Goal: Task Accomplishment & Management: Manage account settings

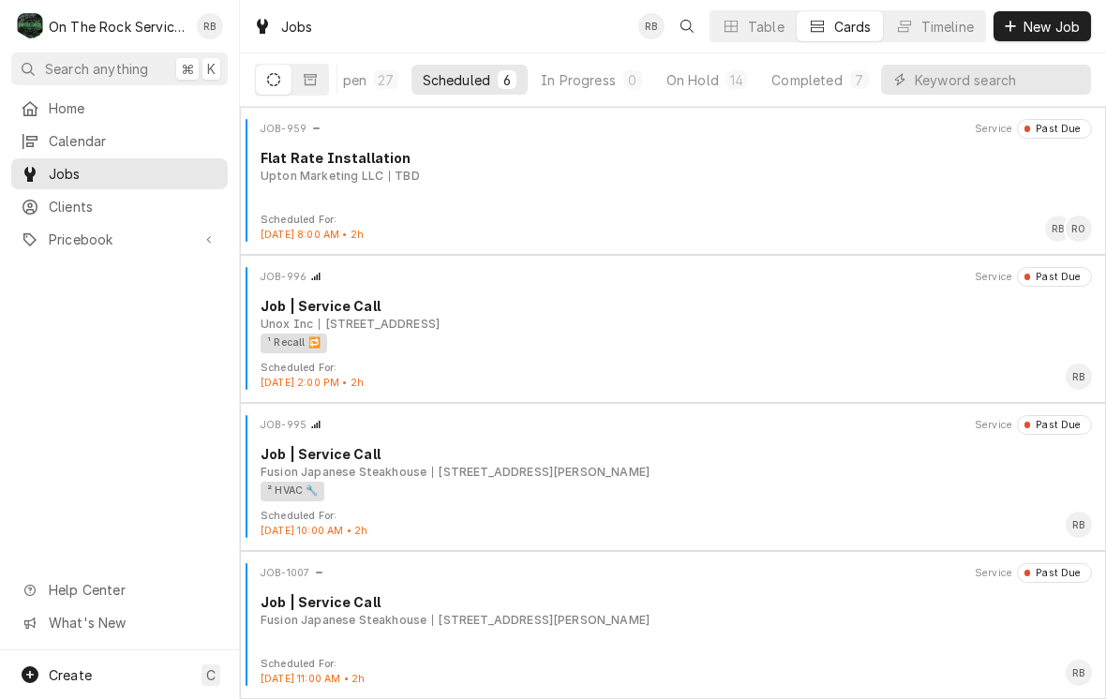
scroll to position [93, 0]
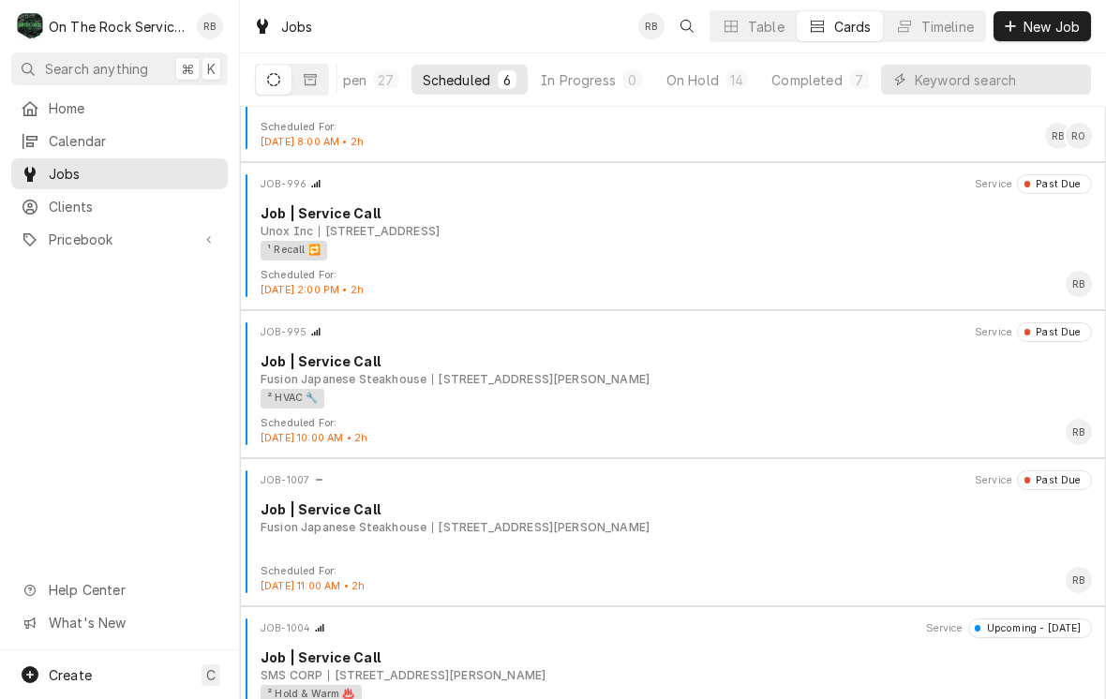
click at [705, 517] on div "Job | Service Call" at bounding box center [676, 510] width 831 height 20
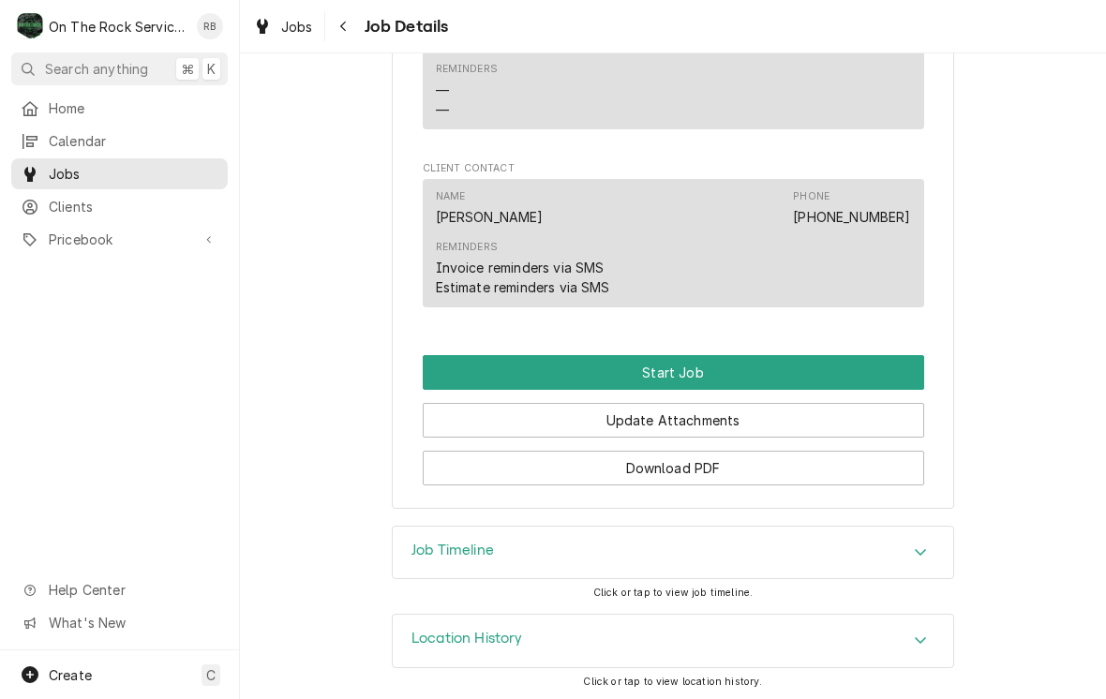
scroll to position [1328, 0]
click at [760, 373] on button "Start Job" at bounding box center [674, 372] width 502 height 35
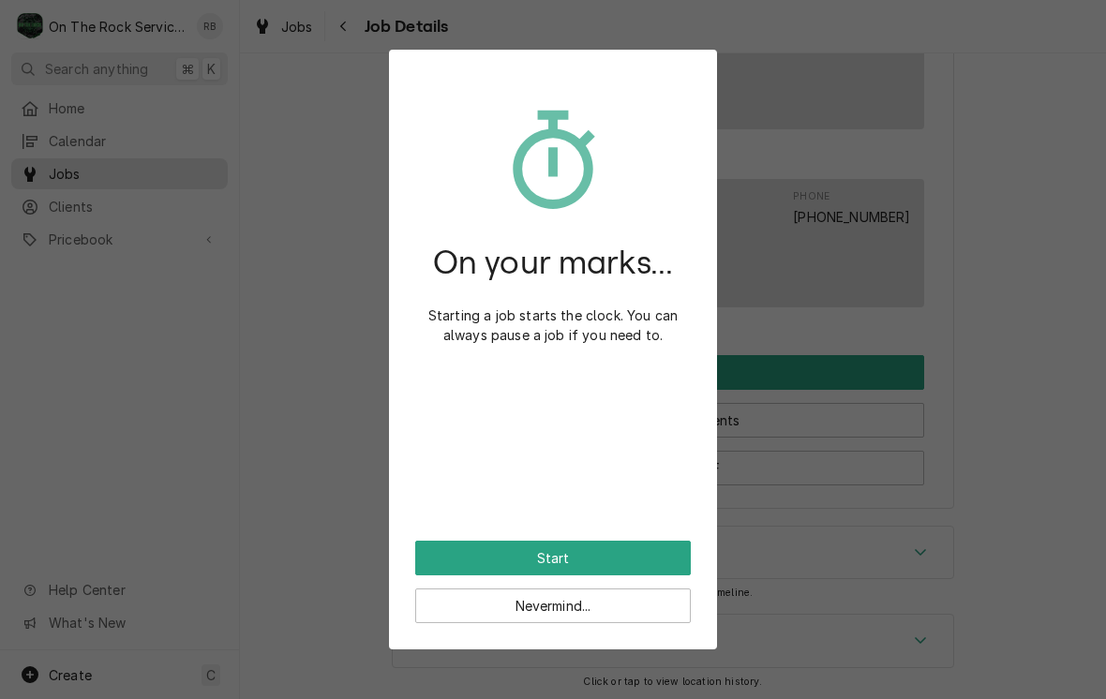
click at [629, 549] on button "Start" at bounding box center [553, 558] width 276 height 35
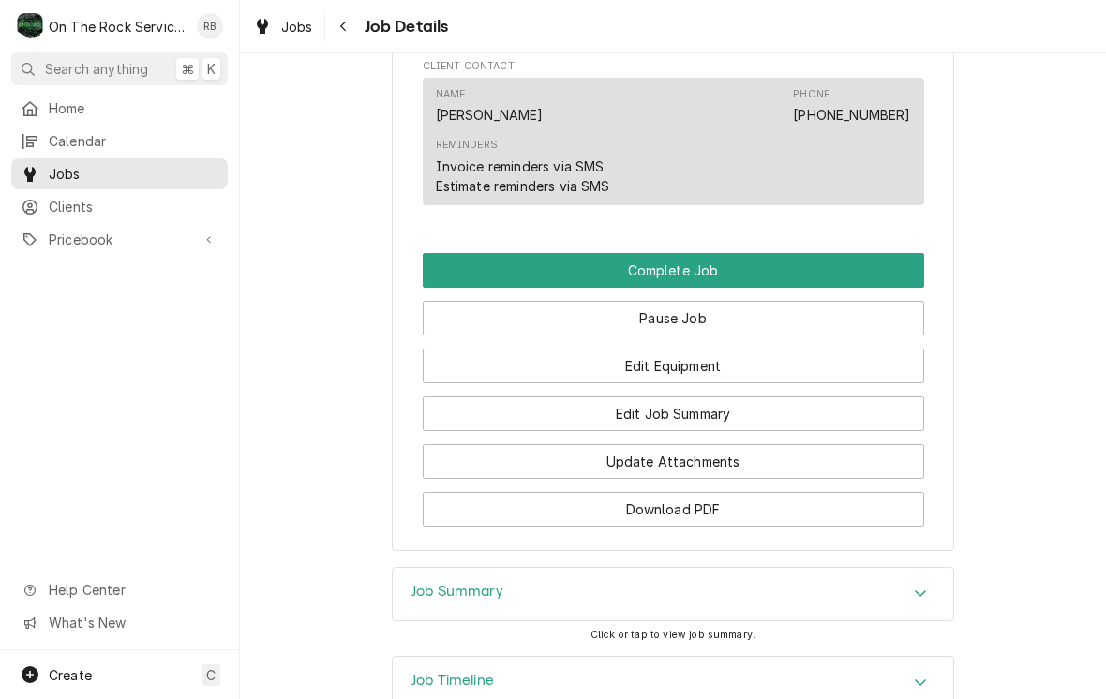
scroll to position [1499, 0]
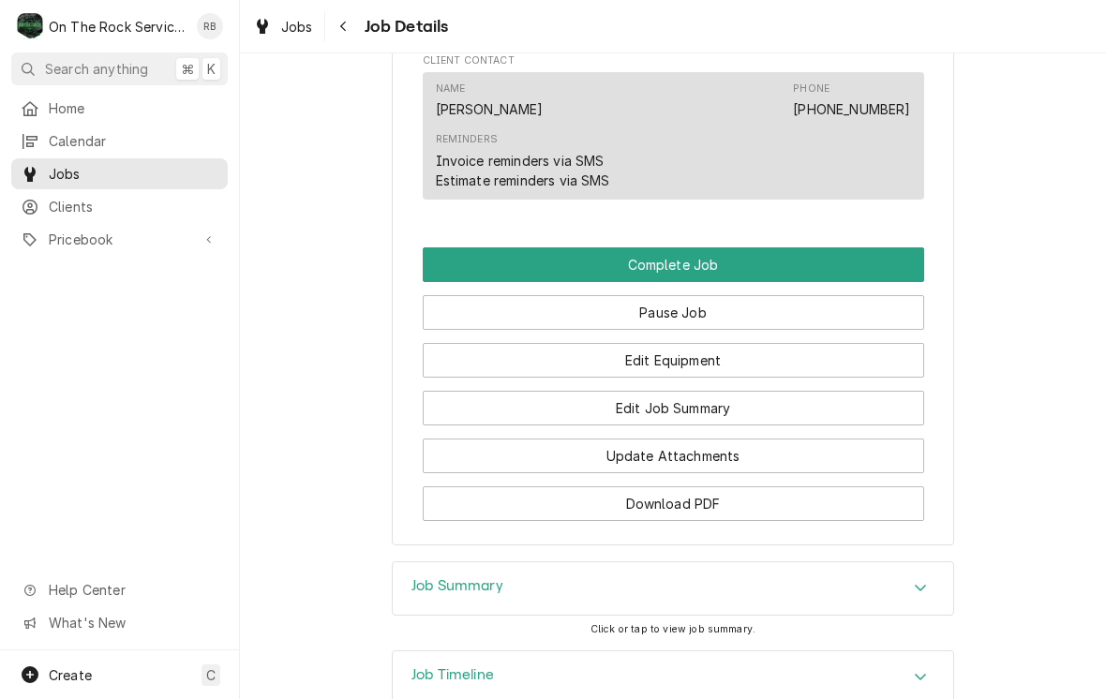
click at [690, 409] on button "Edit Job Summary" at bounding box center [674, 408] width 502 height 35
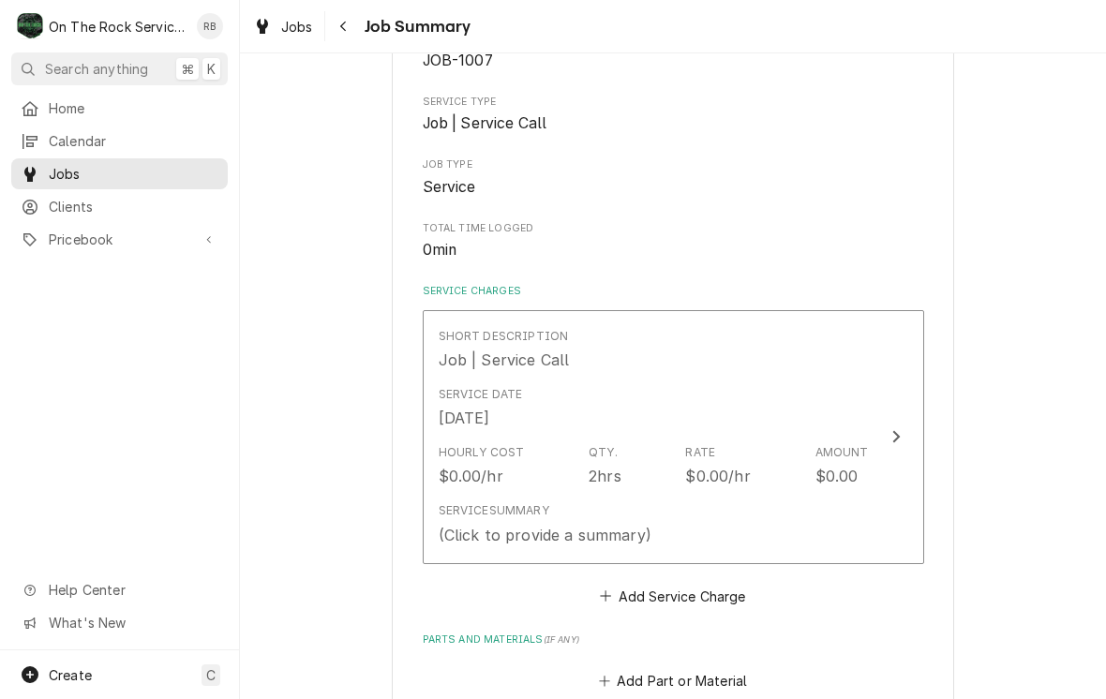
scroll to position [227, 0]
click at [900, 427] on div "Update Line Item" at bounding box center [896, 436] width 24 height 22
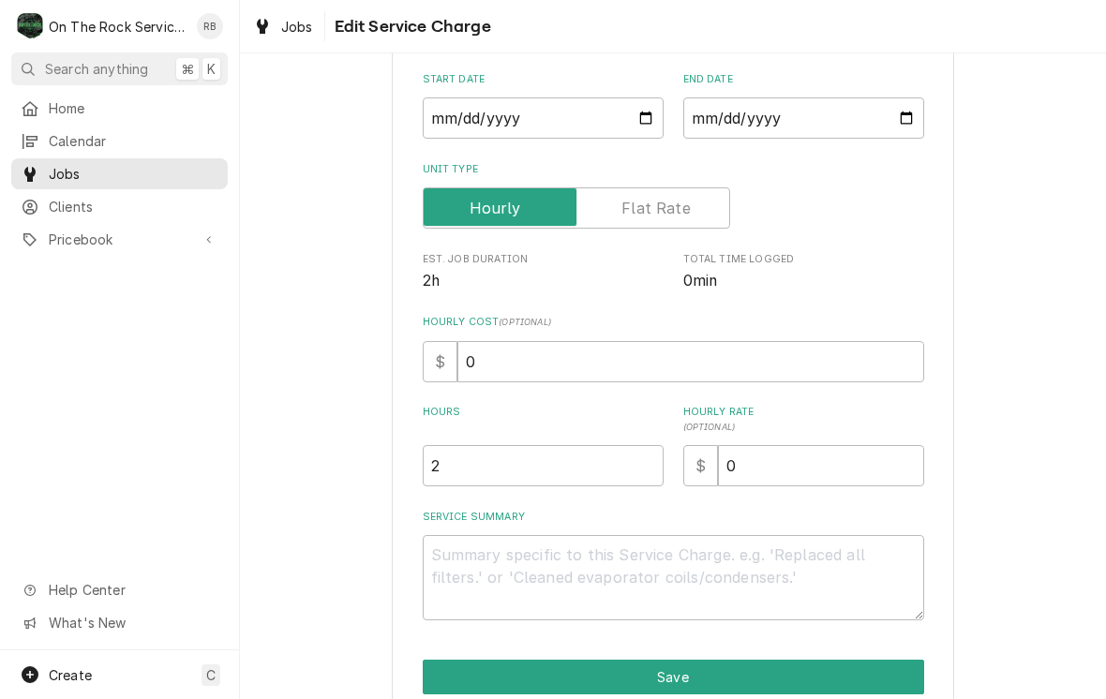
scroll to position [174, 0]
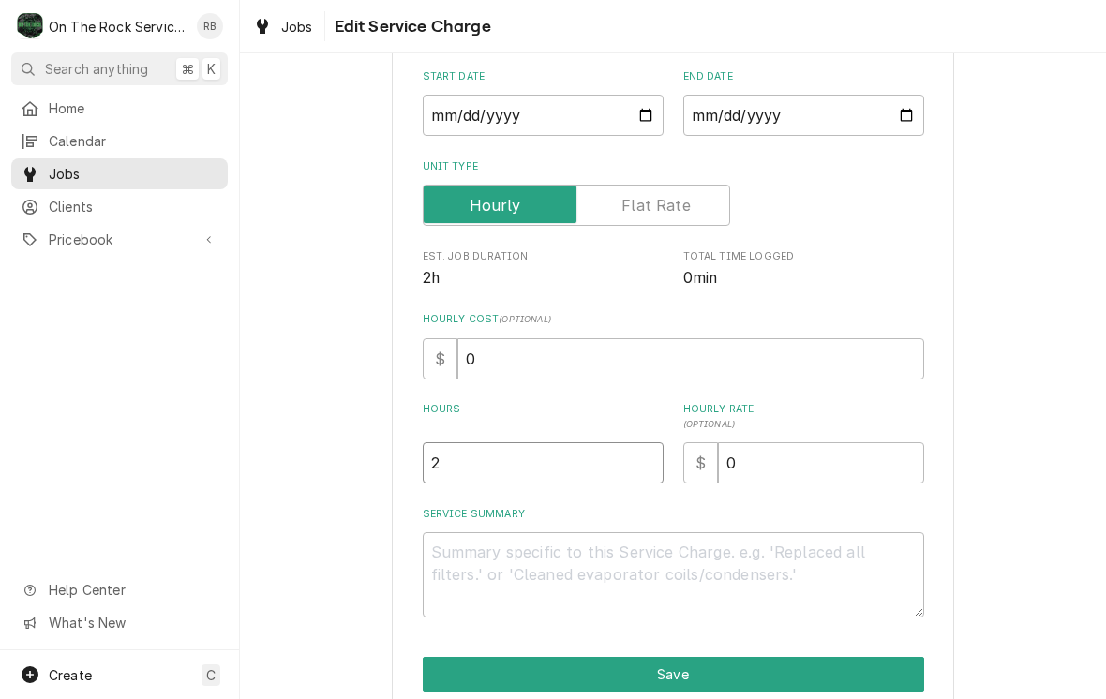
click at [474, 447] on input "2" at bounding box center [543, 462] width 241 height 41
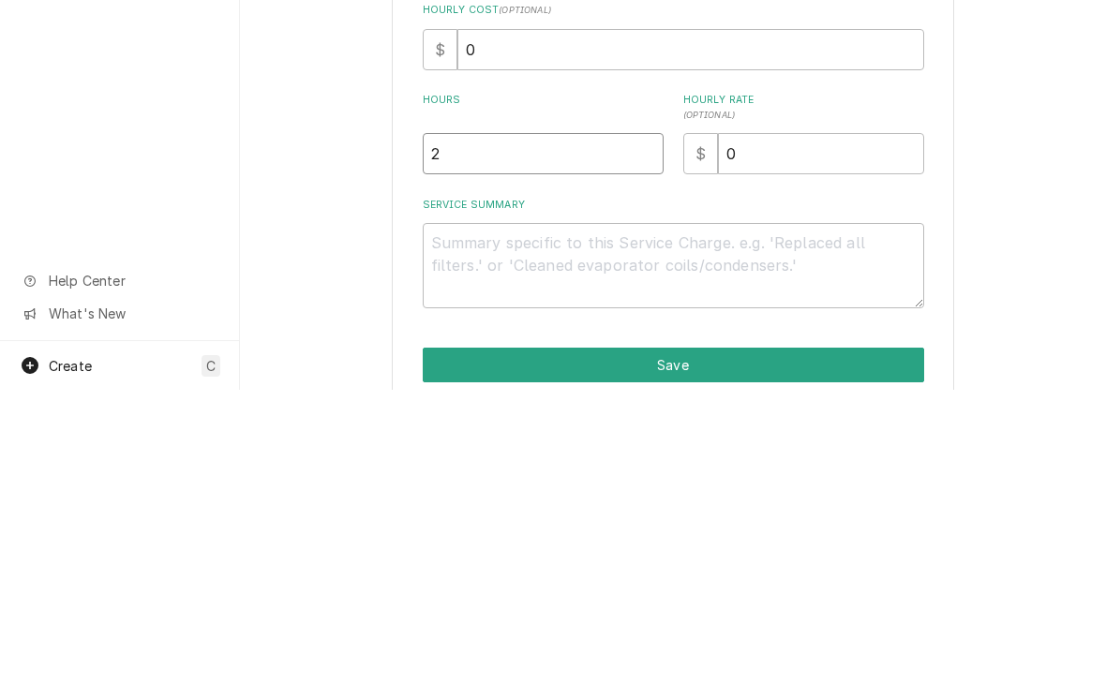
click at [474, 442] on input "2" at bounding box center [543, 462] width 241 height 41
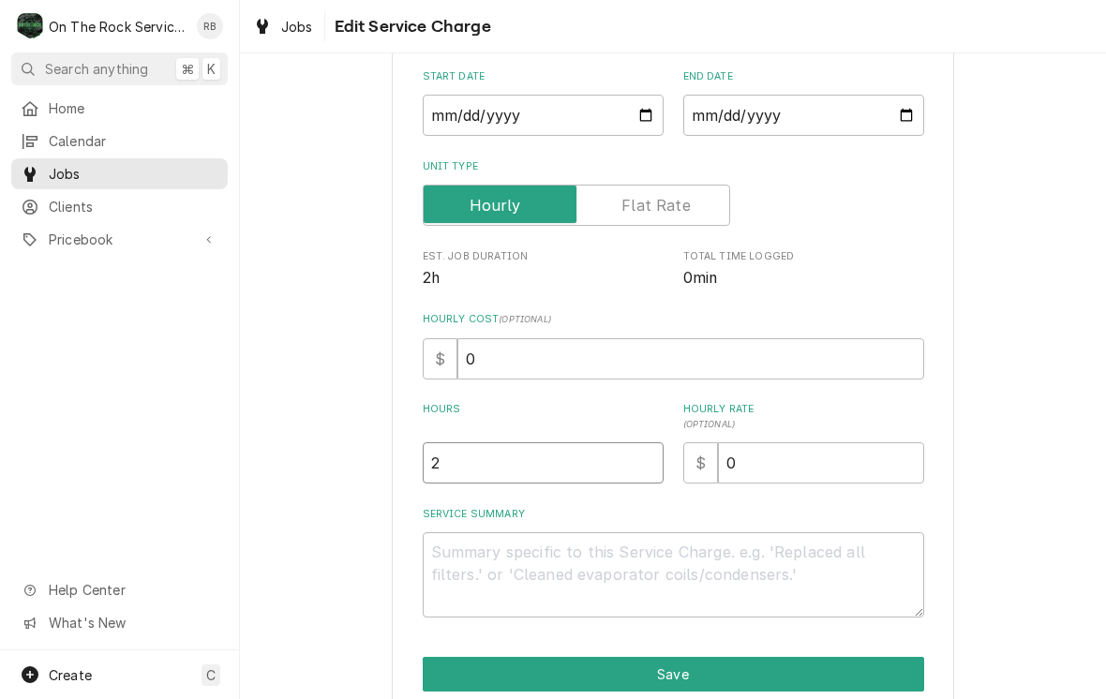
type textarea "x"
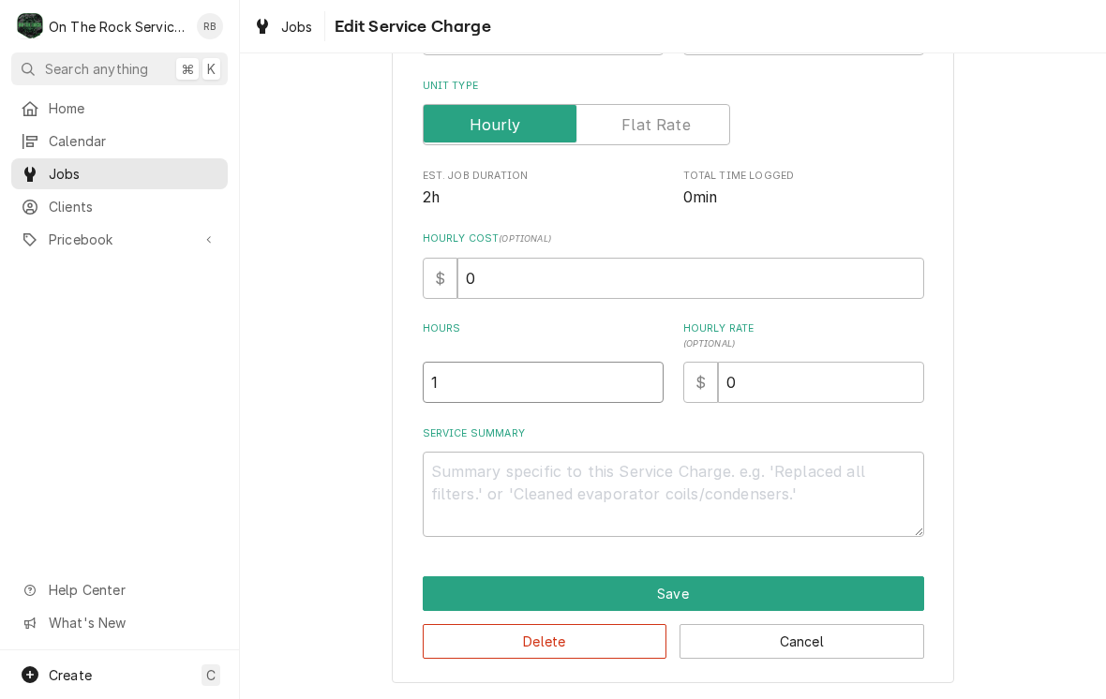
scroll to position [254, 0]
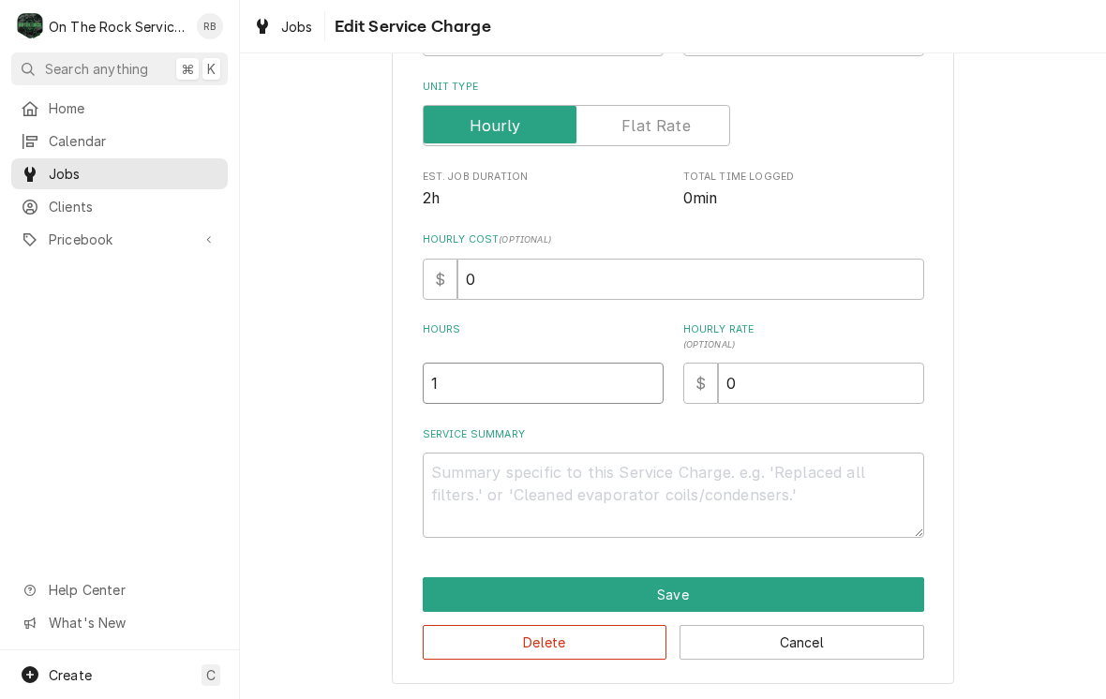
type input "1"
click at [461, 461] on textarea "Service Summary" at bounding box center [674, 495] width 502 height 85
type textarea "x"
type textarea "8"
type textarea "x"
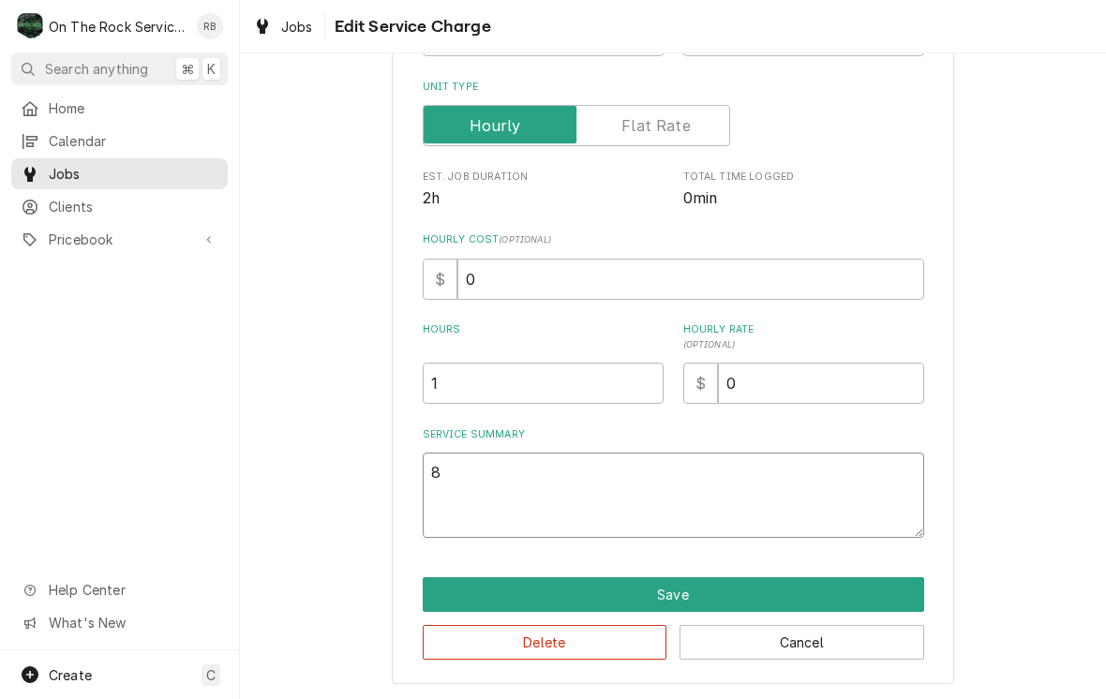
type textarea "8/"
type textarea "x"
type textarea "8/2"
type textarea "x"
type textarea "8/20"
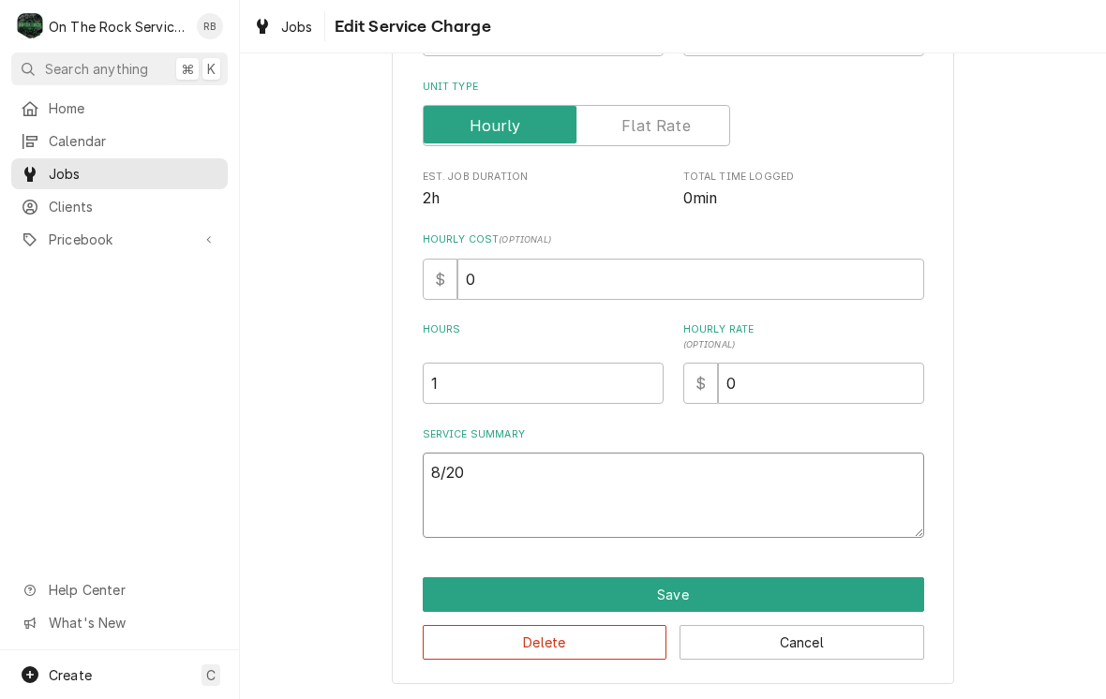
type textarea "x"
type textarea "8/20/"
type textarea "x"
type textarea "8/20/2"
type textarea "x"
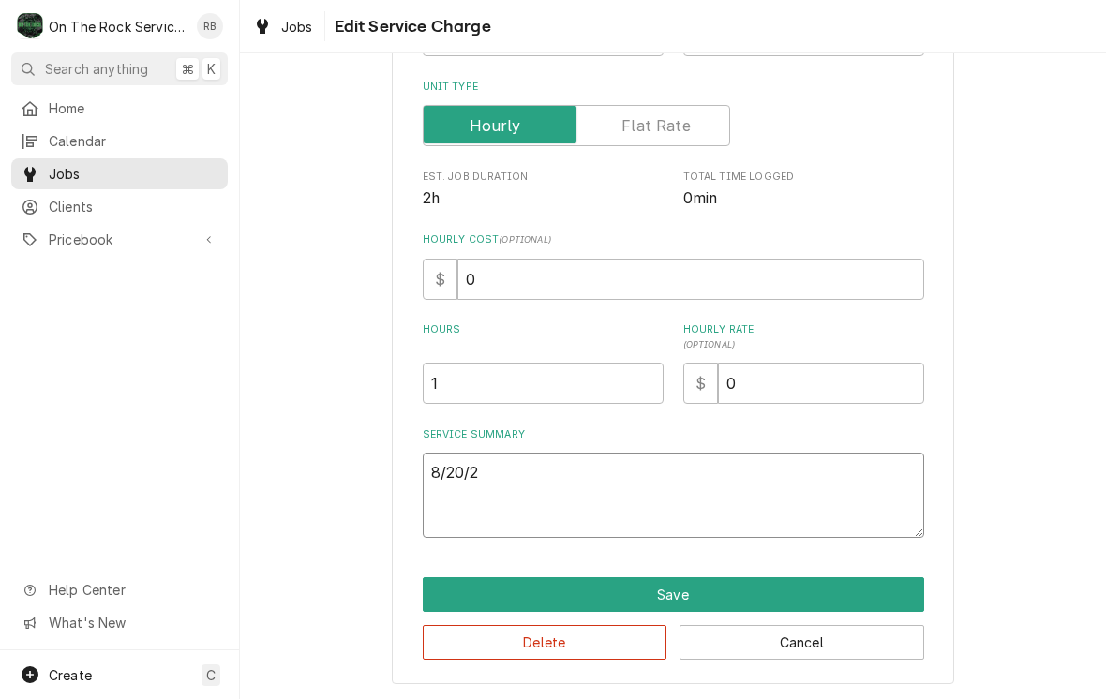
type textarea "8/20/25"
type textarea "x"
type textarea "8/20/25"
type textarea "x"
type textarea "8/20/25 R"
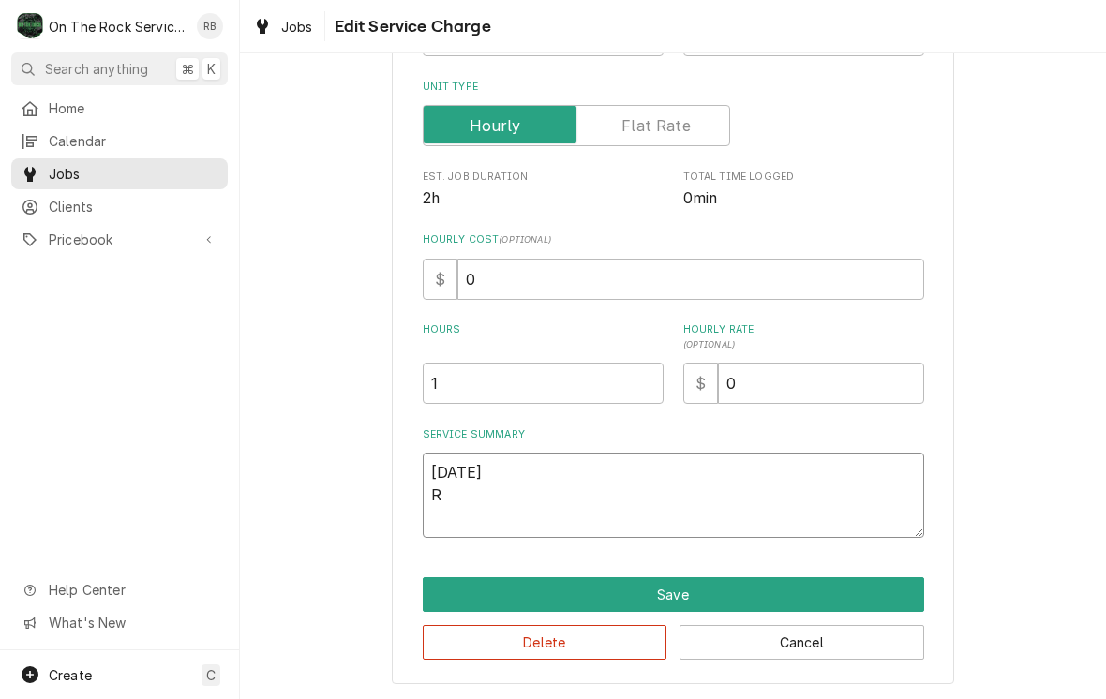
type textarea "x"
type textarea "8/20/25 Ra"
type textarea "x"
type textarea "8/20/25 Ray"
type textarea "x"
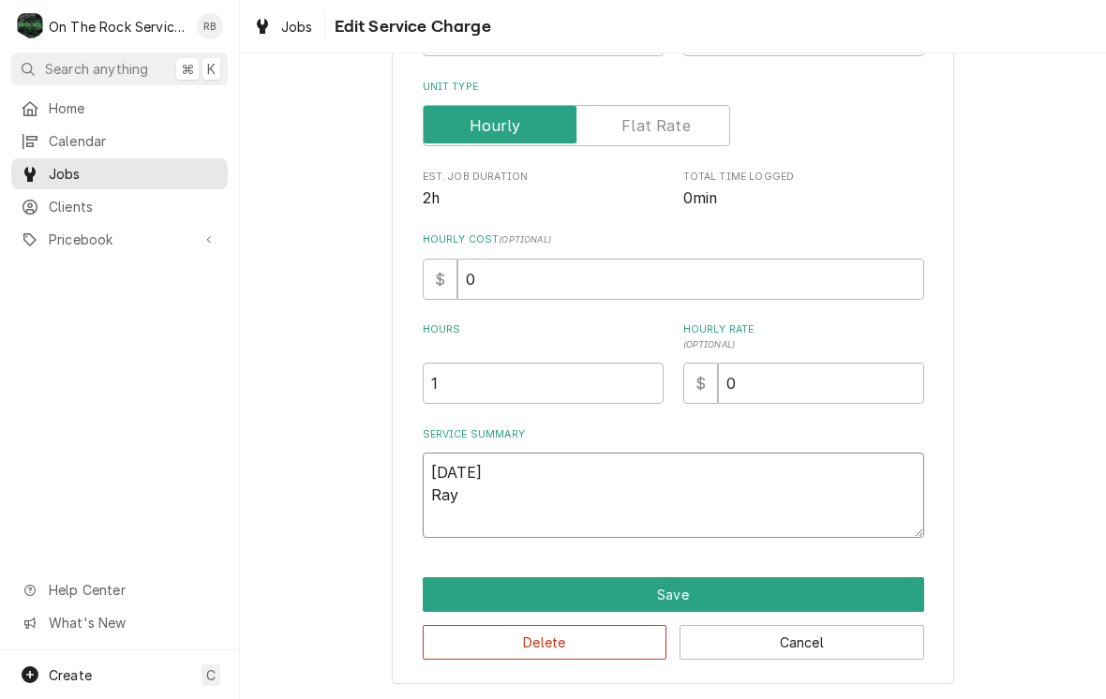
type textarea "8/20/25 Ray"
type textarea "x"
type textarea "8/20/25 Ray a"
type textarea "x"
type textarea "8/20/25 Ray an"
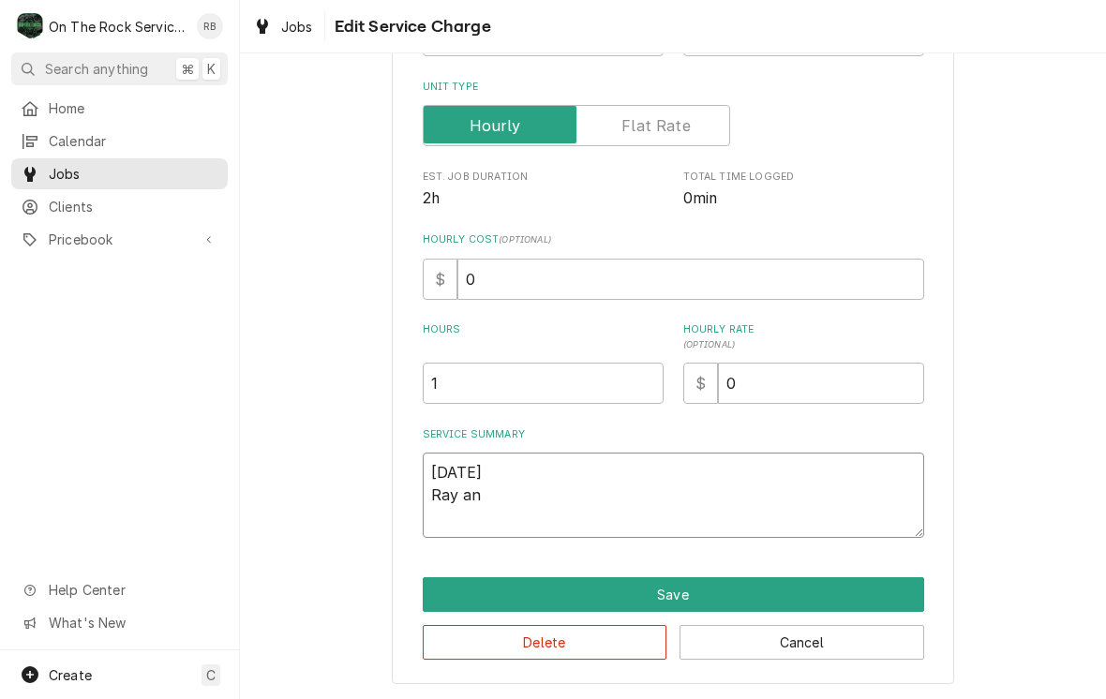
type textarea "x"
type textarea "8/20/25 Ray and"
type textarea "x"
type textarea "8/20/25 Ray and"
type textarea "x"
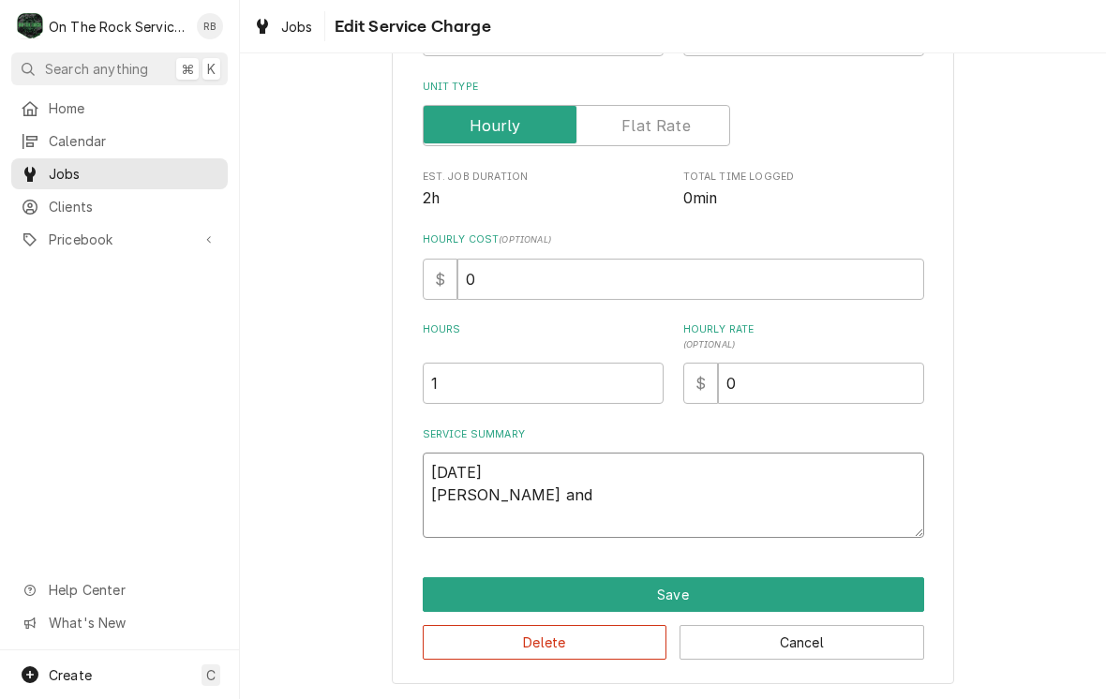
type textarea "8/20/25 Ray and i"
type textarea "x"
type textarea "8/20/25 Ray and iz"
type textarea "x"
type textarea "8/20/25 Ray and izzy"
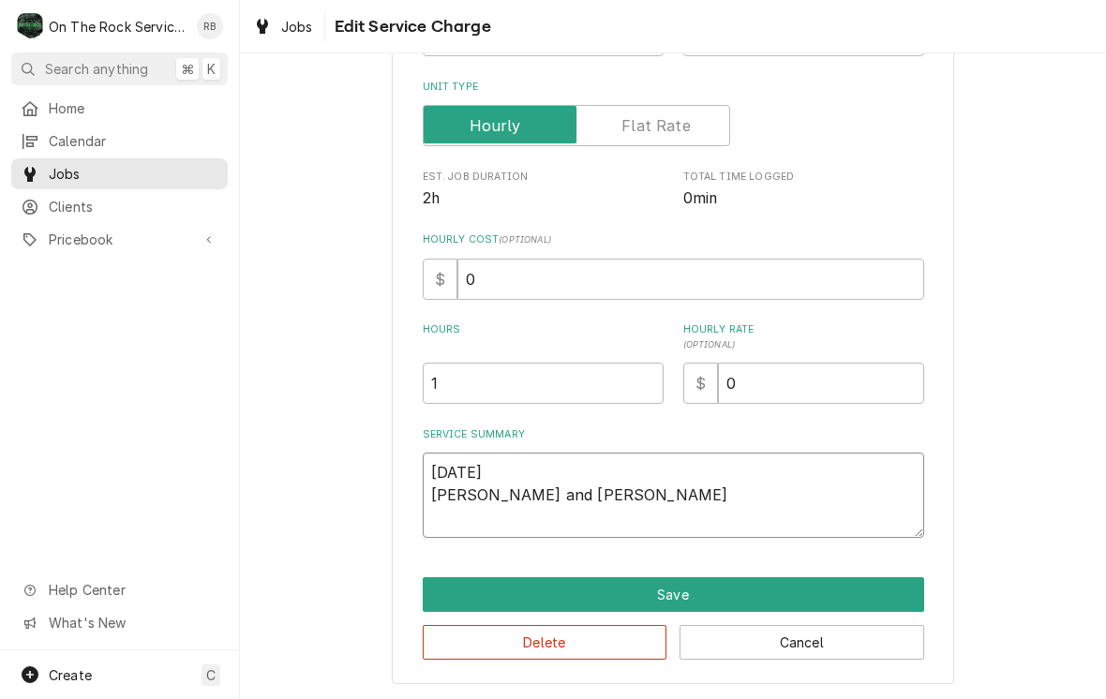
type textarea "x"
type textarea "8/20/25 Ray and Izzy"
type textarea "x"
type textarea "8/20/25 Ray and Izzy"
type textarea "x"
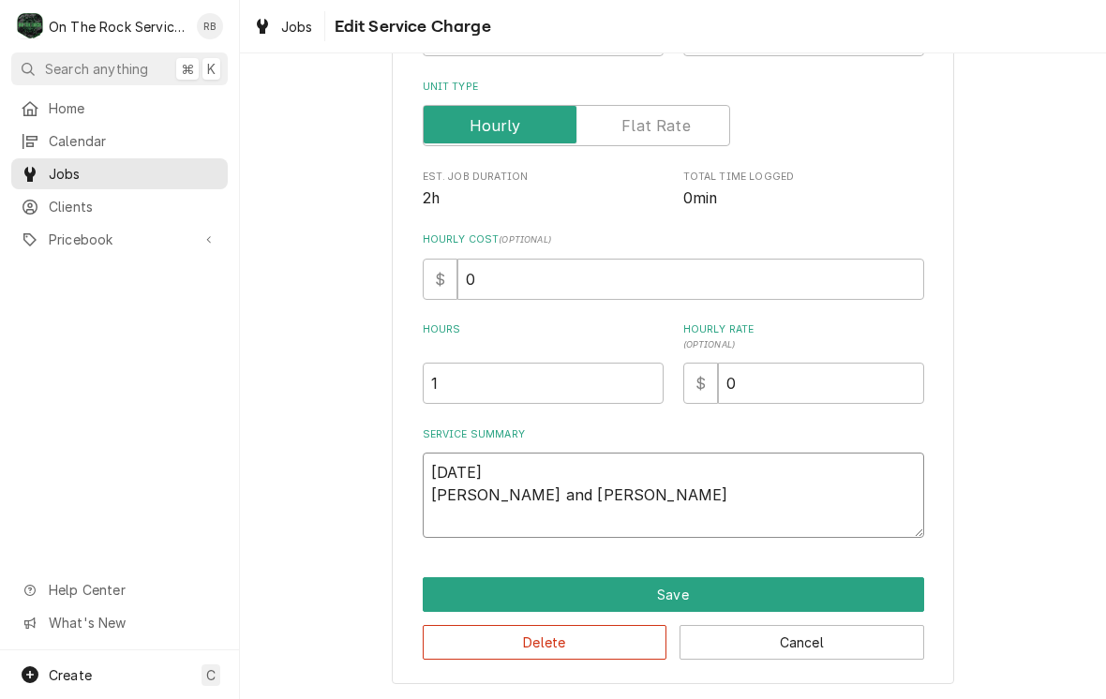
type textarea "8/20/25 Ray and Izzy p"
type textarea "x"
type textarea "8/20/25 Ray and Izzy pr"
type textarea "x"
type textarea "8/20/25 Ray and Izzy pro"
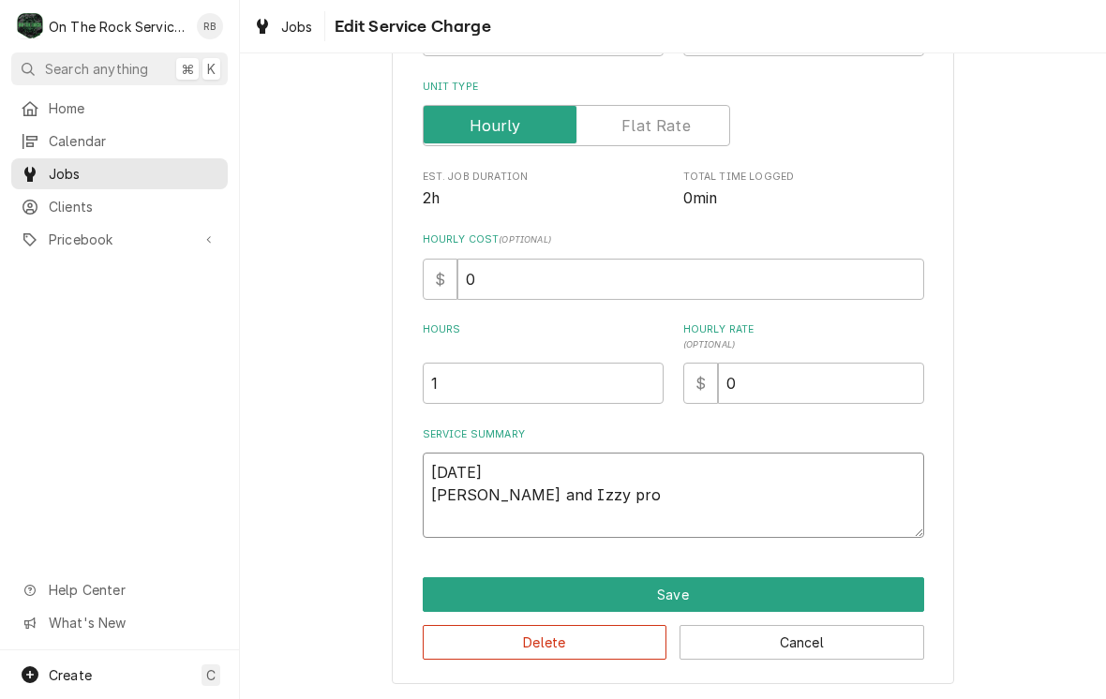
type textarea "x"
type textarea "8/20/25 Ray and Izzy prov"
type textarea "x"
type textarea "8/20/25 Ray and Izzy provi"
type textarea "x"
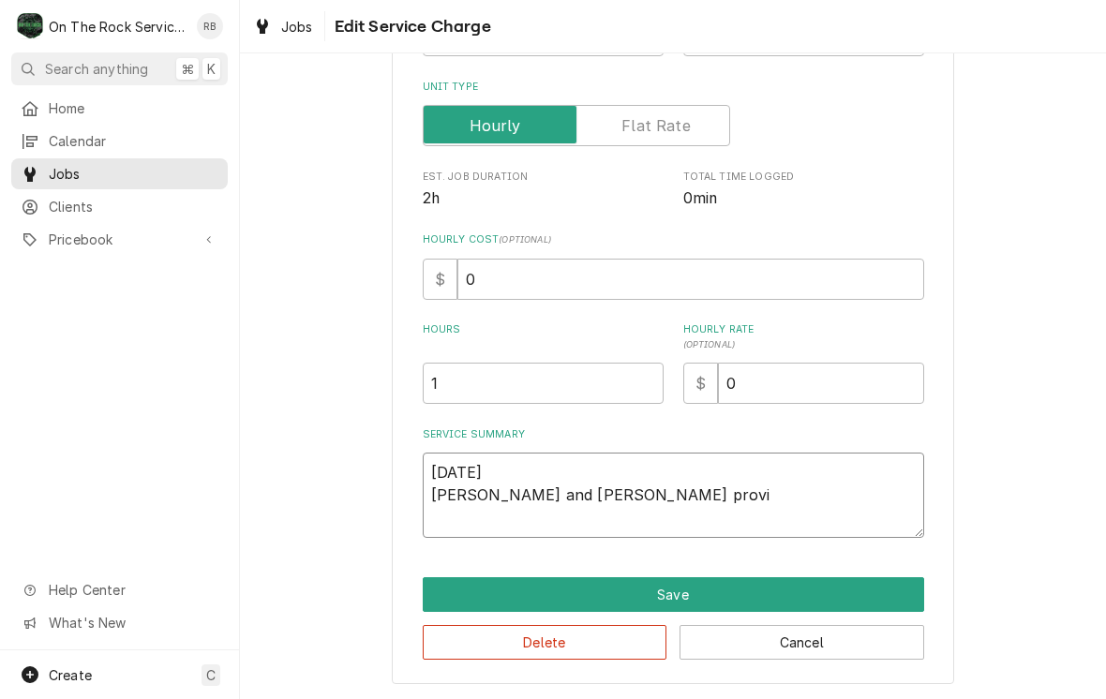
type textarea "8/20/25 Ray and Izzy provided"
type textarea "x"
type textarea "8/20/25 Ray and Izzy provided"
type textarea "x"
type textarea "8/20/25 Ray and Izzy provided s"
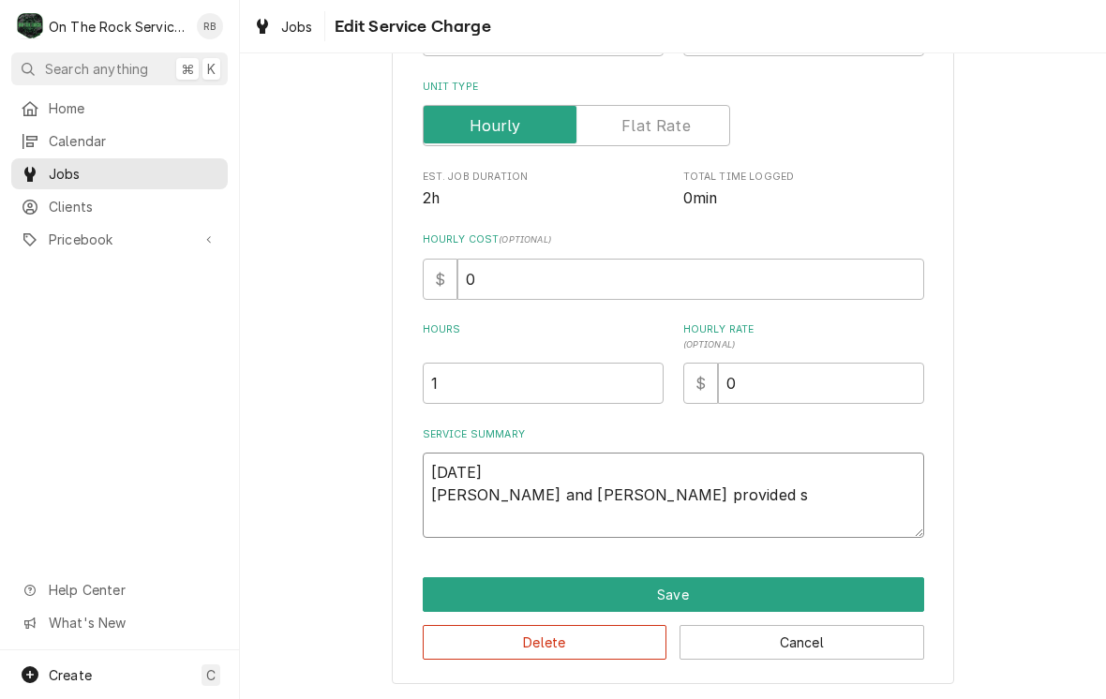
type textarea "x"
type textarea "8/20/25 Ray and Izzy provided se"
type textarea "x"
type textarea "8/20/25 Ray and Izzy provided ser"
type textarea "x"
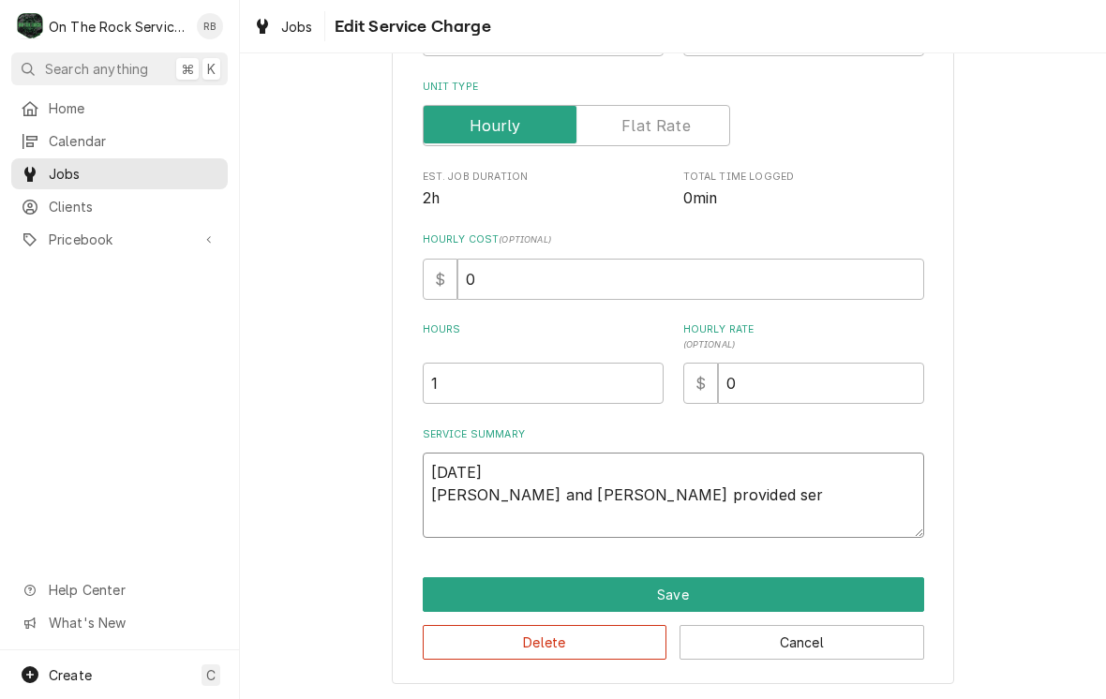
type textarea "8/20/25 Ray and Izzy provided serv"
type textarea "x"
type textarea "8/20/25 Ray and Izzy provided servi"
type textarea "x"
type textarea "8/20/25 Ray and Izzy provided servic"
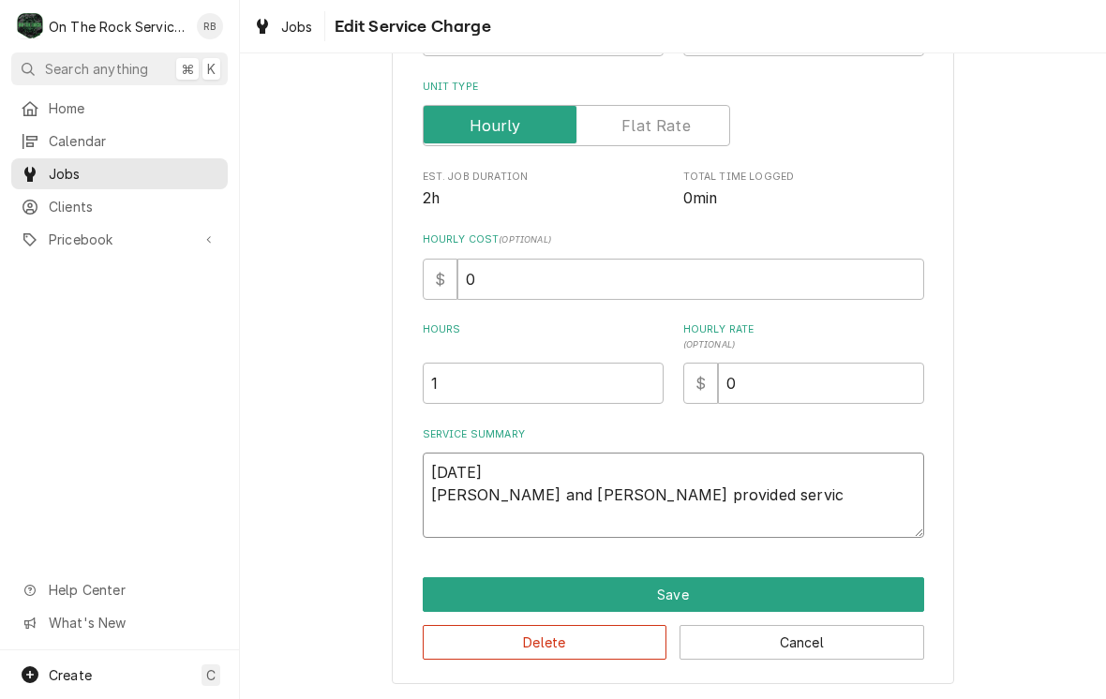
type textarea "x"
type textarea "8/20/25 Ray and Izzy provided service"
type textarea "x"
type textarea "8/20/25 Ray and Izzy provided service"
type textarea "x"
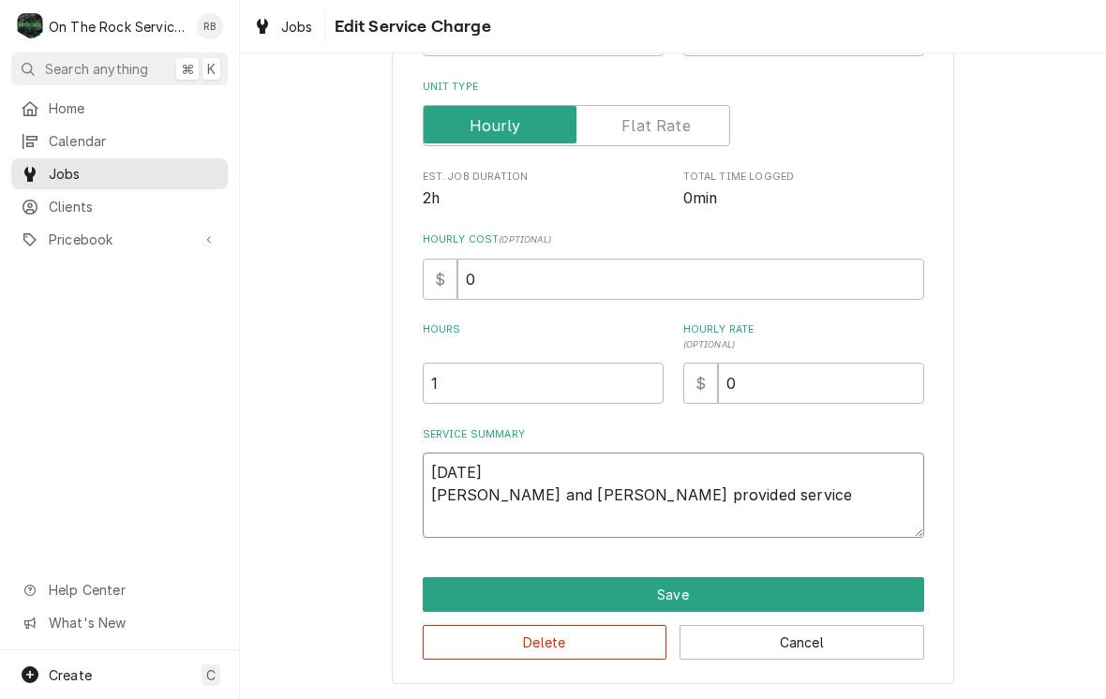
type textarea "8/20/25 Ray and Izzy provided service p"
type textarea "x"
type textarea "8/20/25 Ray and Izzy provided service pa"
type textarea "x"
type textarea "8/20/25 Ray and Izzy provided service par"
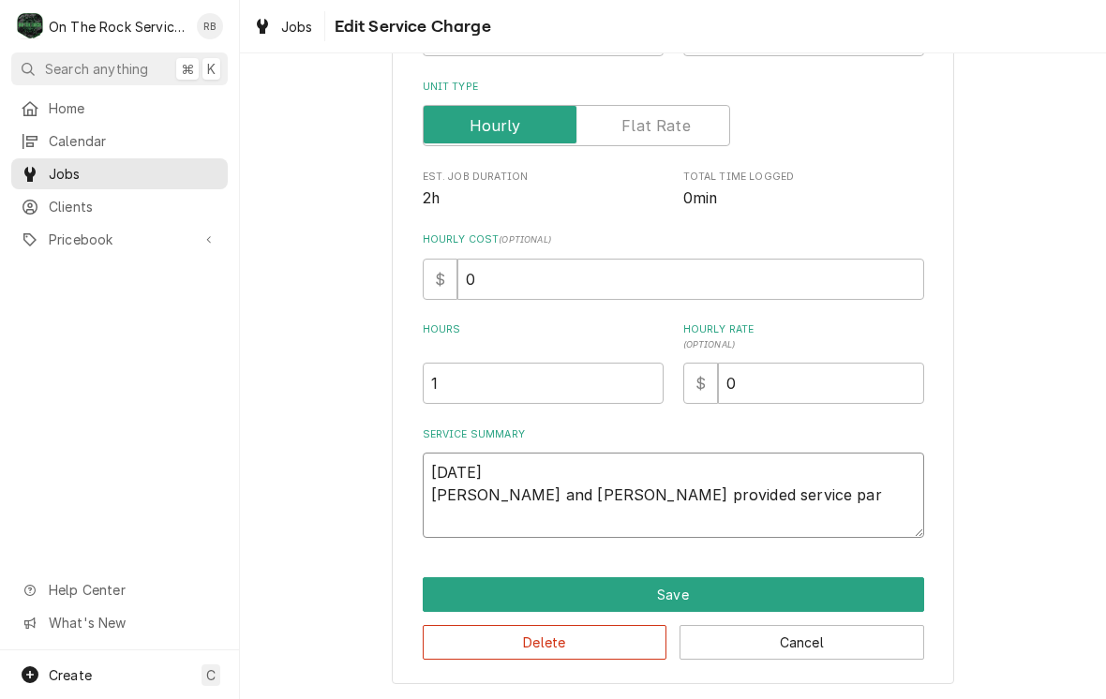
type textarea "x"
type textarea "8/20/25 Ray and Izzy provided service part"
type textarea "x"
type textarea "8/20/25 Ray and Izzy provided service parts"
type textarea "x"
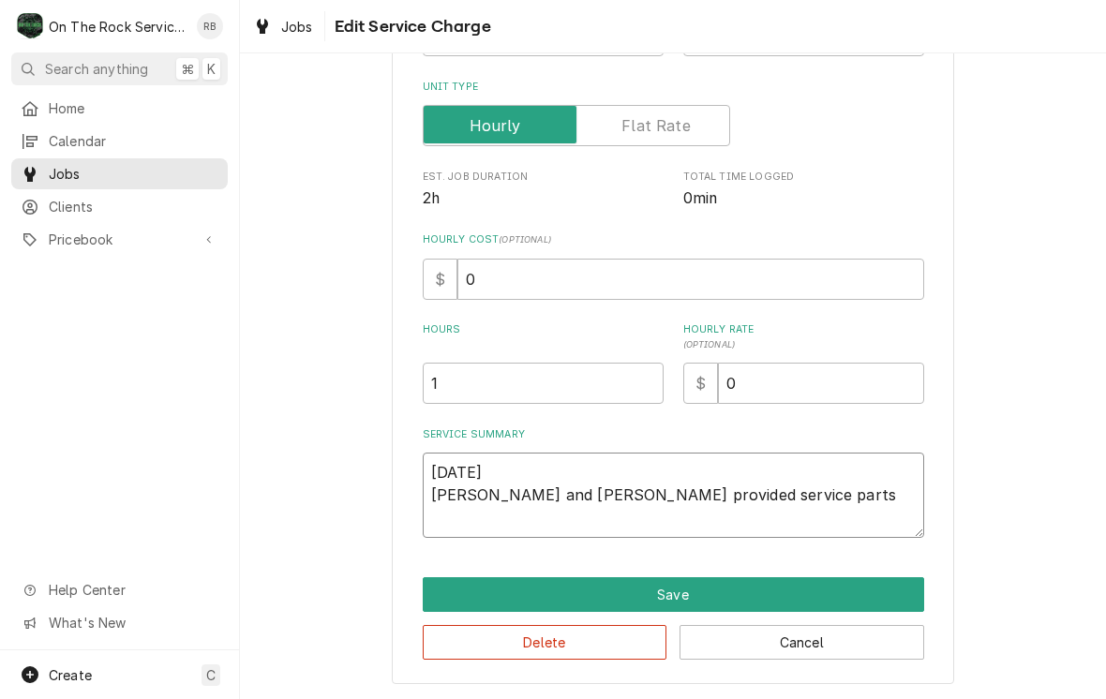
type textarea "8/20/25 Ray and Izzy provided service parts a"
type textarea "x"
type textarea "8/20/25 Ray and Izzy provided service parts an"
type textarea "x"
type textarea "8/20/25 Ray and Izzy provided service parts and"
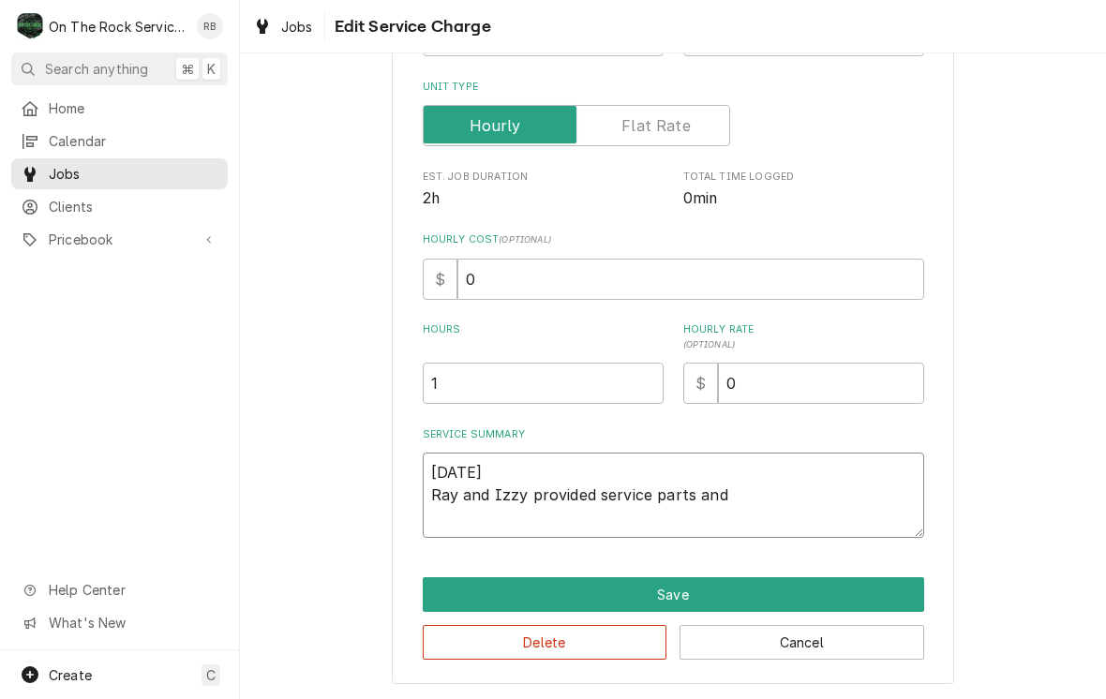
type textarea "x"
type textarea "8/20/25 Ray and Izzy provided service parts and"
type textarea "x"
type textarea "8/20/25 Ray and Izzy provided service parts and l"
type textarea "x"
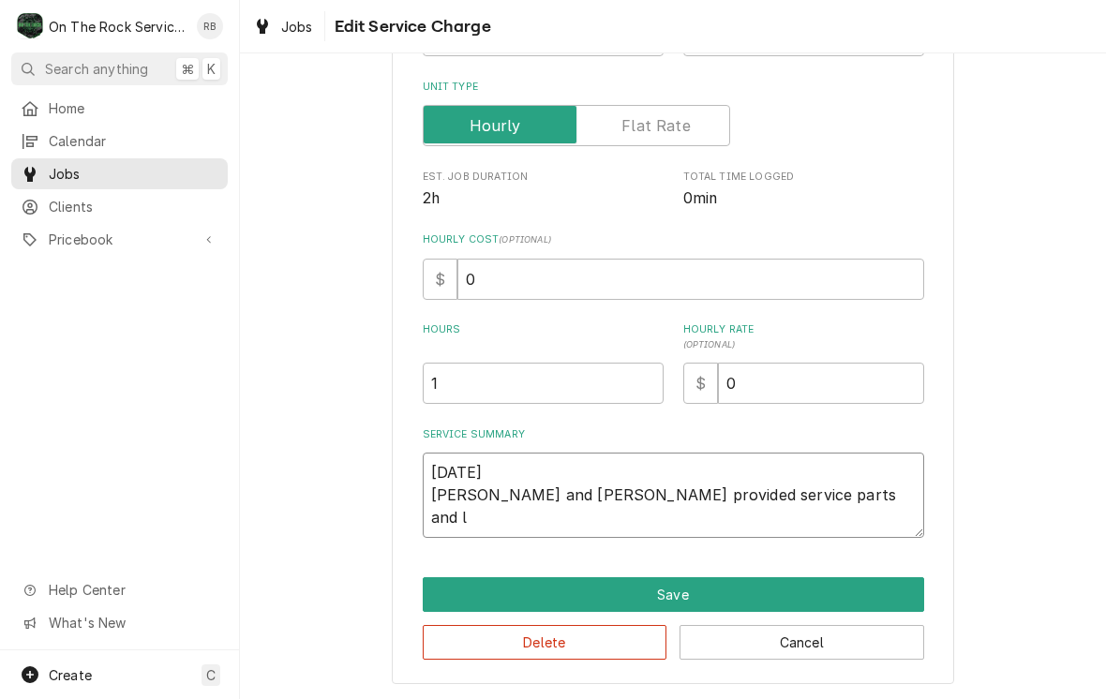
type textarea "8/20/25 Ray and Izzy provided service parts and la"
type textarea "x"
type textarea "8/20/25 Ray and Izzy provided service parts and lab"
type textarea "x"
type textarea "8/20/25 Ray and Izzy provided service parts and labo"
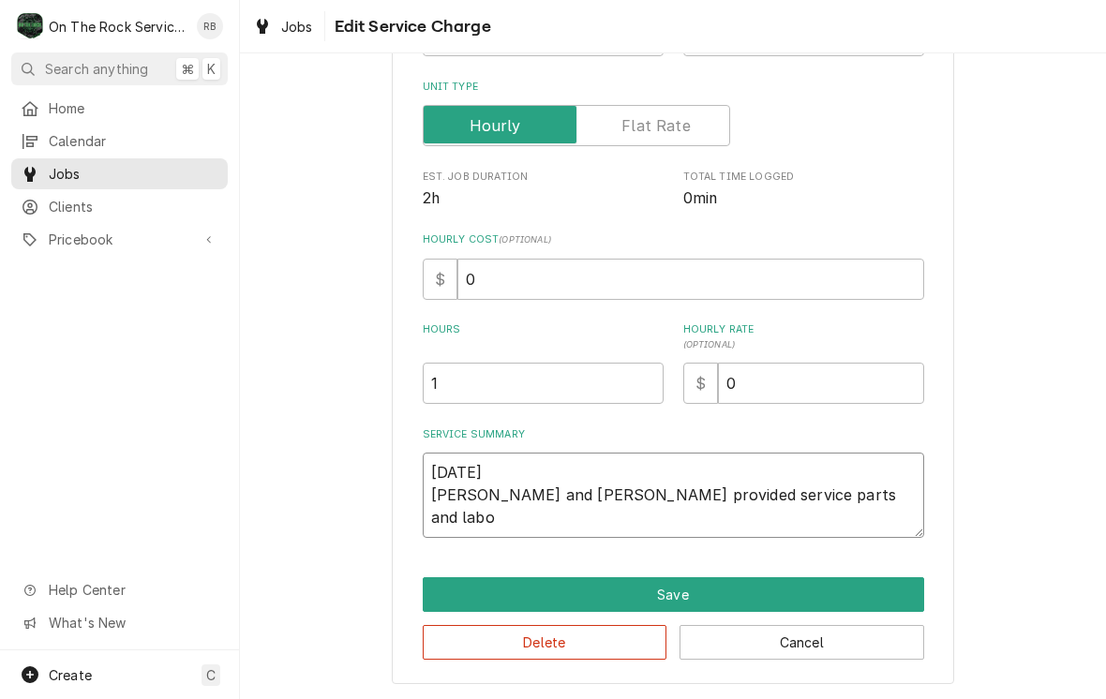
type textarea "x"
type textarea "8/20/25 Ray and Izzy provided service parts and labor"
type textarea "x"
type textarea "8/20/25 Ray and Izzy provided service parts and labor"
type textarea "x"
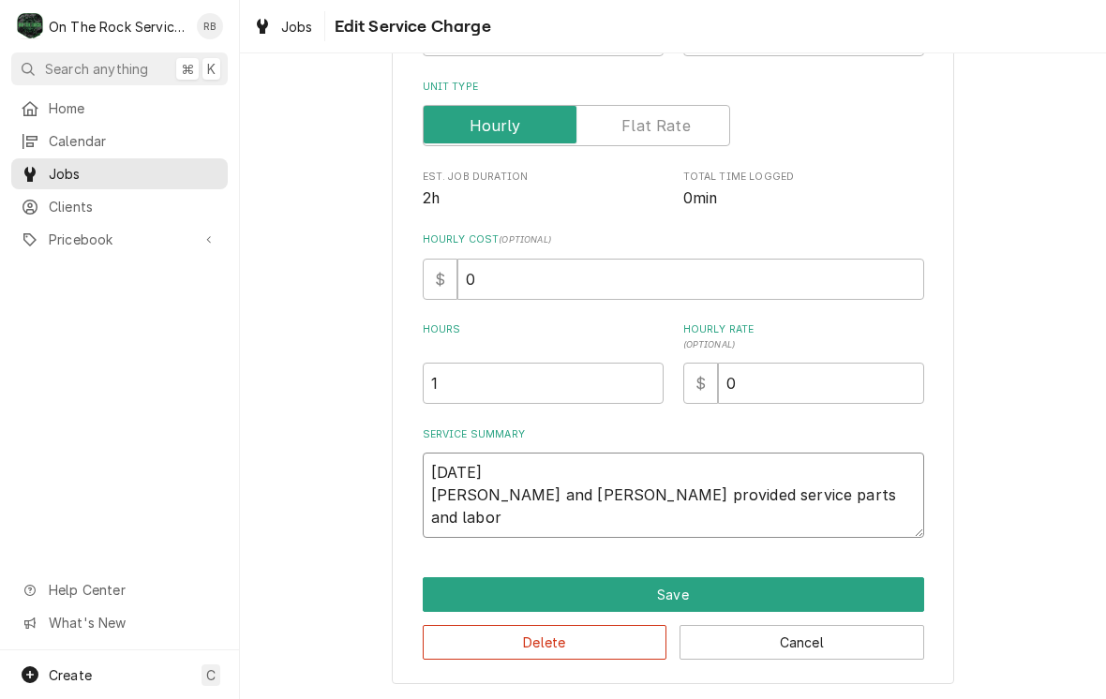
type textarea "8/20/25 Ray and Izzy provided service parts and labor t"
type textarea "x"
type textarea "8/20/25 Ray and Izzy provided service parts and labor te"
type textarea "x"
type textarea "8/20/25 Ray and Izzy provided service parts and labor tec"
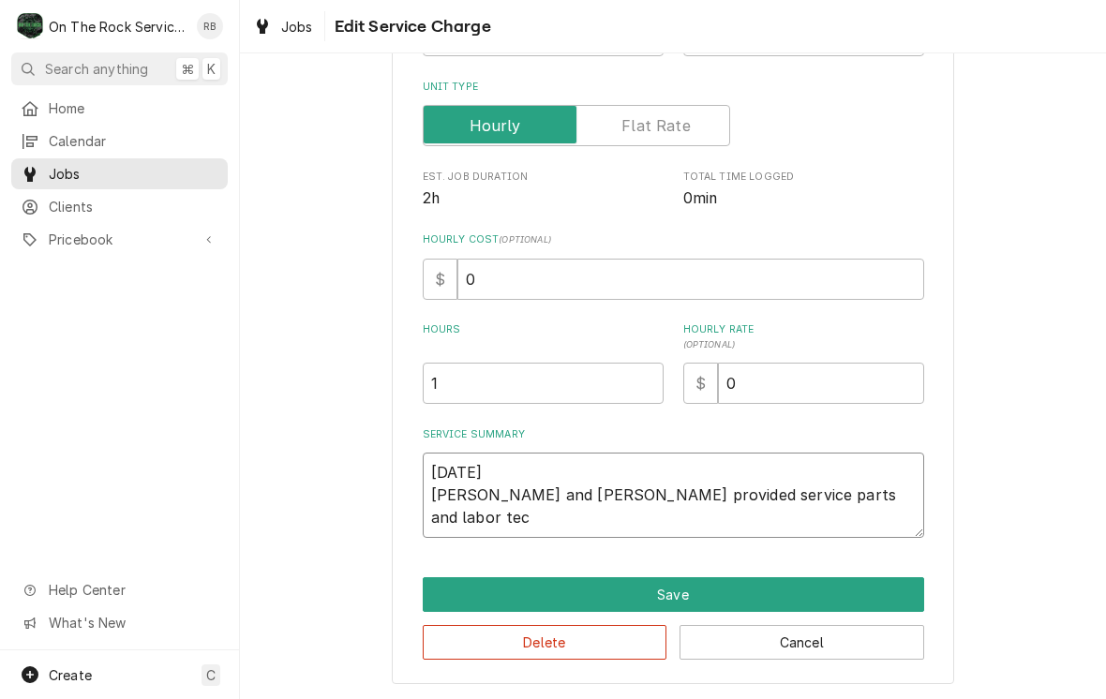
type textarea "x"
type textarea "8/20/25 Ray and Izzy provided service parts and labor tech"
type textarea "x"
type textarea "8/20/25 Ray and Izzy provided service parts and labor techa"
type textarea "x"
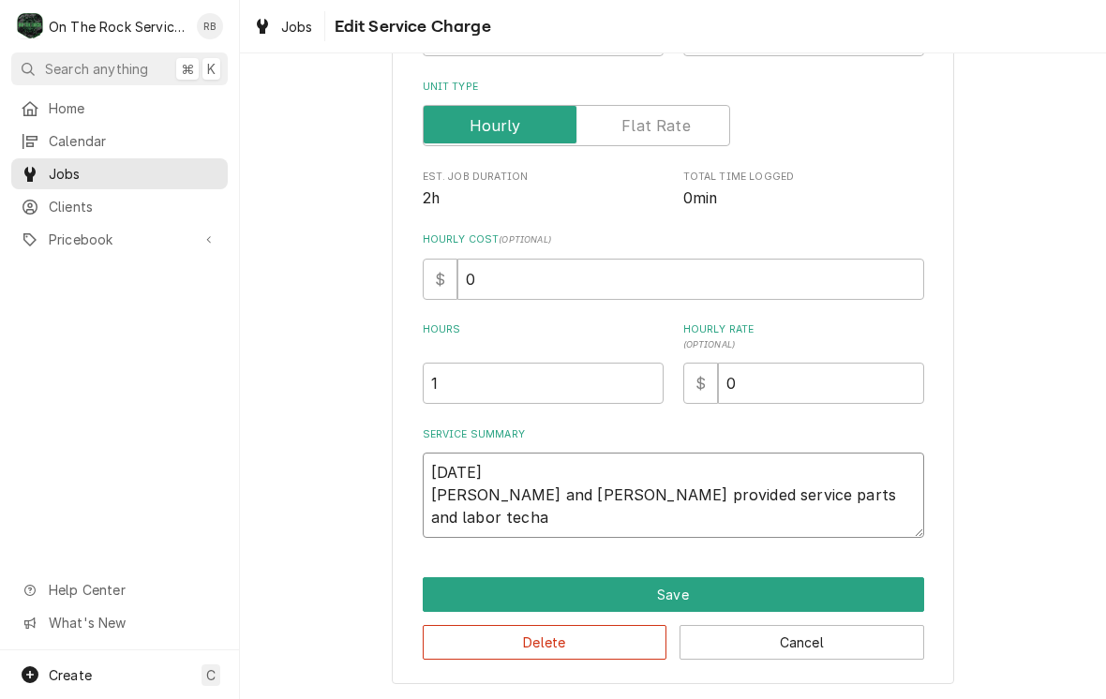
type textarea "8/20/25 Ray and Izzy provided service parts and labor tech"
type textarea "x"
type textarea "8/20/25 Ray and Izzy provided service parts and labor techs"
type textarea "x"
type textarea "8/20/25 Ray and Izzy provided service parts and labor techs"
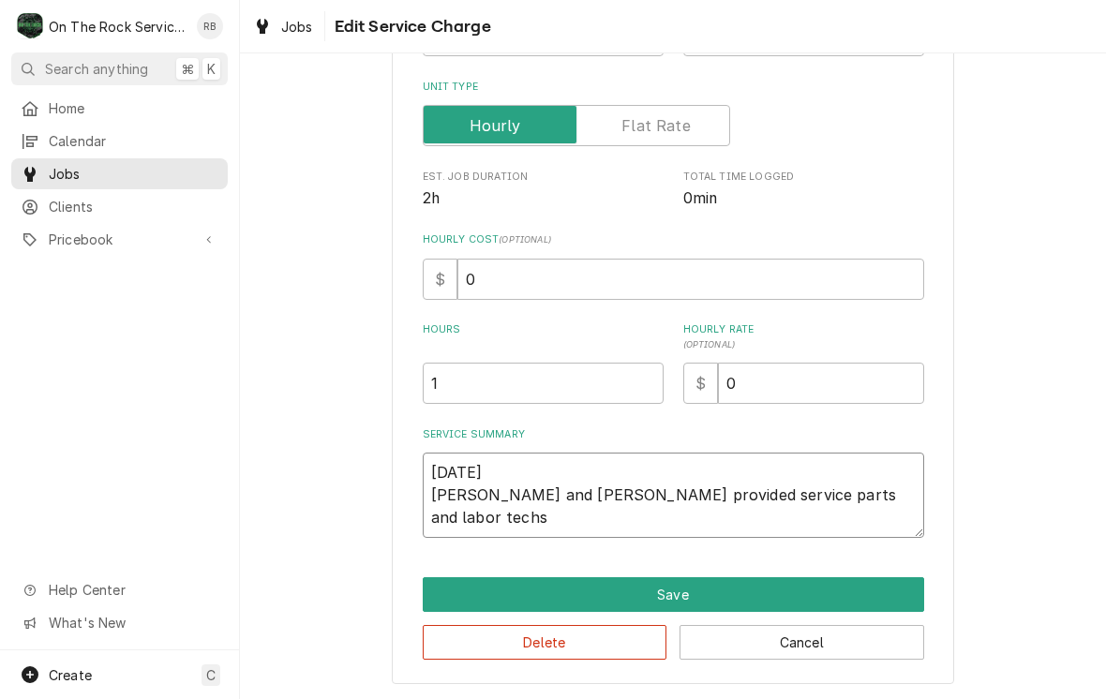
type textarea "x"
type textarea "8/20/25 Ray and Izzy provided service parts and labor techs n"
type textarea "x"
type textarea "8/20/25 Ray and Izzy provided service parts and labor techs ne"
type textarea "x"
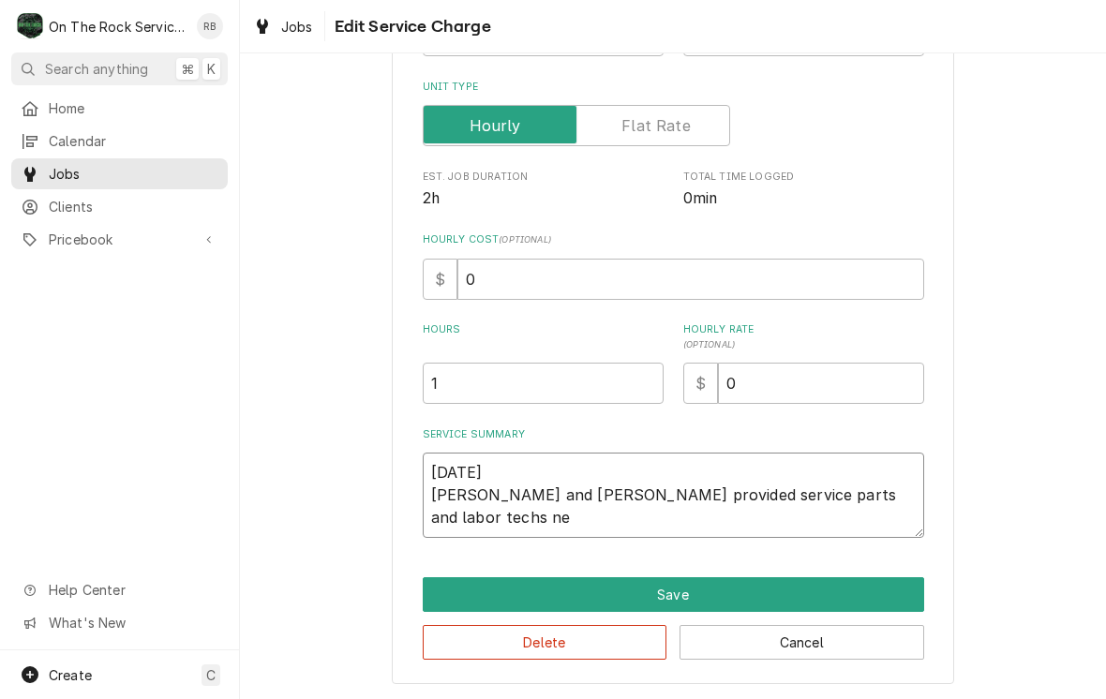
type textarea "8/20/25 Ray and Izzy provided service parts and labor techs nee"
type textarea "x"
type textarea "8/20/25 Ray and Izzy provided service parts and labor techs need"
type textarea "x"
type textarea "8/20/25 Ray and Izzy provided service parts and labor techs need"
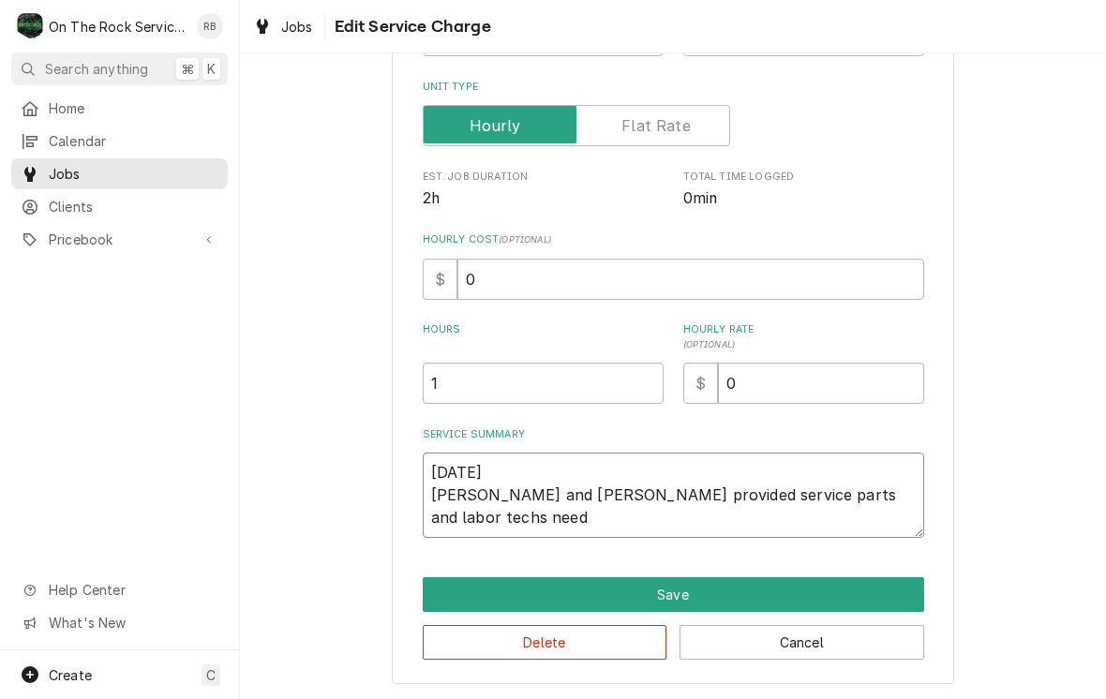
type textarea "x"
type textarea "8/20/25 Ray and Izzy provided service parts and labor techs need"
type textarea "x"
type textarea "8/20/25 Ray and Izzy provided service parts and labor techs nee"
type textarea "x"
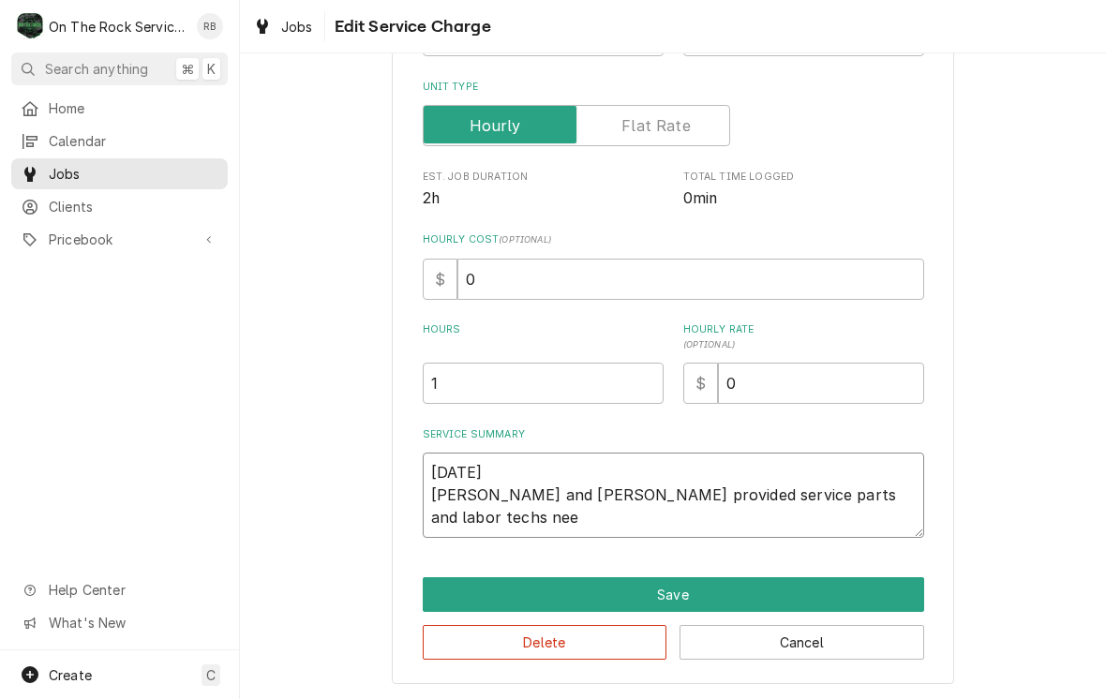
type textarea "8/20/25 Ray and Izzy provided service parts and labor techs ne"
type textarea "x"
type textarea "8/20/25 Ray and Izzy provided service parts and labor techs n"
type textarea "x"
type textarea "8/20/25 Ray and Izzy provided service parts and labor techs"
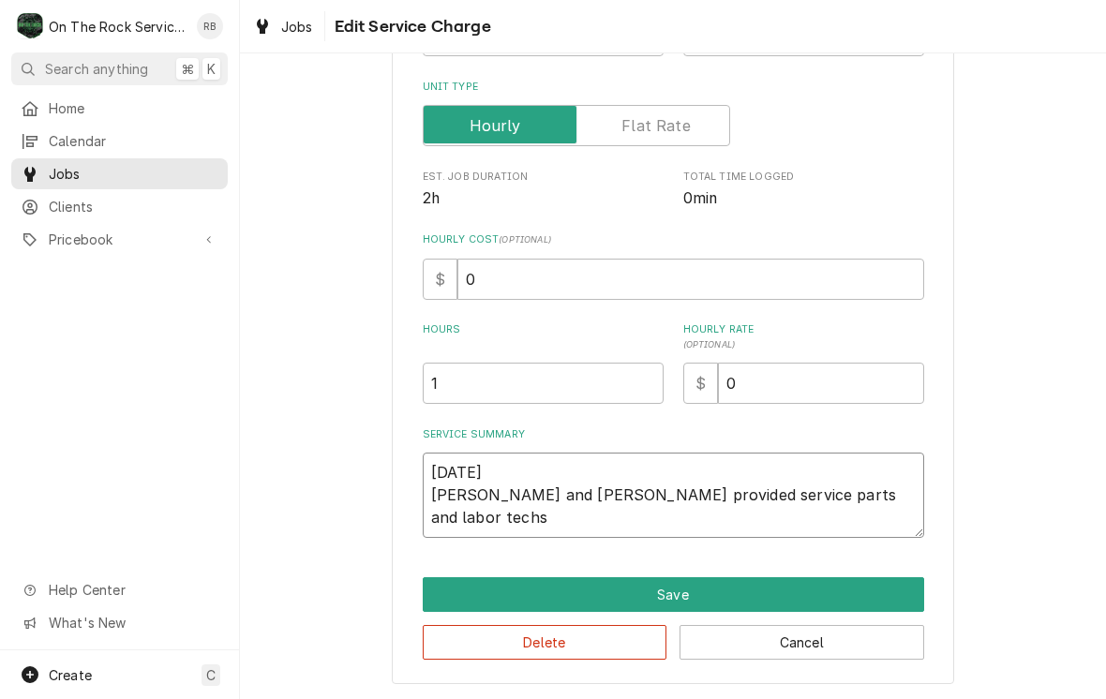
type textarea "x"
type textarea "8/20/25 Ray and Izzy provided service parts and labor techs w"
type textarea "x"
type textarea "8/20/25 Ray and Izzy provided service parts and labor techs we"
type textarea "x"
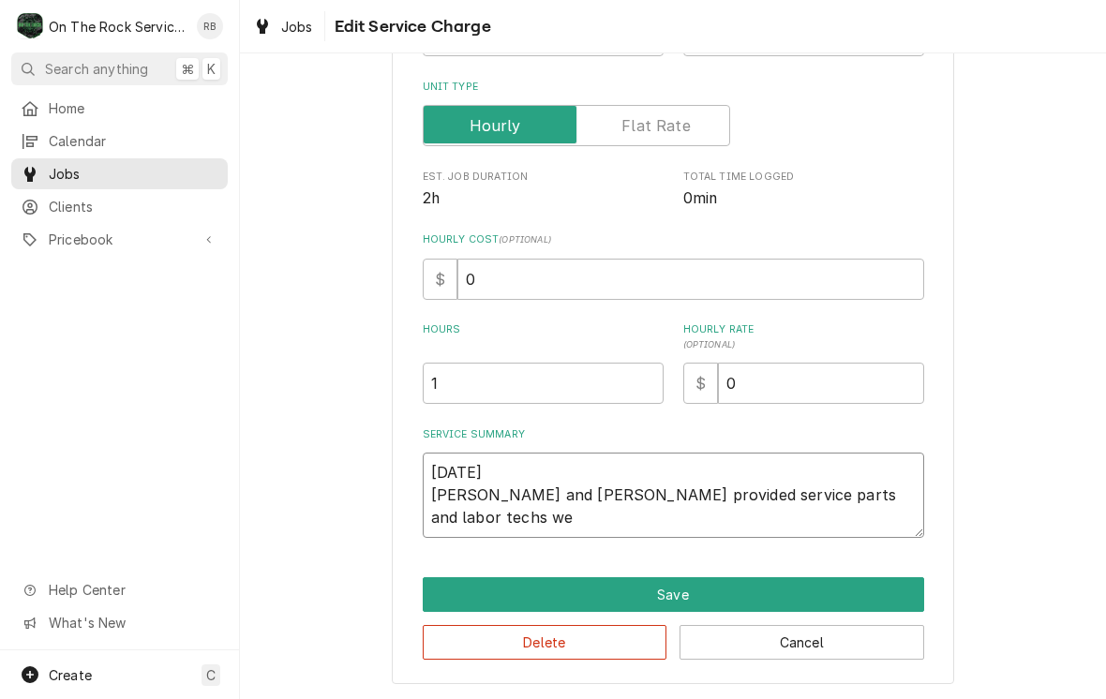
type textarea "8/20/25 Ray and Izzy provided service parts and labor techs wen"
type textarea "x"
type textarea "8/20/25 Ray and Izzy provided service parts and labor techs went"
type textarea "x"
type textarea "8/20/25 Ray and Izzy provided service parts and labor techs went"
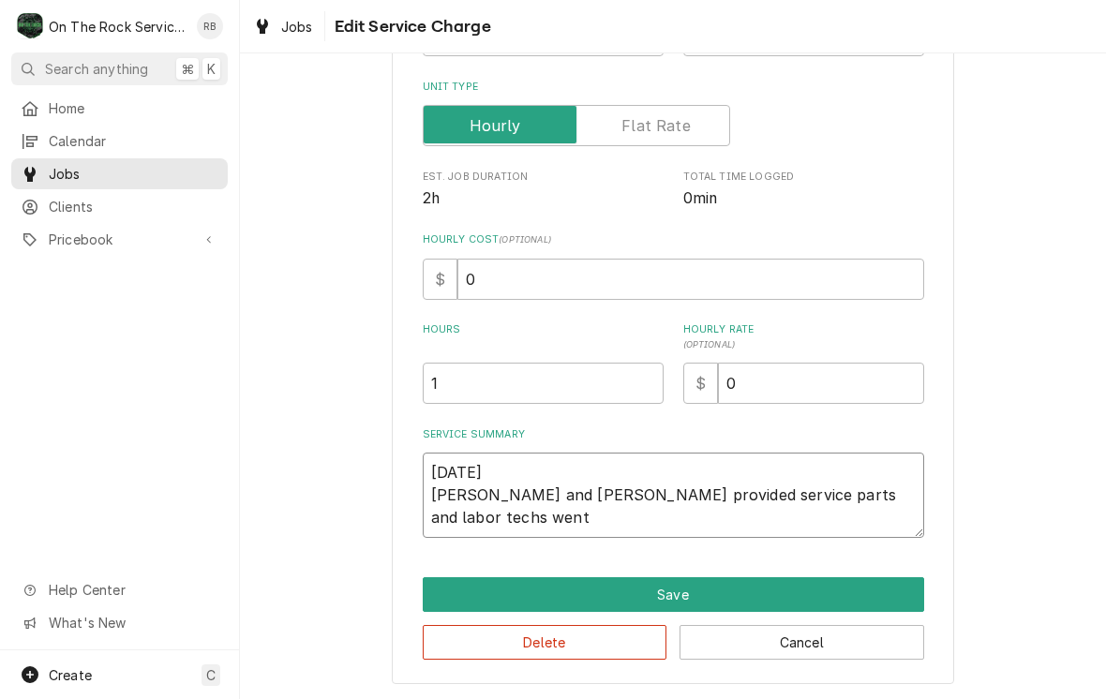
type textarea "x"
type textarea "8/20/25 Ray and Izzy provided service parts and labor techs went t"
type textarea "x"
type textarea "8/20/25 Ray and Izzy provided service parts and labor techs went to"
type textarea "x"
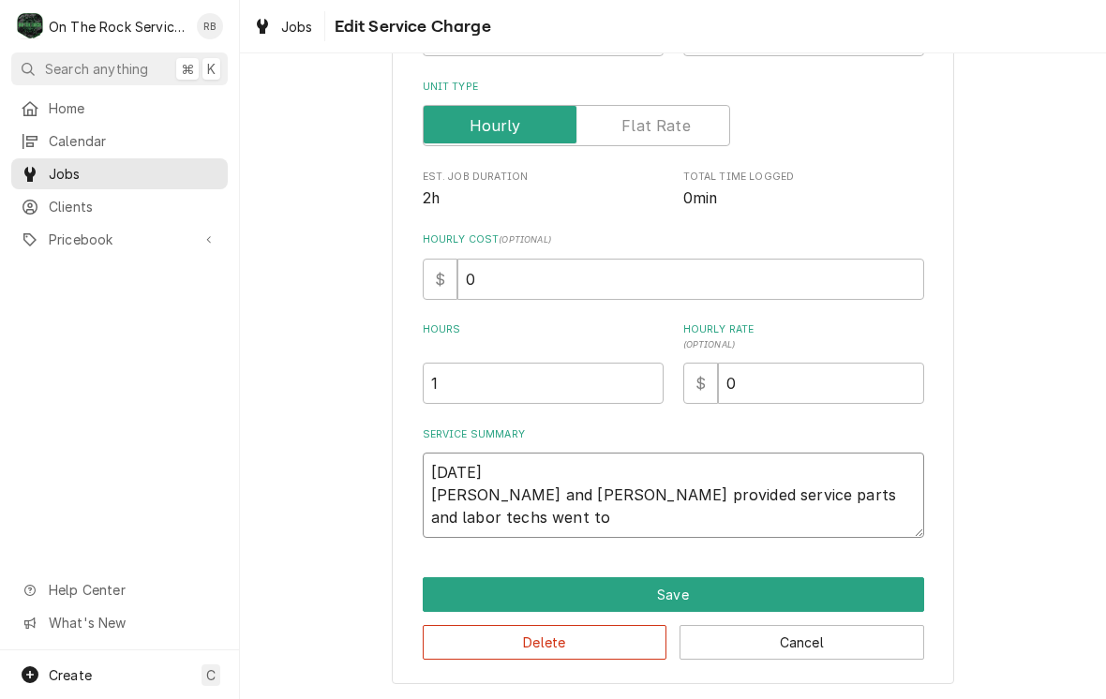
type textarea "8/20/25 Ray and Izzy provided service parts and labor techs went to"
type textarea "x"
type textarea "8/20/25 Ray and Izzy provided service parts and labor techs went to"
type textarea "x"
type textarea "8/20/25 Ray and Izzy provided service parts and labor techs went t"
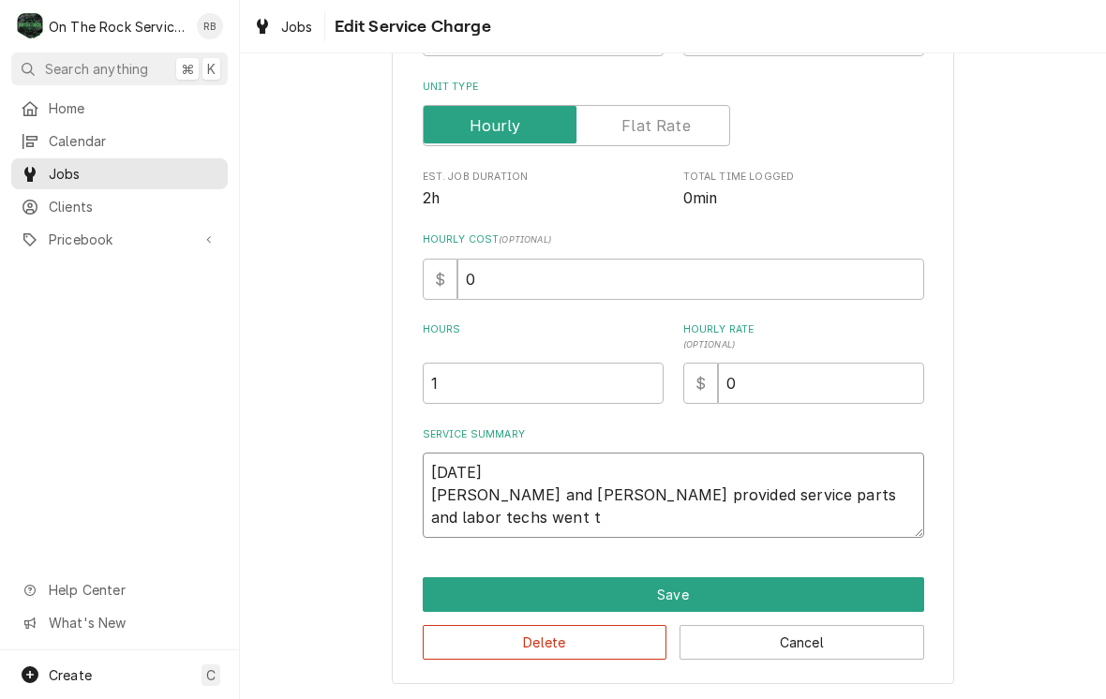
type textarea "x"
type textarea "8/20/25 Ray and Izzy provided service parts and labor techs went"
type textarea "x"
type textarea "8/20/25 Ray and Izzy provided service parts and labor techs went"
type textarea "x"
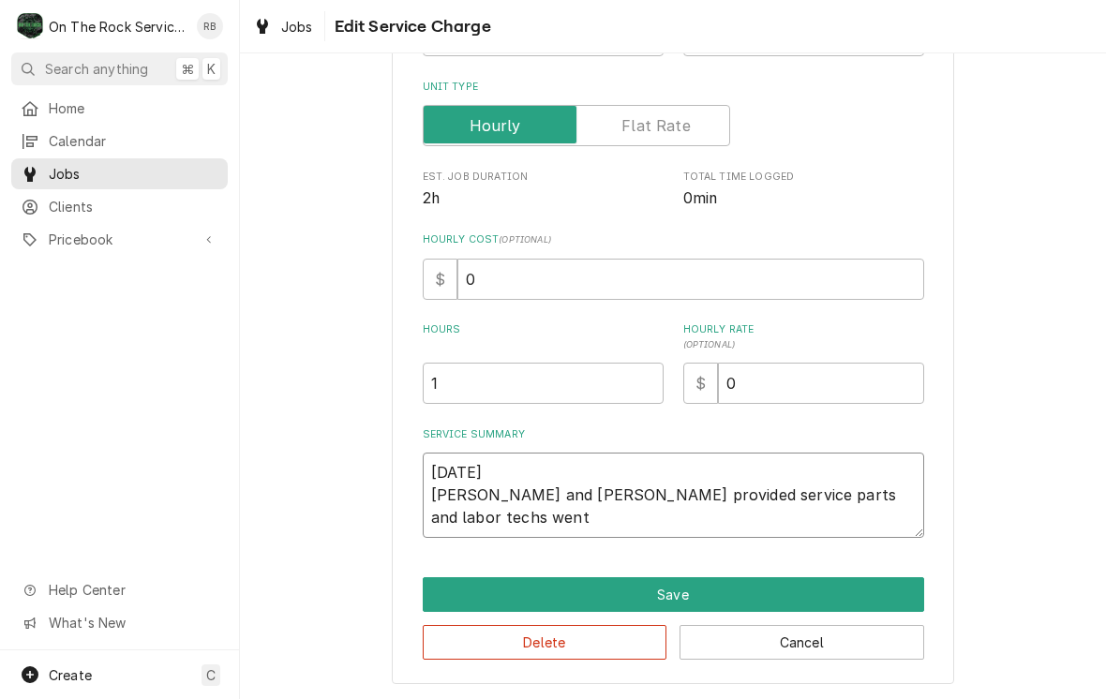
type textarea "8/20/25 Ray and Izzy provided service parts and labor techs wen"
type textarea "x"
type textarea "8/20/25 Ray and Izzy provided service parts and labor techs we"
type textarea "x"
type textarea "8/20/25 Ray and Izzy provided service parts and labor techs w"
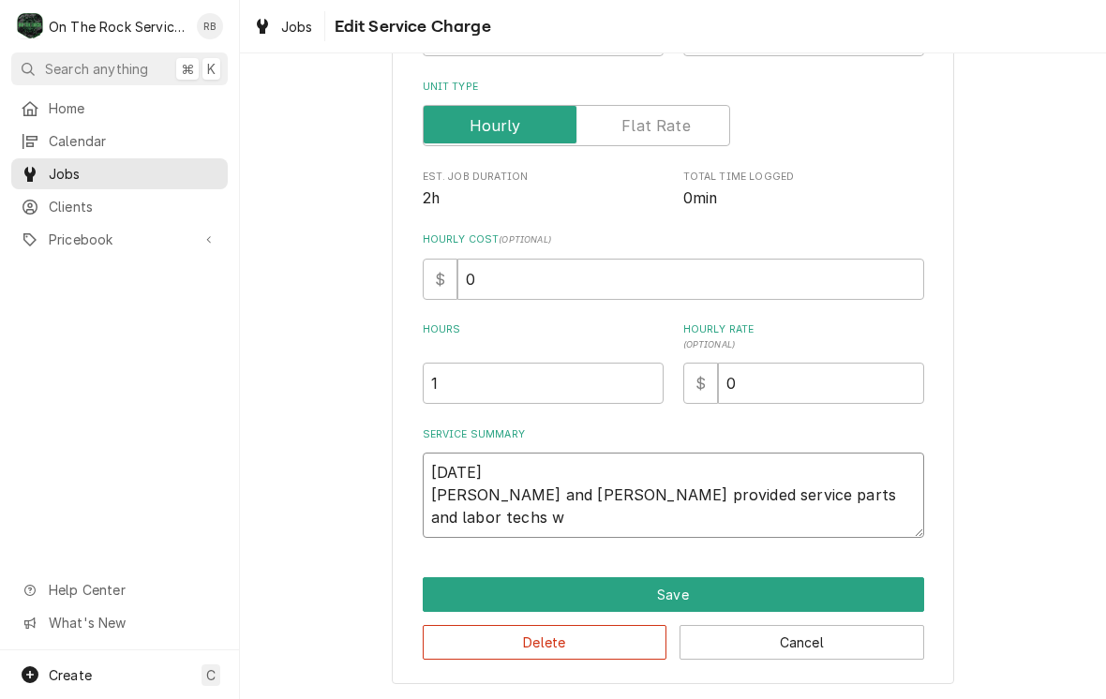
type textarea "x"
type textarea "8/20/25 Ray and Izzy provided service parts and labor techs"
type textarea "x"
type textarea "8/20/25 Ray and Izzy provided service parts and labor techs"
type textarea "x"
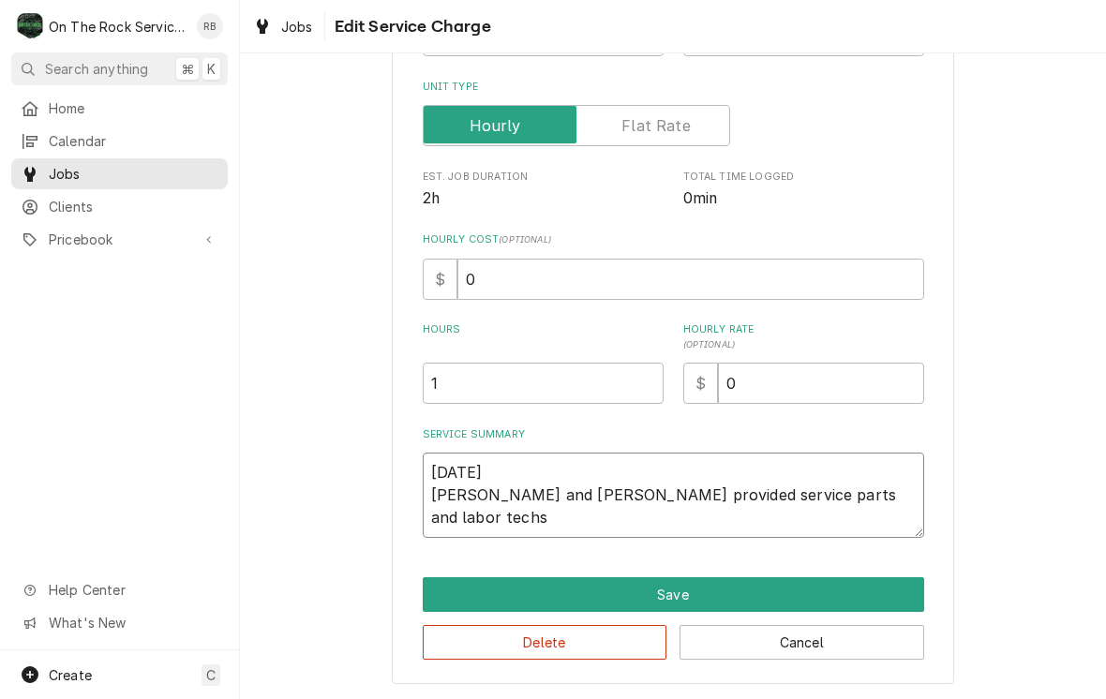
type textarea "8/20/25 Ray and Izzy provided service parts and labor tech"
type textarea "x"
type textarea "8/20/25 Ray and Izzy provided service parts and labor tec"
type textarea "x"
type textarea "8/20/25 Ray and Izzy provided service parts and labor te"
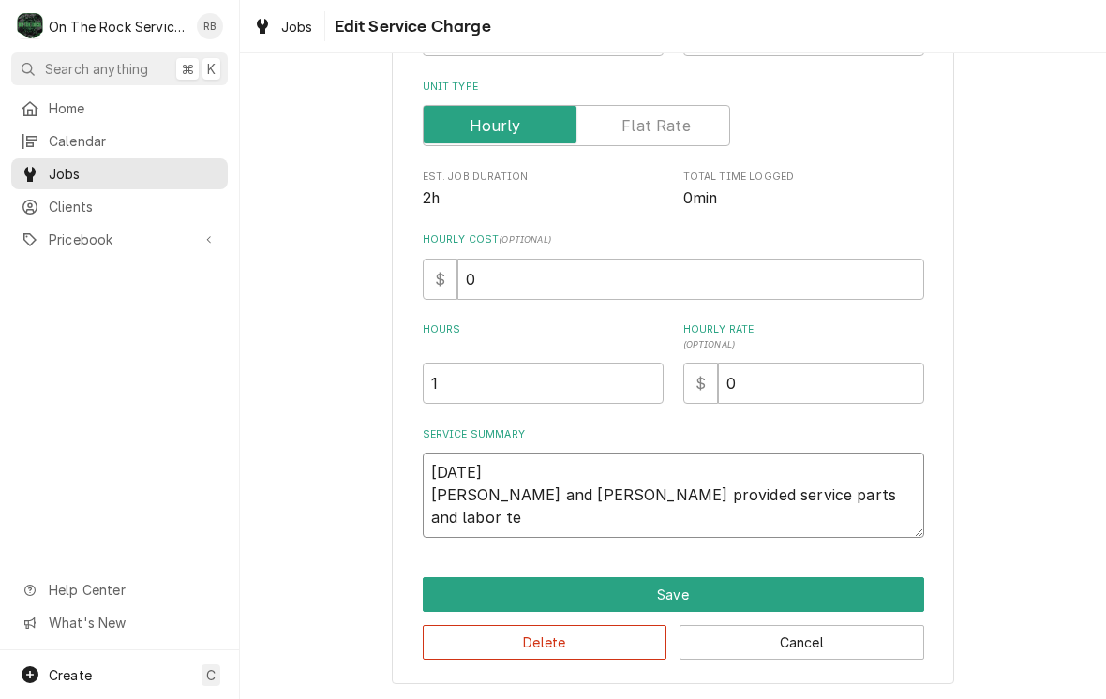
type textarea "x"
type textarea "8/20/25 Ray and Izzy provided service parts and labor t"
type textarea "x"
type textarea "8/20/25 Ray and Izzy provided service parts and labor"
type textarea "x"
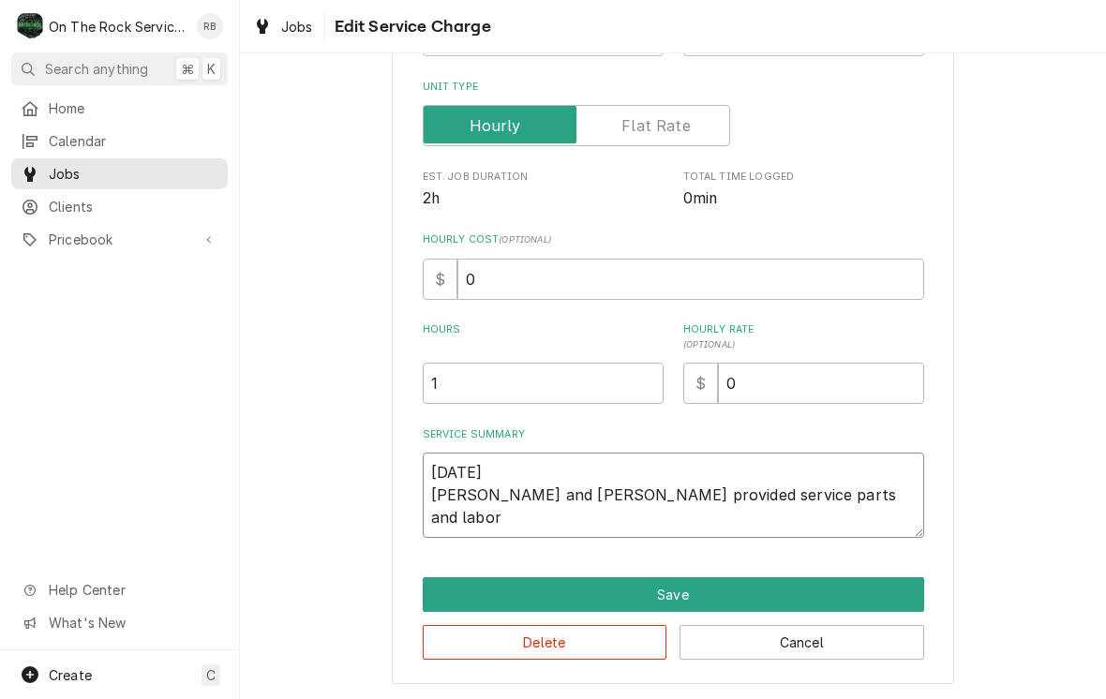
type textarea "8/20/25 Ray and Izzy provided service parts and labor a"
type textarea "x"
type textarea "8/20/25 Ray and Izzy provided service parts and labor as"
type textarea "x"
type textarea "8/20/25 Ray and Izzy provided service parts and labor as"
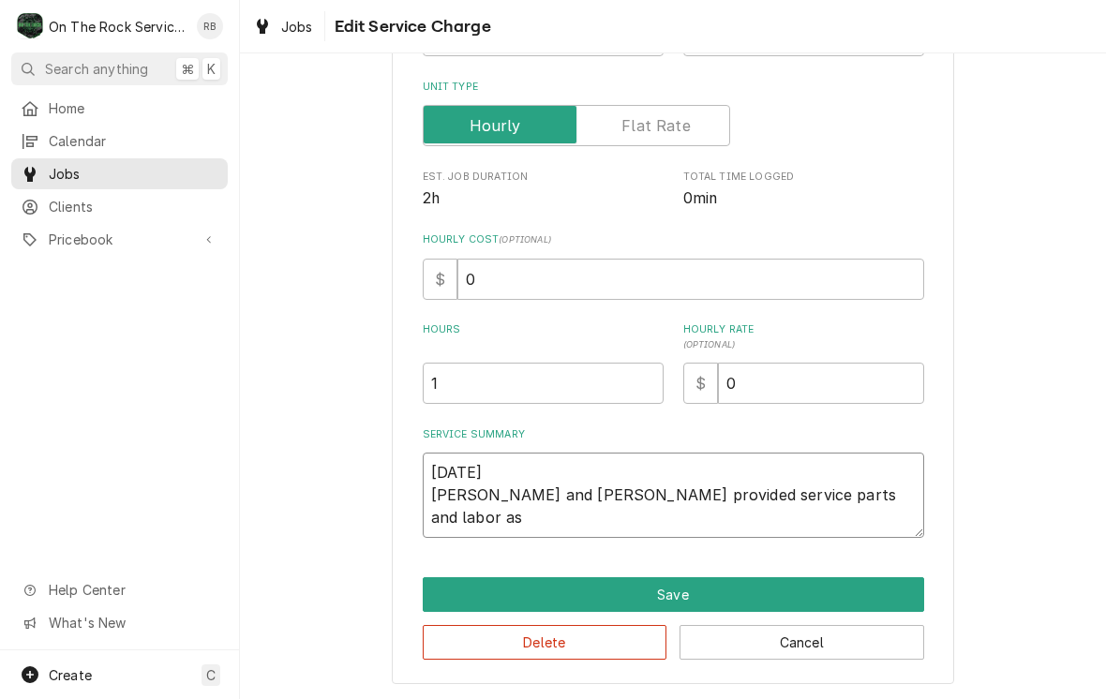
type textarea "x"
type textarea "8/20/25 Ray and Izzy provided service parts and labor as w"
type textarea "x"
type textarea "8/20/25 Ray and Izzy provided service parts and labor as we"
type textarea "x"
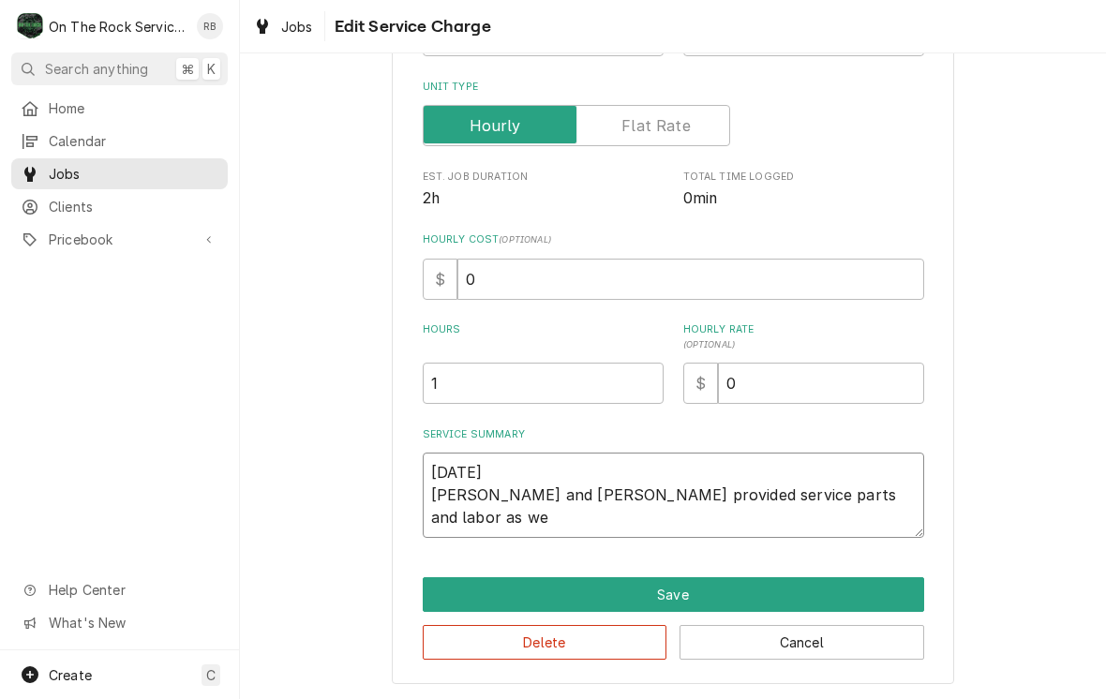
type textarea "8/20/25 Ray and Izzy provided service parts and labor as we"
type textarea "x"
type textarea "8/20/25 Ray and Izzy provided service parts and labor as we w"
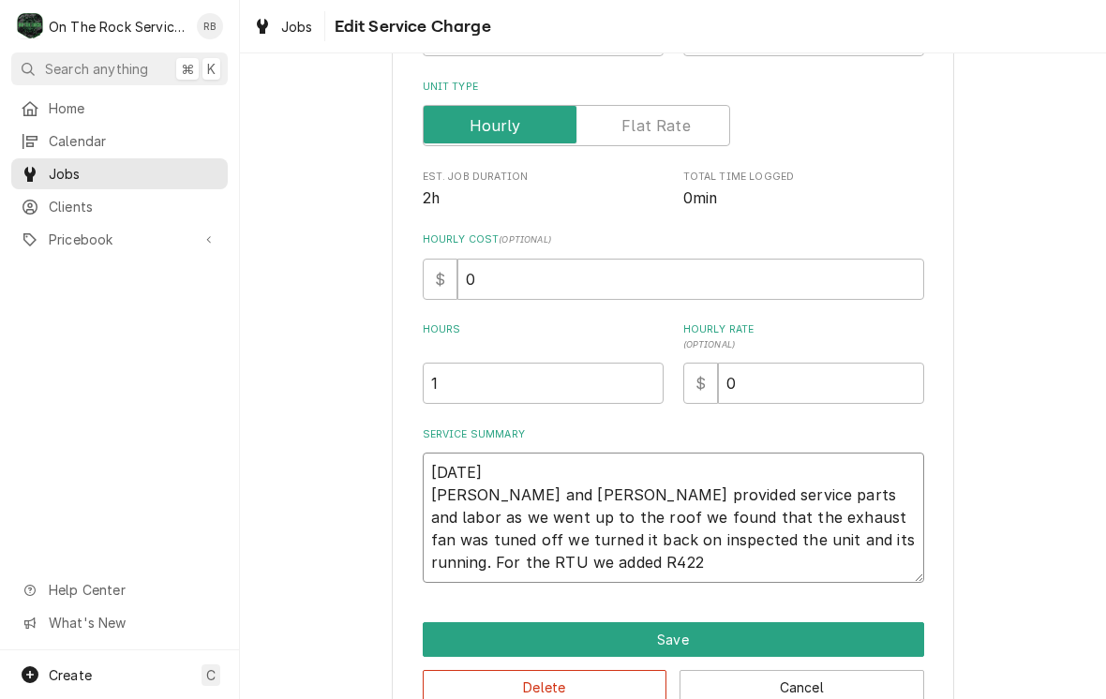
click at [831, 533] on textarea "8/20/25 Ray and Izzy provided service parts and labor as we went up to the roof…" at bounding box center [674, 518] width 502 height 130
click at [759, 534] on textarea "8/20/25 Ray and Izzy provided service parts and labor as we went up to the roof…" at bounding box center [674, 518] width 502 height 130
click at [764, 538] on textarea "8/20/25 Ray and Izzy provided service parts and labor as we went up to the roof…" at bounding box center [674, 518] width 502 height 130
click at [812, 534] on textarea "8/20/25 Ray and Izzy provided service parts and labor as we went up to the roof…" at bounding box center [674, 518] width 502 height 130
click at [1012, 345] on div "Use the fields below to edit this service charge Short Description Job | Servic…" at bounding box center [673, 282] width 866 height 926
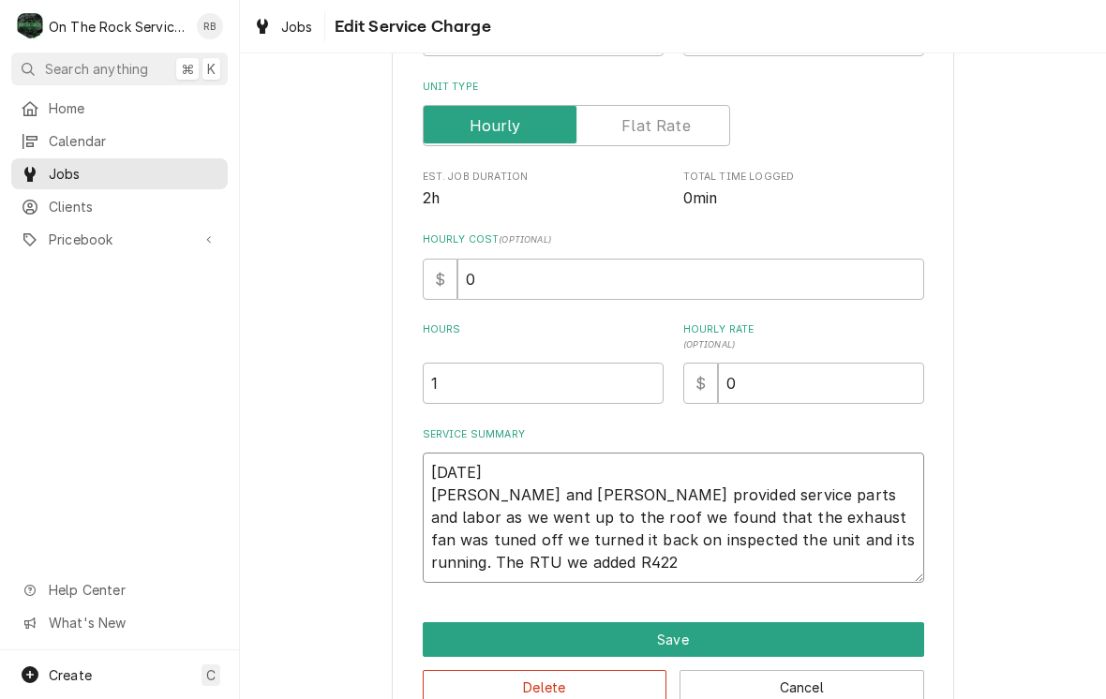
click at [804, 533] on textarea "8/20/25 Ray and Izzy provided service parts and labor as we went up to the roof…" at bounding box center [674, 518] width 502 height 130
click at [915, 534] on textarea "8/20/25 Ray and Izzy provided service parts and labor as we went up to the roof…" at bounding box center [674, 518] width 502 height 130
click at [906, 537] on textarea "8/20/25 Ray and Izzy provided service parts and labor as we went up to the roof…" at bounding box center [674, 518] width 502 height 130
click at [901, 540] on textarea "8/20/25 Ray and Izzy provided service parts and labor as we went up to the roof…" at bounding box center [674, 518] width 502 height 130
click at [674, 557] on textarea "8/20/25 Ray and Izzy provided service parts and labor as we went up to the roof…" at bounding box center [674, 518] width 502 height 130
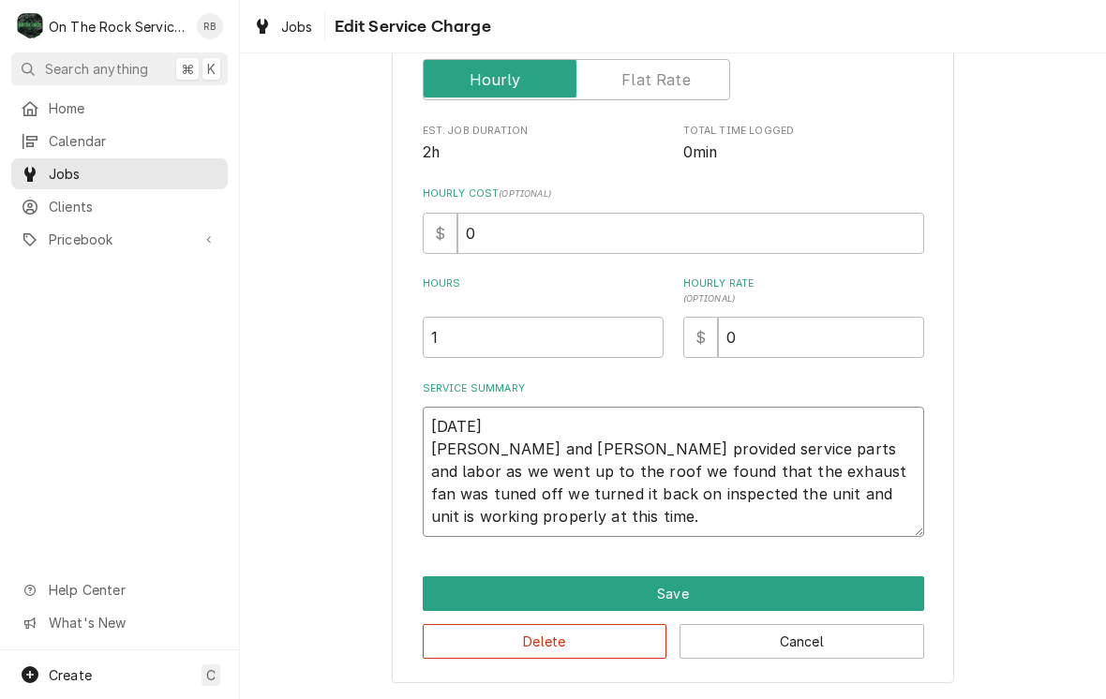
scroll to position [299, 0]
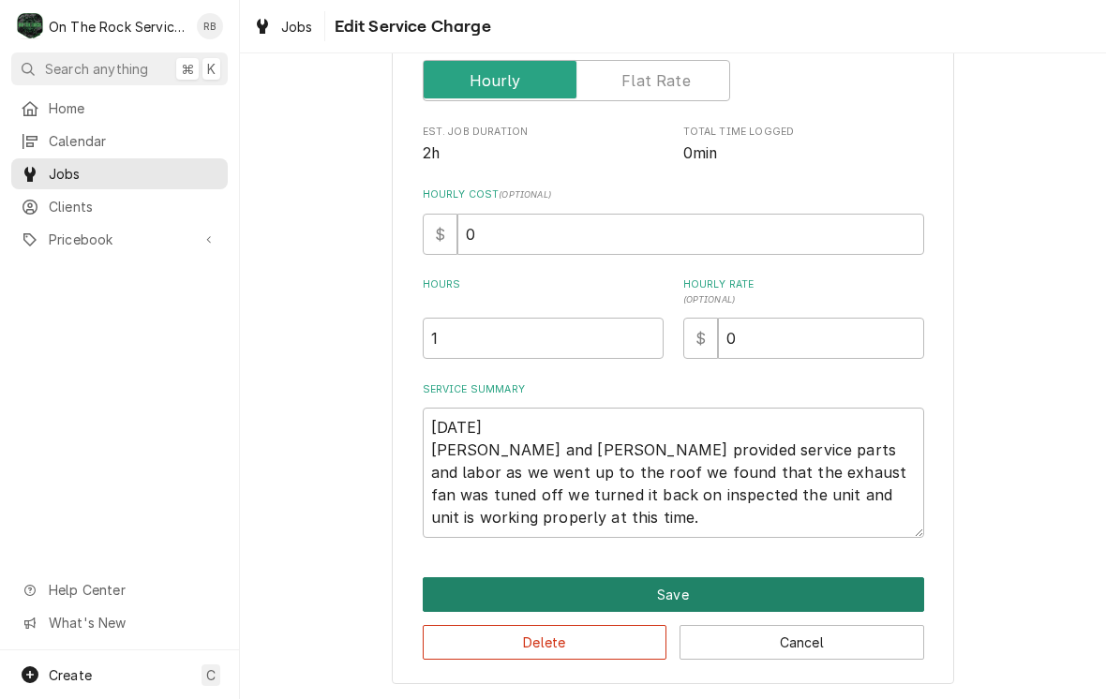
click at [843, 583] on button "Save" at bounding box center [674, 594] width 502 height 35
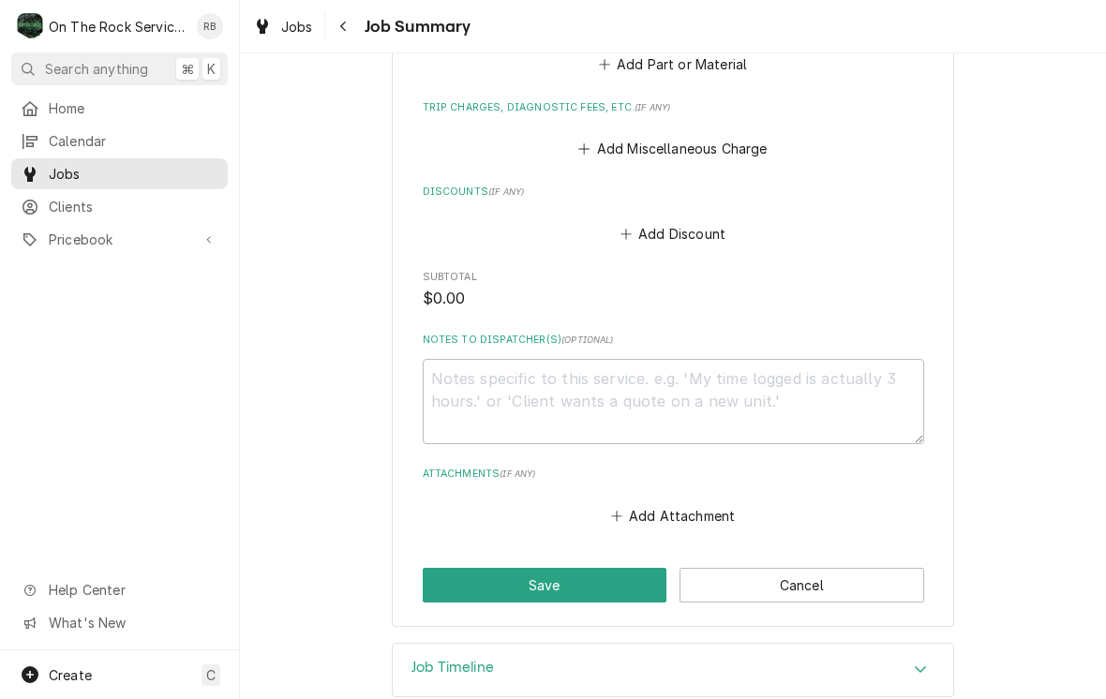
scroll to position [954, 0]
click at [607, 569] on button "Save" at bounding box center [545, 586] width 245 height 35
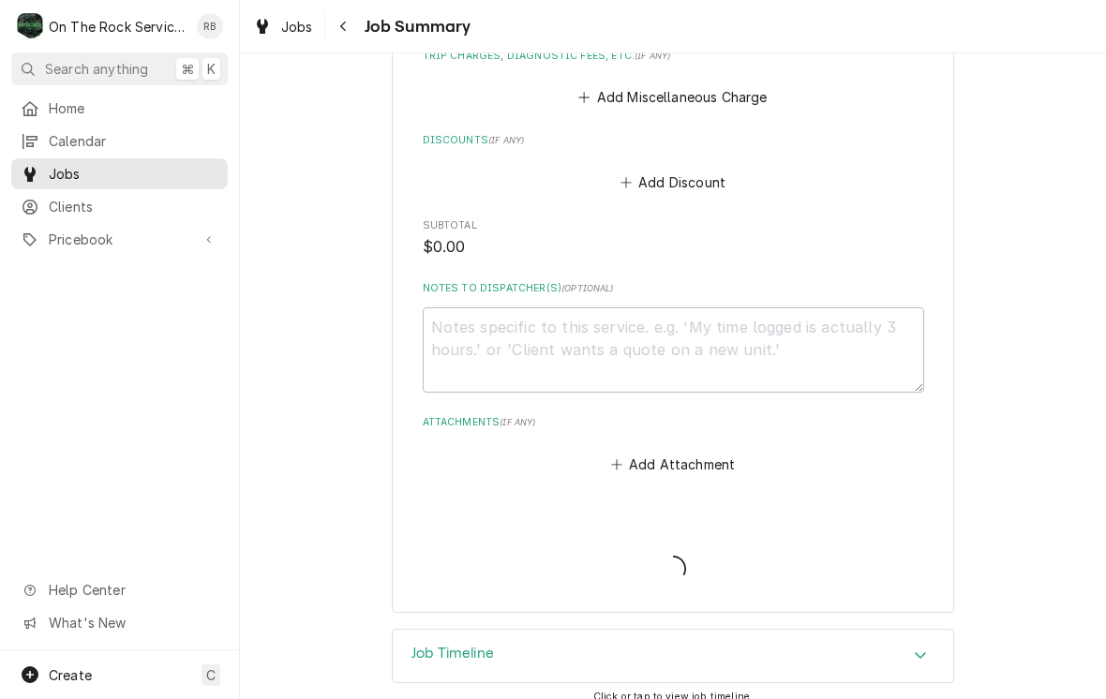
scroll to position [1011, 0]
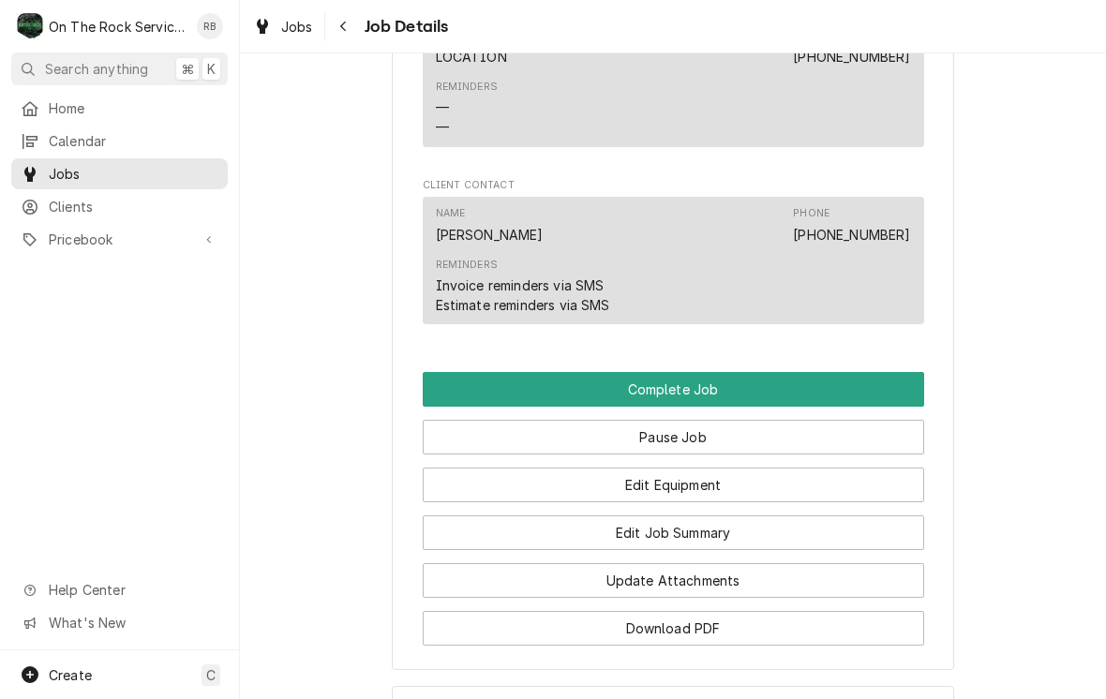
scroll to position [1607, 0]
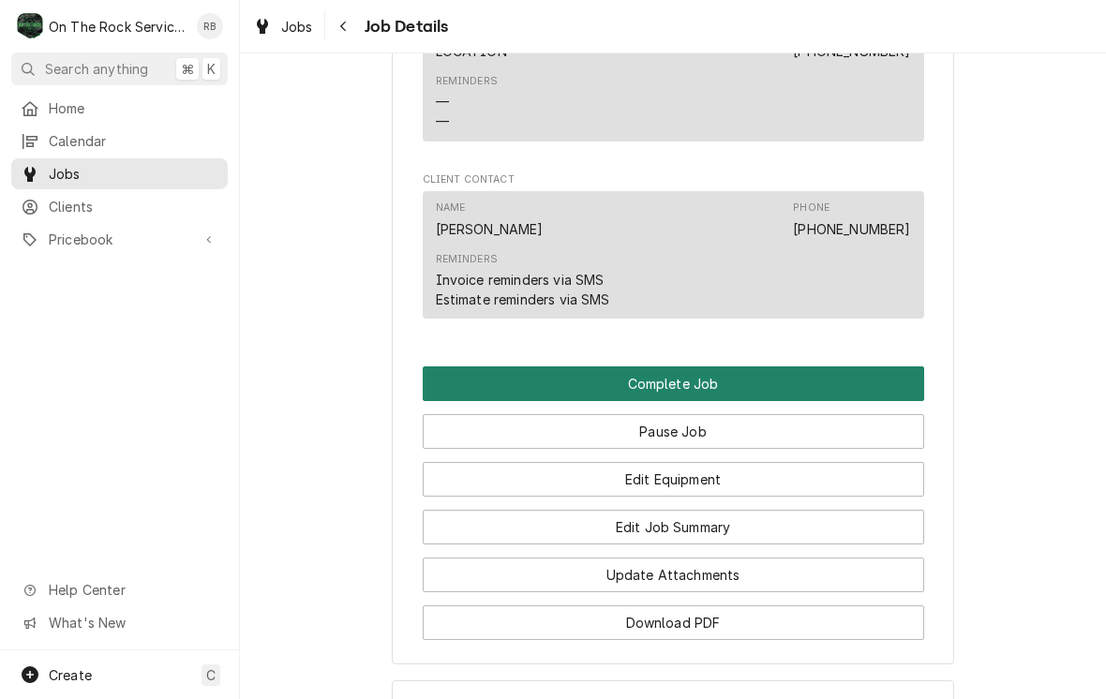
click at [868, 372] on button "Complete Job" at bounding box center [674, 384] width 502 height 35
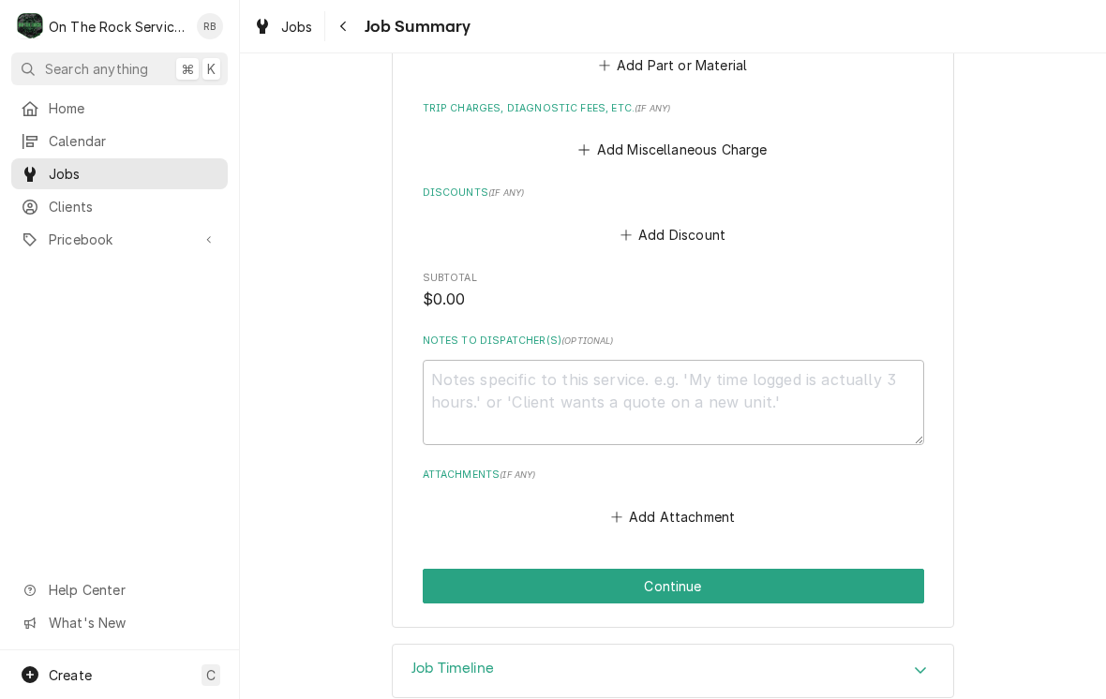
scroll to position [954, 0]
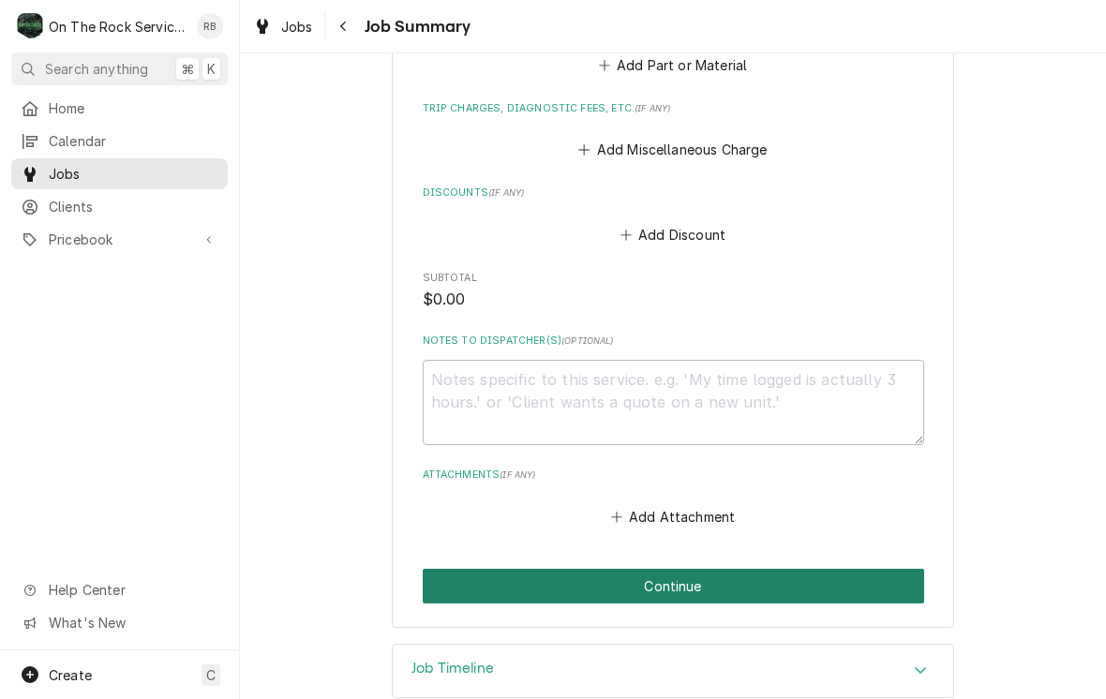
click at [890, 569] on button "Continue" at bounding box center [674, 586] width 502 height 35
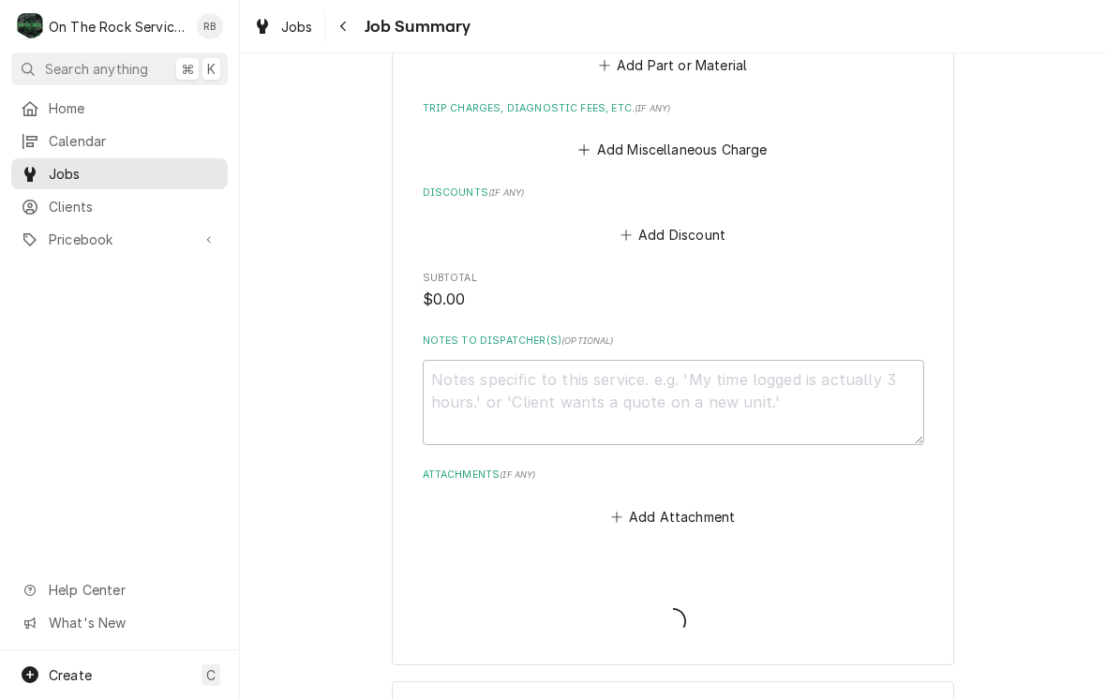
type textarea "x"
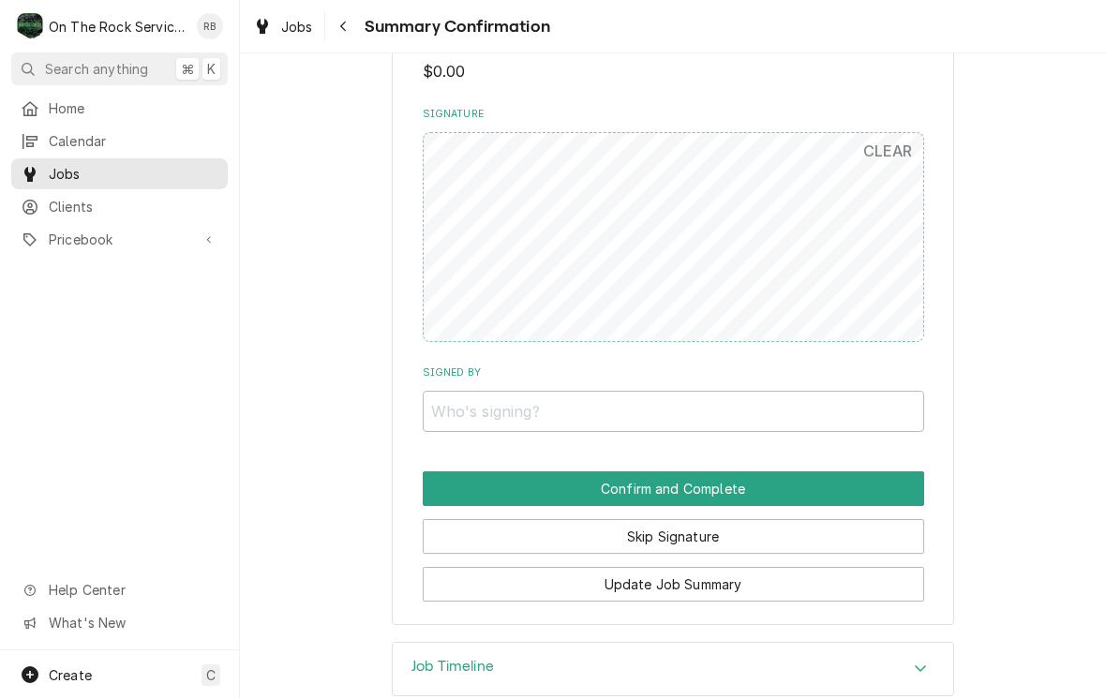
scroll to position [996, 0]
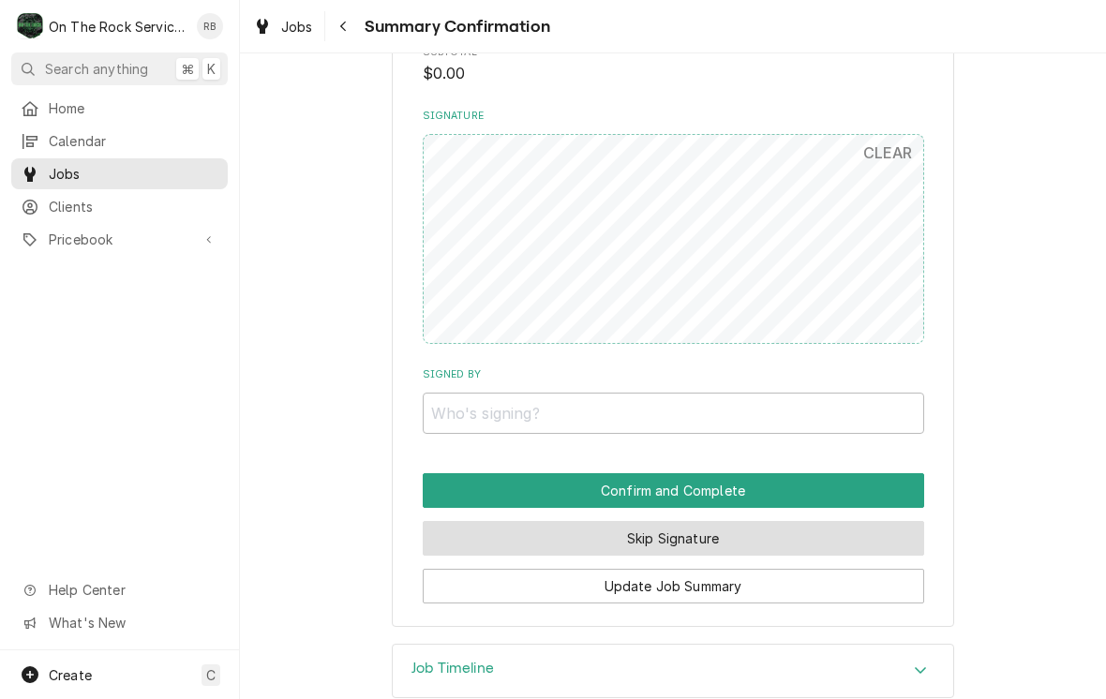
click at [880, 521] on button "Skip Signature" at bounding box center [674, 538] width 502 height 35
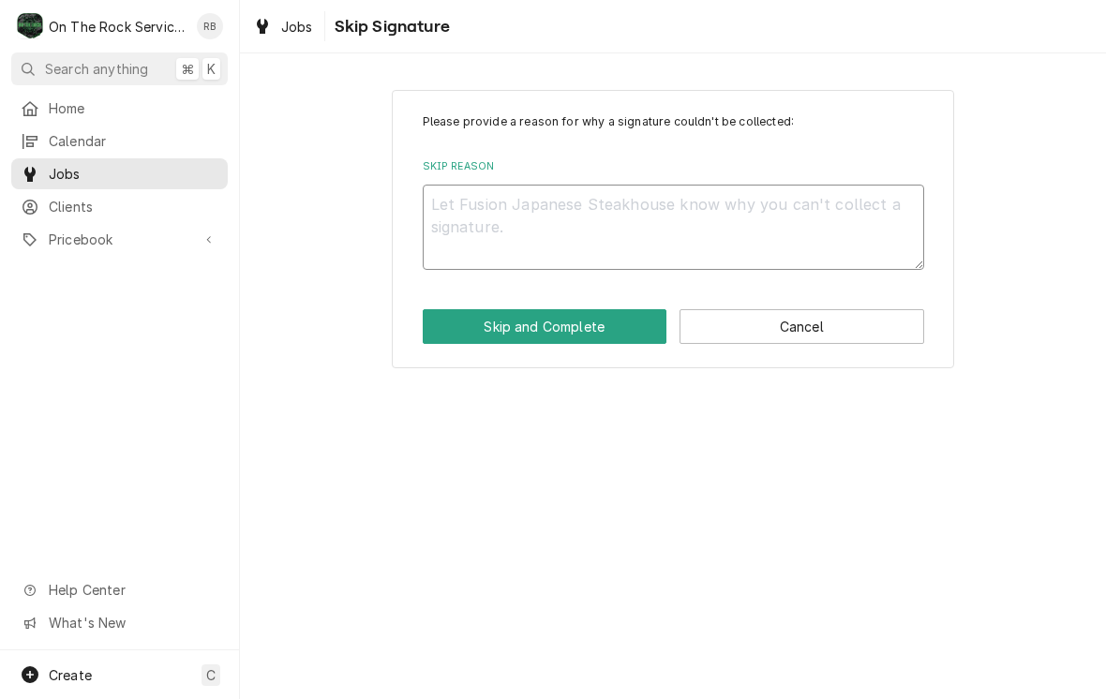
click at [819, 226] on textarea "Skip Reason" at bounding box center [674, 227] width 502 height 85
type textarea "x"
type textarea "N"
type textarea "x"
type textarea "No"
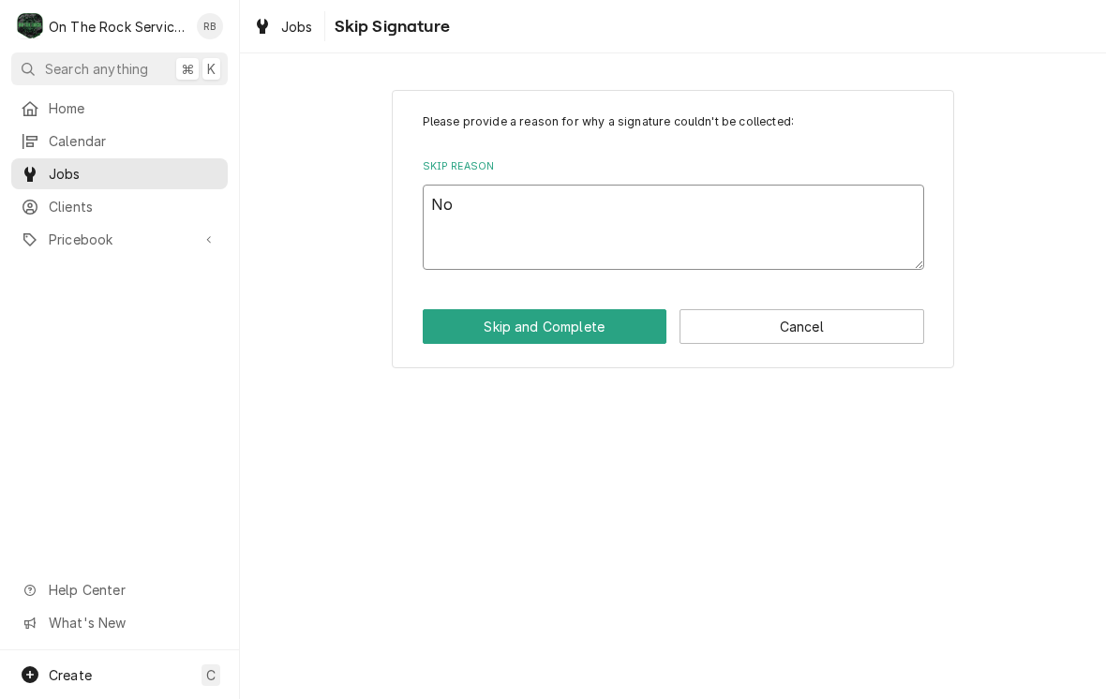
type textarea "x"
type textarea "Not"
type textarea "x"
type textarea "Not"
type textarea "x"
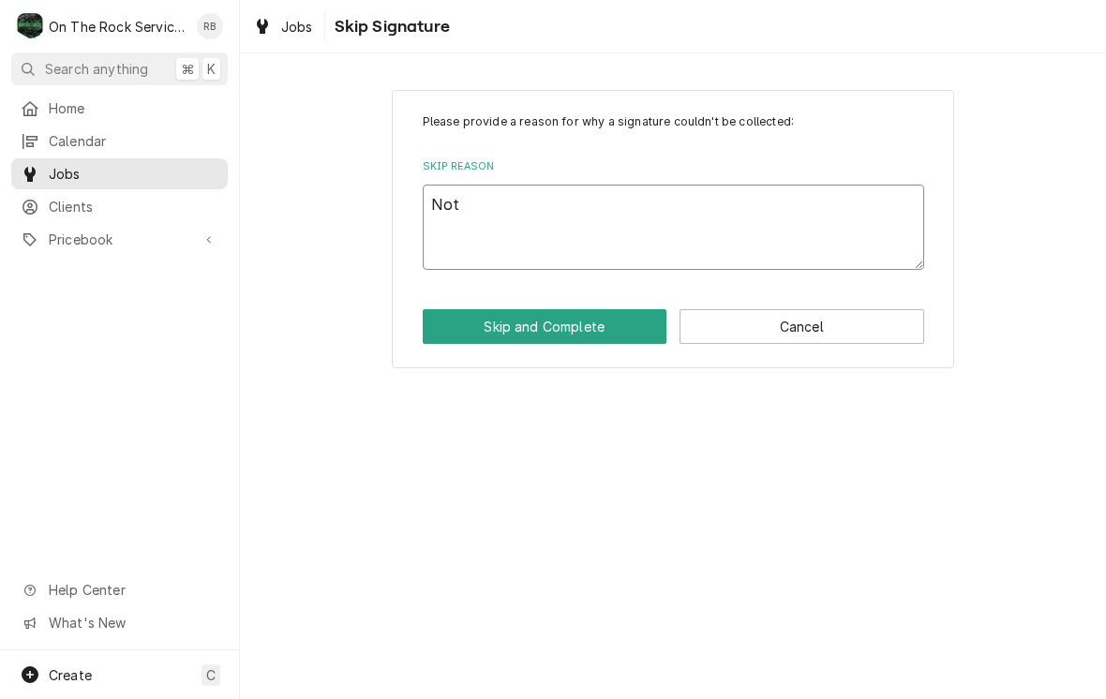
type textarea "Not n"
type textarea "x"
type textarea "Not ne"
type textarea "x"
type textarea "Not nee"
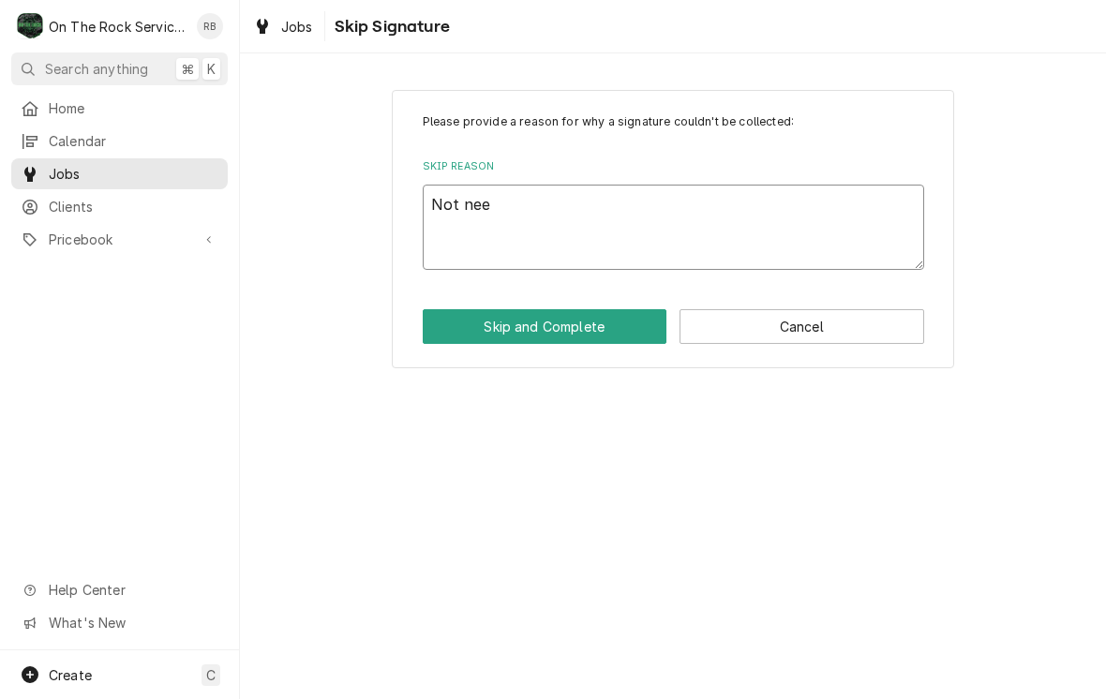
type textarea "x"
type textarea "Not need"
type textarea "x"
type textarea "Not neede"
type textarea "x"
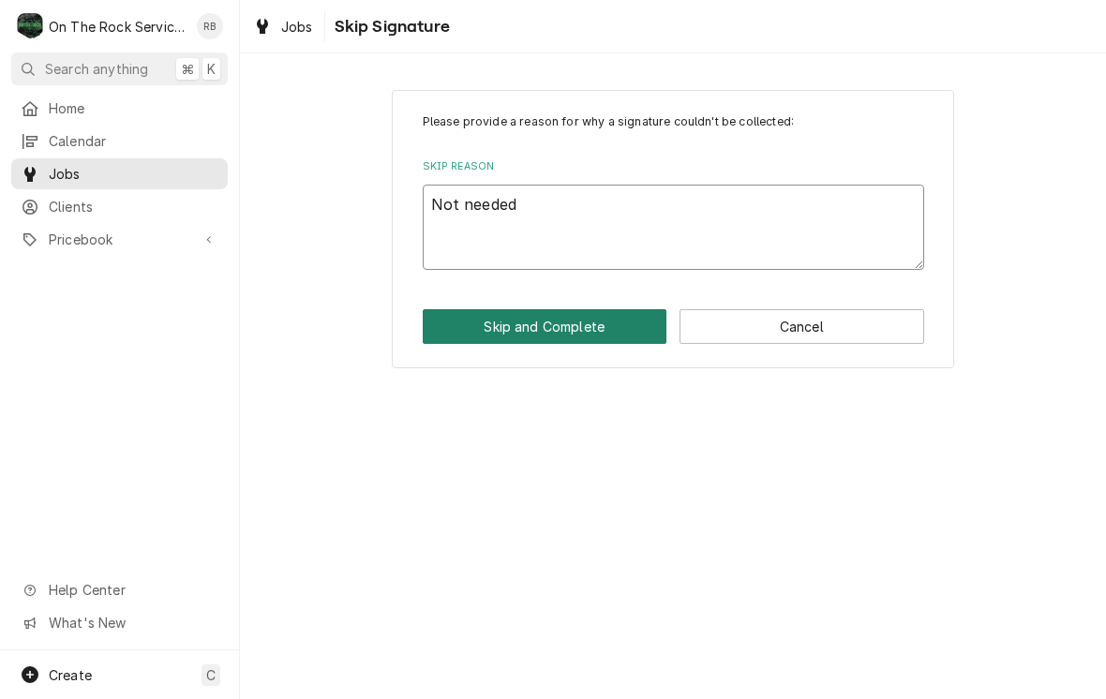
type textarea "Not needed"
click at [586, 322] on button "Skip and Complete" at bounding box center [545, 326] width 245 height 35
type textarea "x"
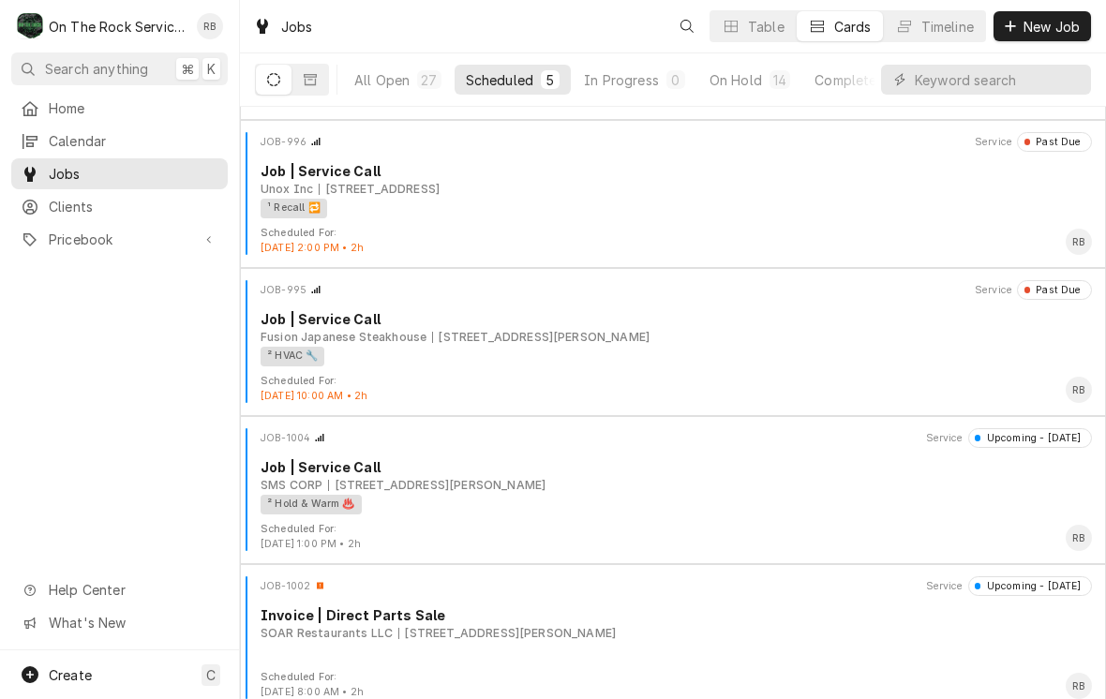
scroll to position [119, 0]
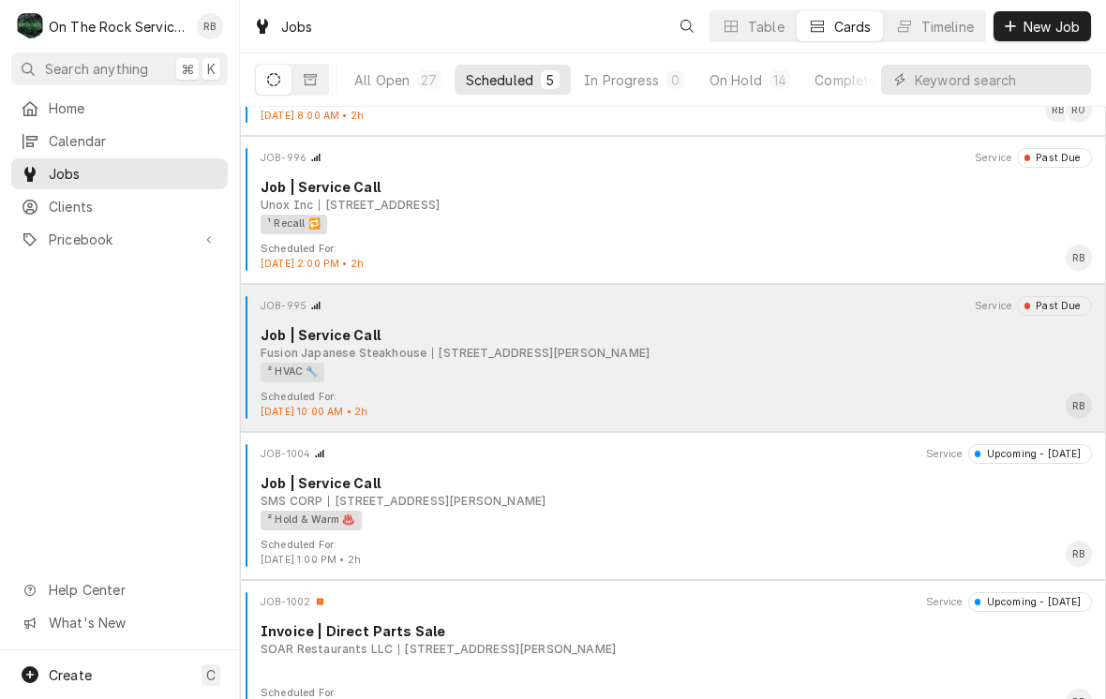
click at [369, 352] on div "Fusion Japanese Steakhouse" at bounding box center [344, 353] width 166 height 17
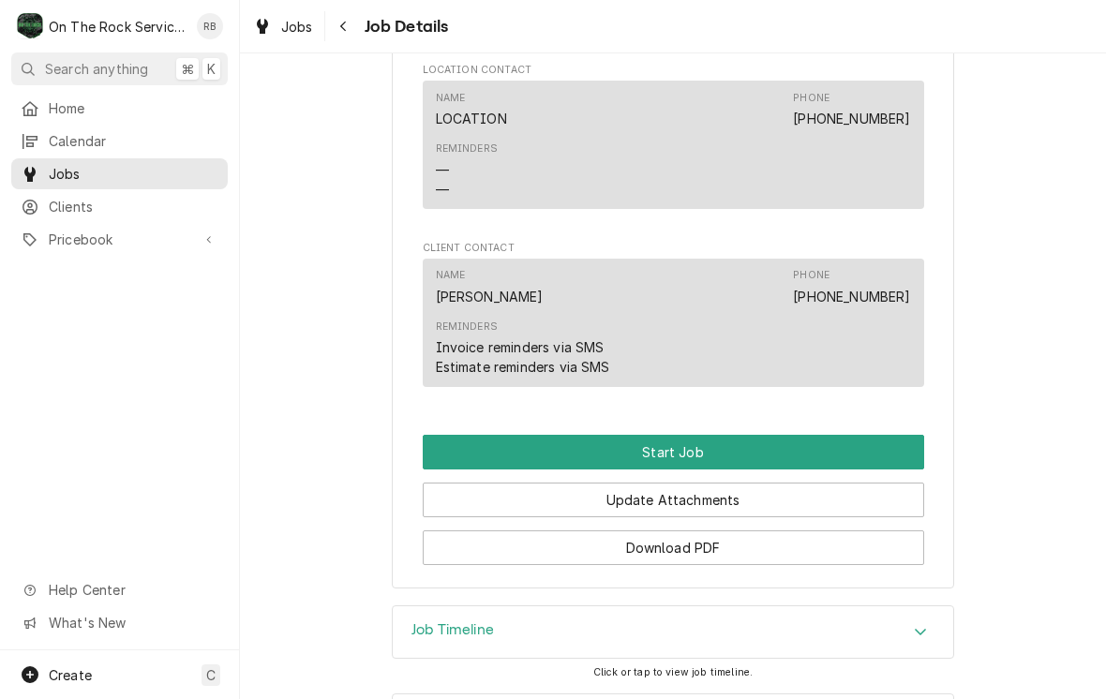
scroll to position [1405, 0]
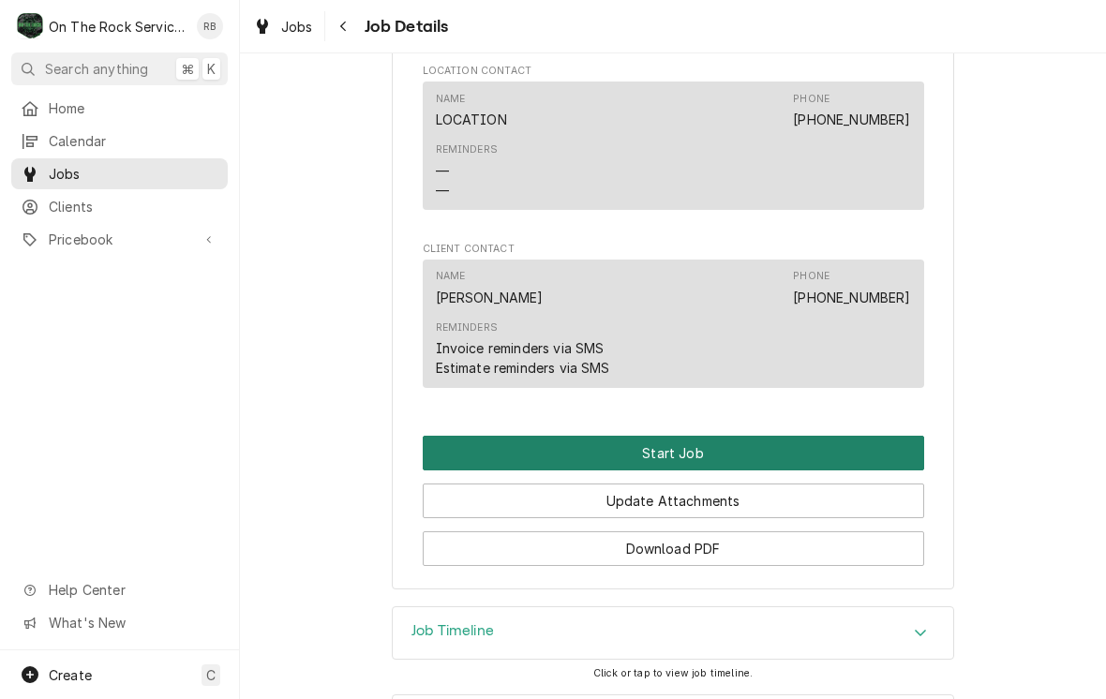
click at [881, 447] on button "Start Job" at bounding box center [674, 453] width 502 height 35
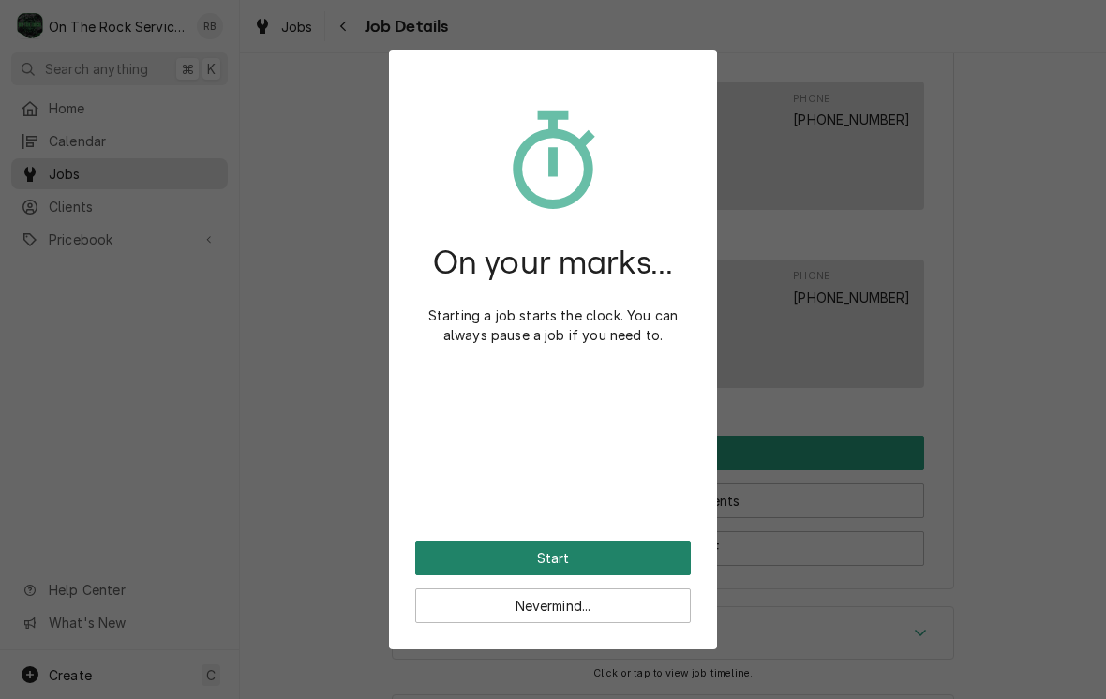
click at [632, 563] on button "Start" at bounding box center [553, 558] width 276 height 35
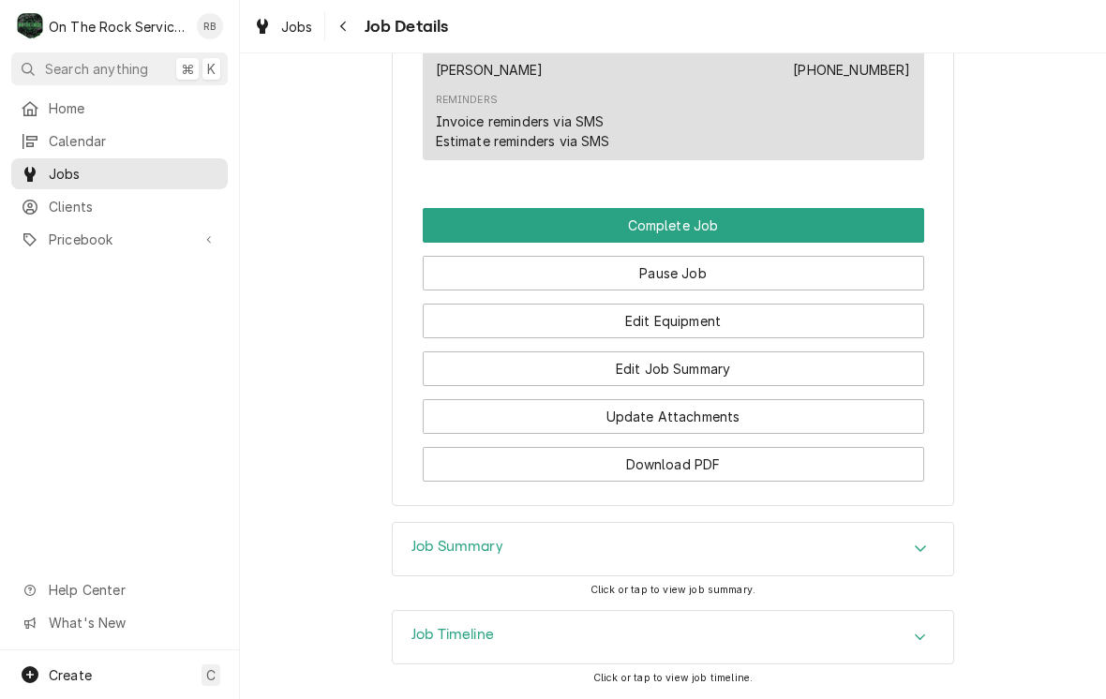
scroll to position [1698, 0]
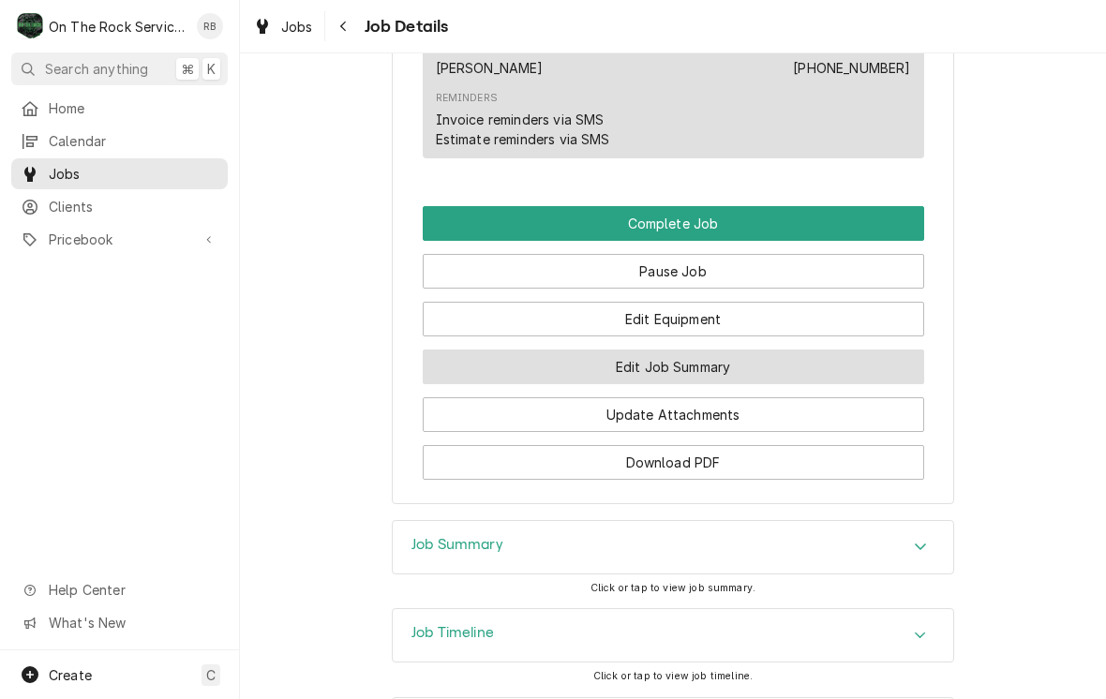
click at [860, 360] on button "Edit Job Summary" at bounding box center [674, 367] width 502 height 35
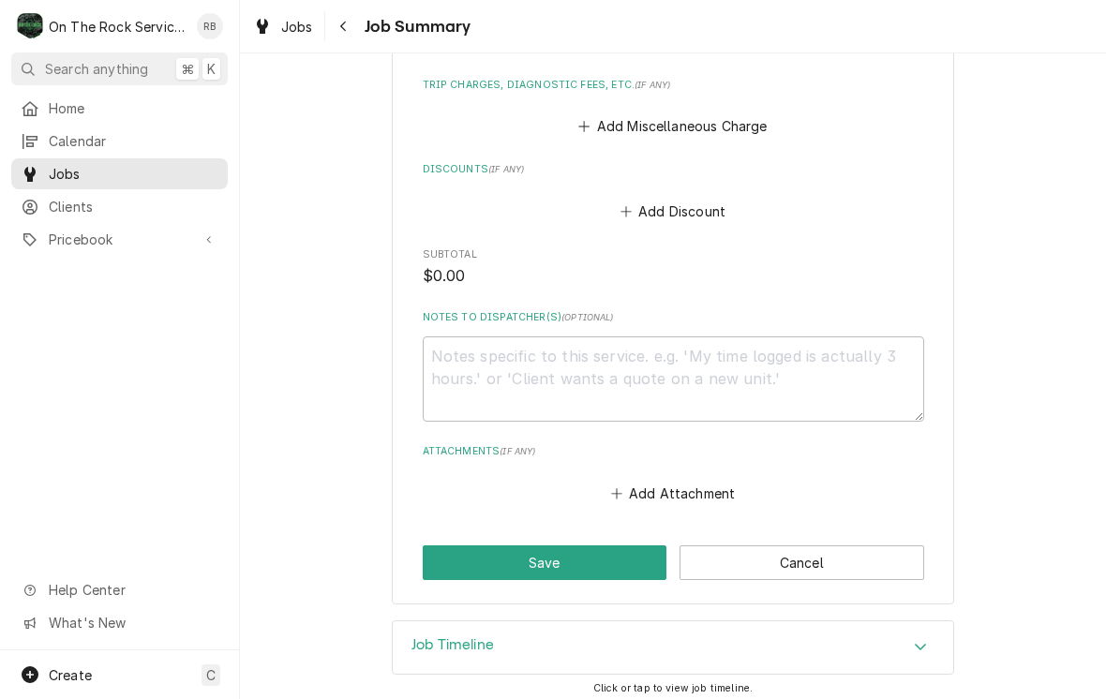
scroll to position [864, 0]
click at [776, 362] on textarea "Notes to Dispatcher(s) ( optional )" at bounding box center [674, 379] width 502 height 85
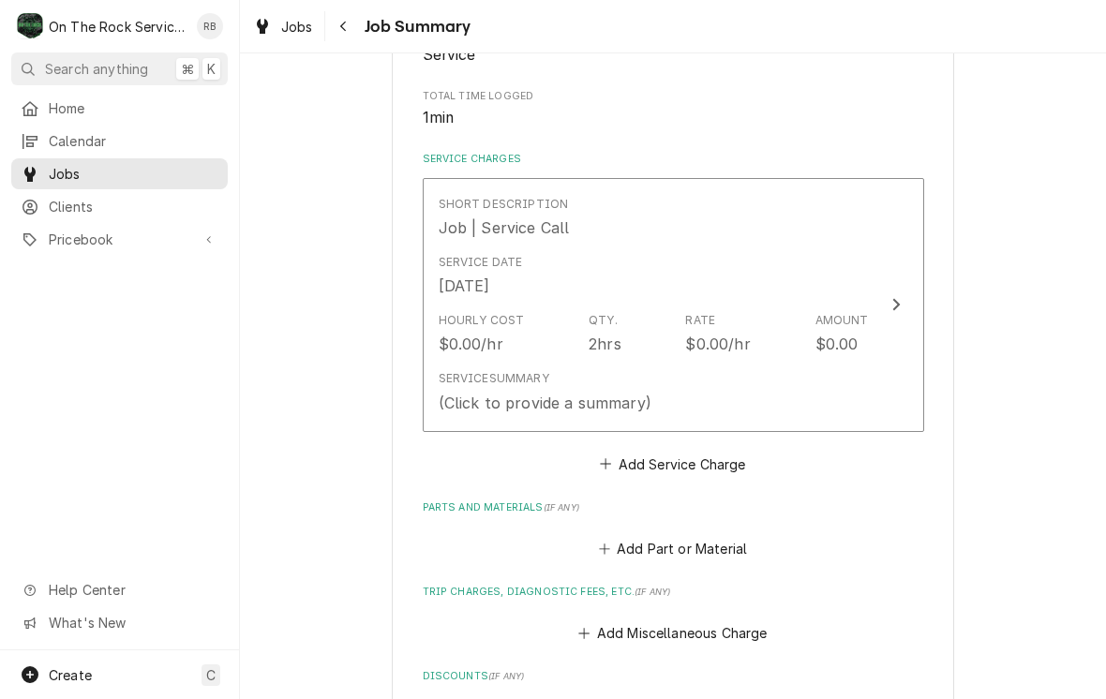
scroll to position [345, 0]
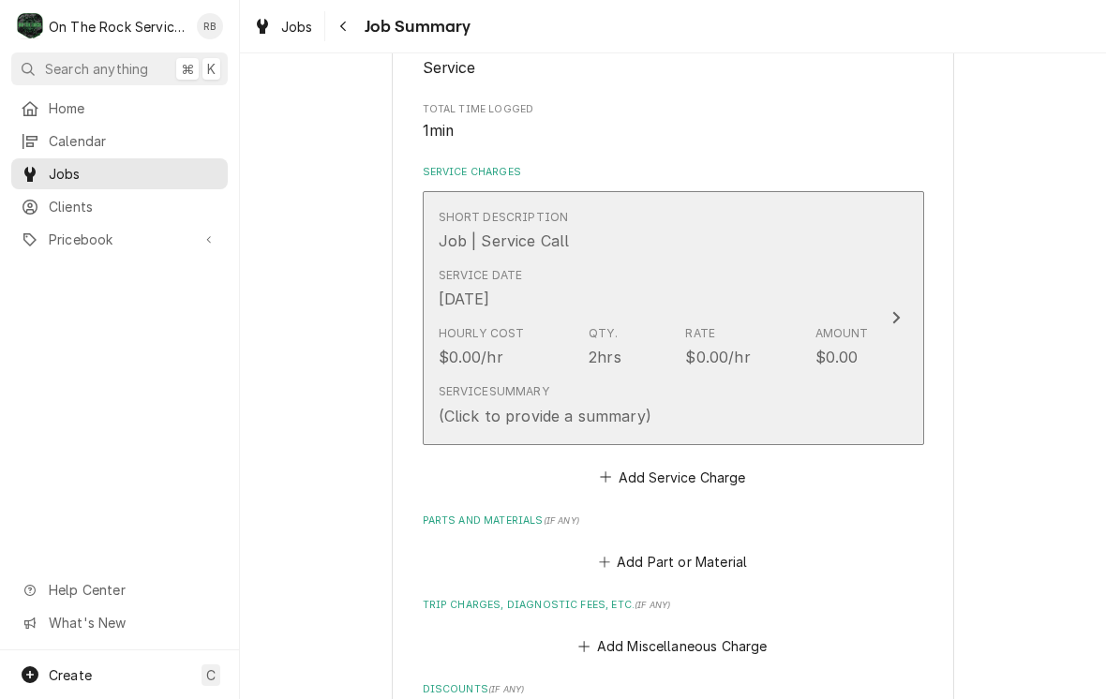
click at [702, 263] on div "Service Date [DATE]" at bounding box center [654, 289] width 430 height 58
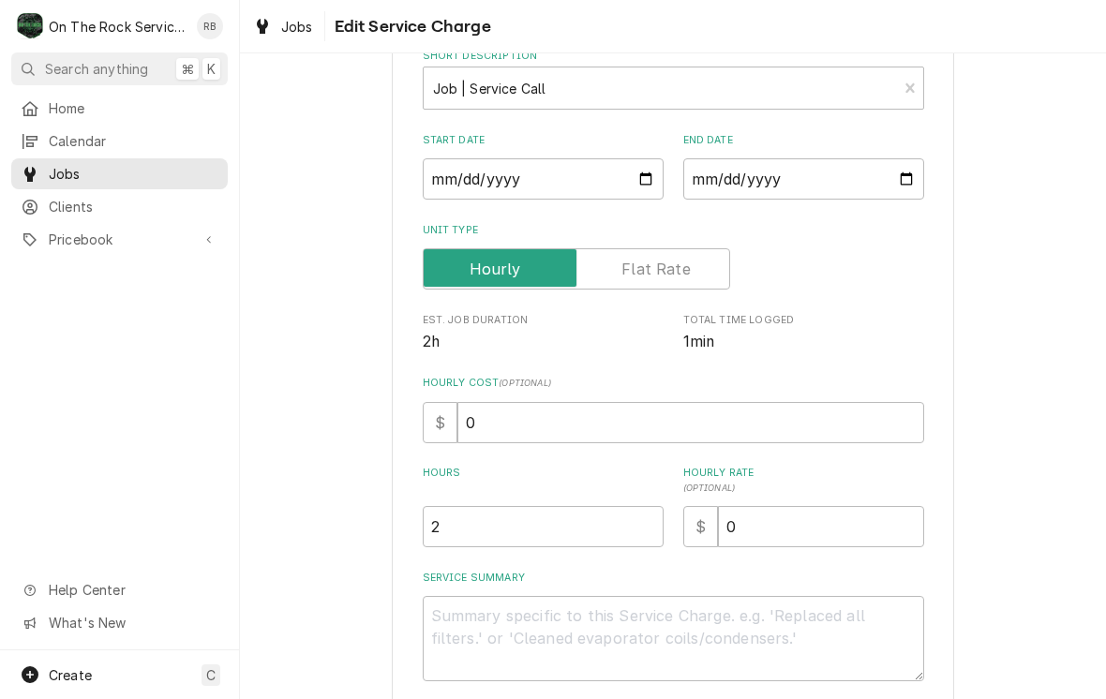
scroll to position [124, 0]
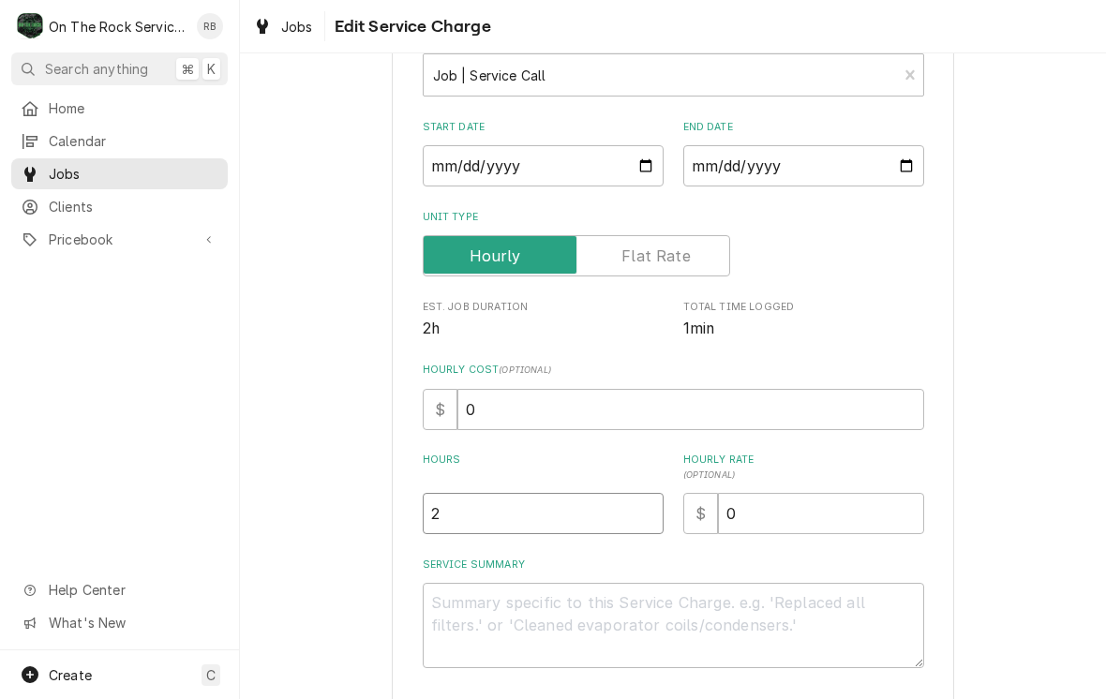
click at [635, 505] on input "2" at bounding box center [543, 513] width 241 height 41
type textarea "x"
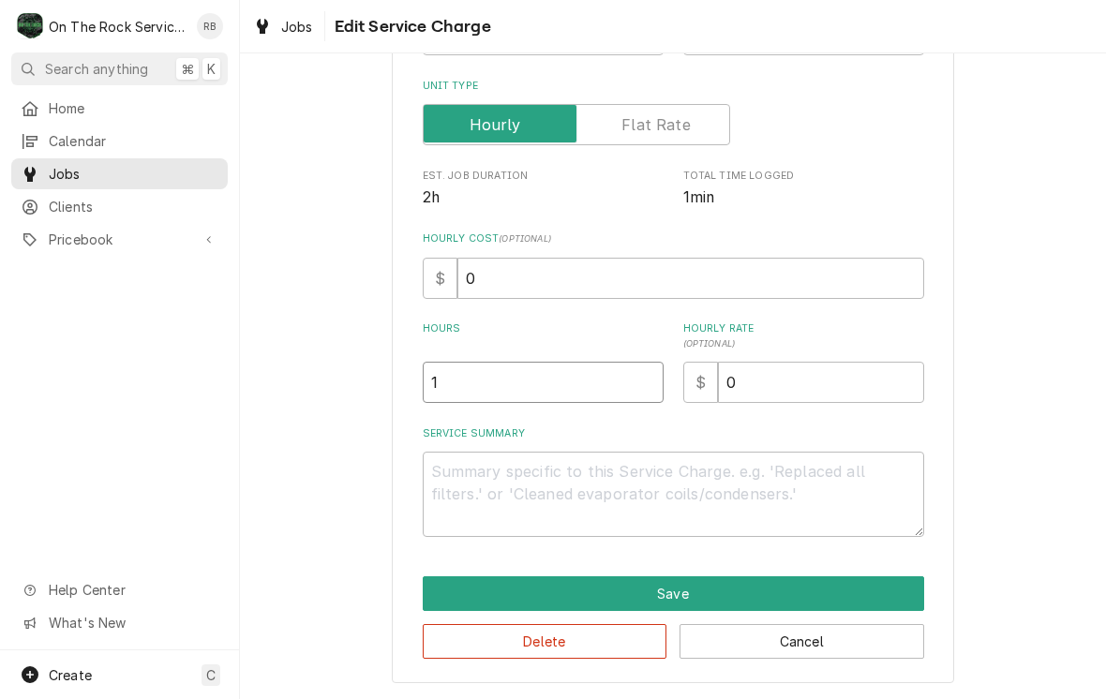
scroll to position [254, 0]
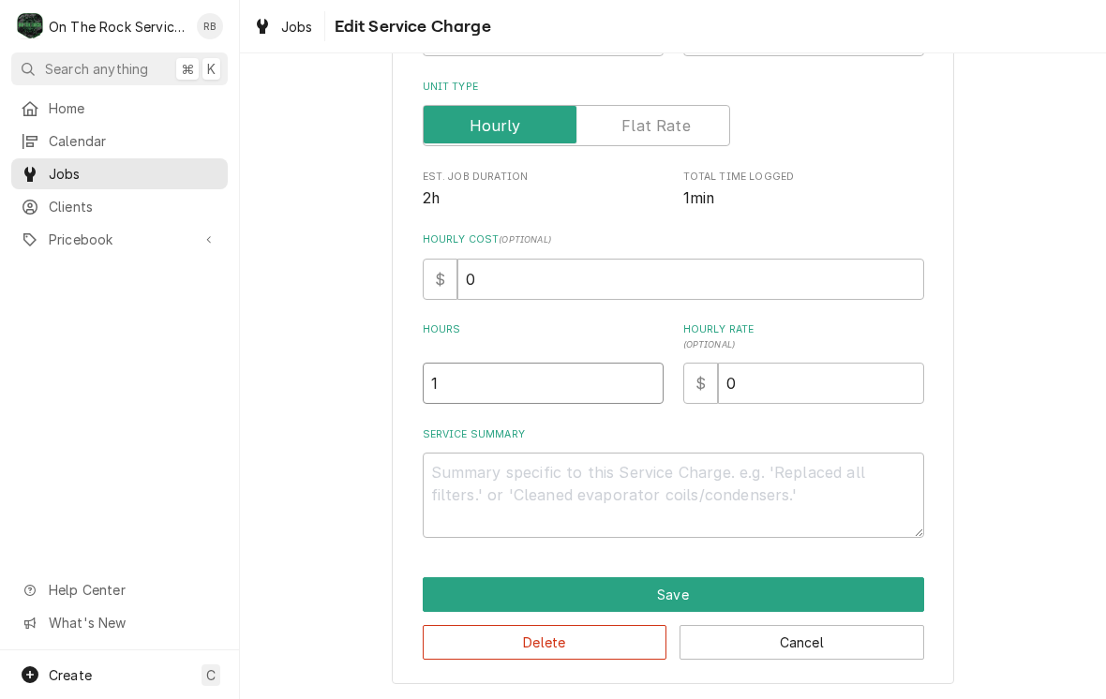
type input "1"
click at [804, 472] on textarea "Service Summary" at bounding box center [674, 495] width 502 height 85
type textarea "x"
type textarea "8"
type textarea "x"
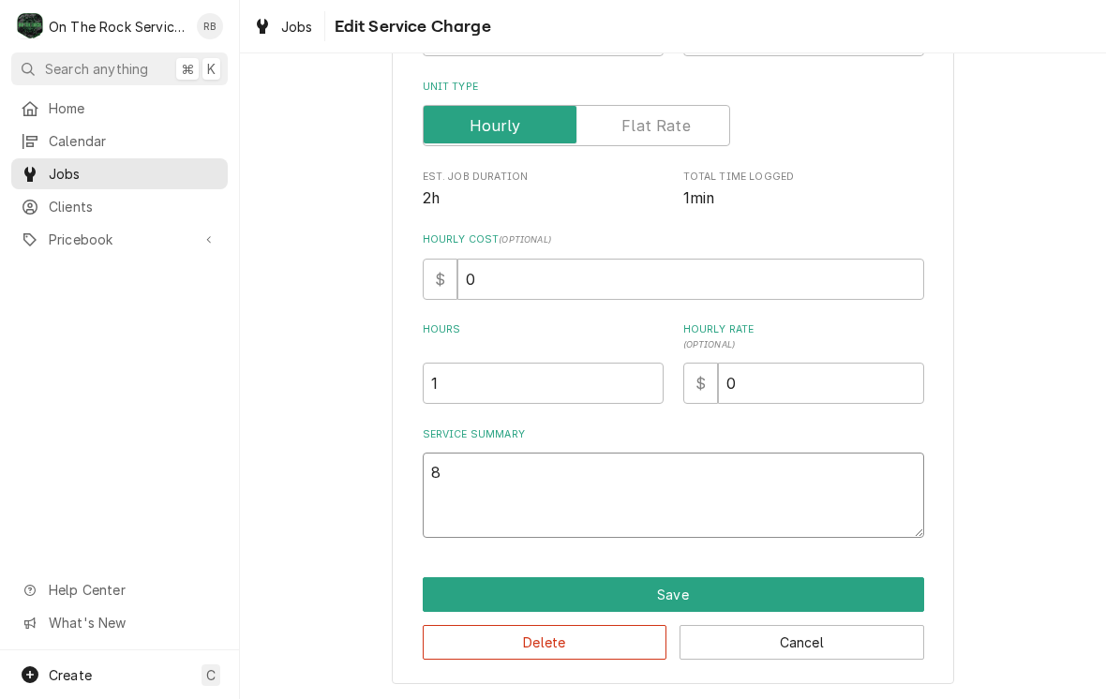
type textarea "8/"
type textarea "x"
type textarea "8/2"
type textarea "x"
type textarea "8/20"
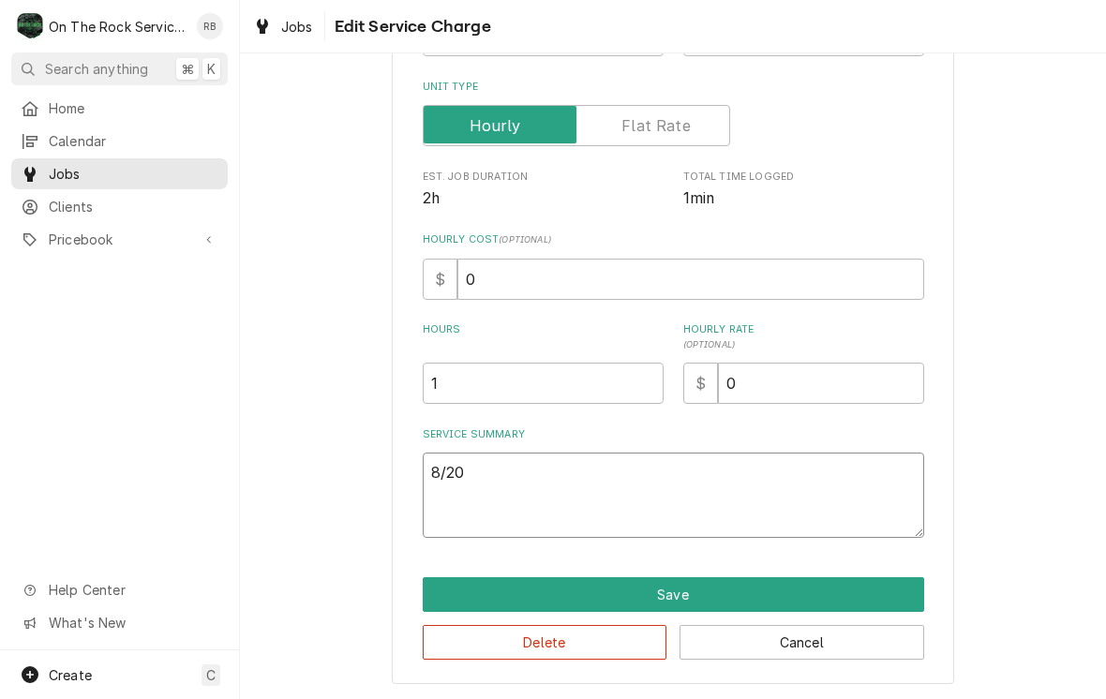
type textarea "x"
type textarea "8/20/"
type textarea "x"
type textarea "8/20/2"
type textarea "x"
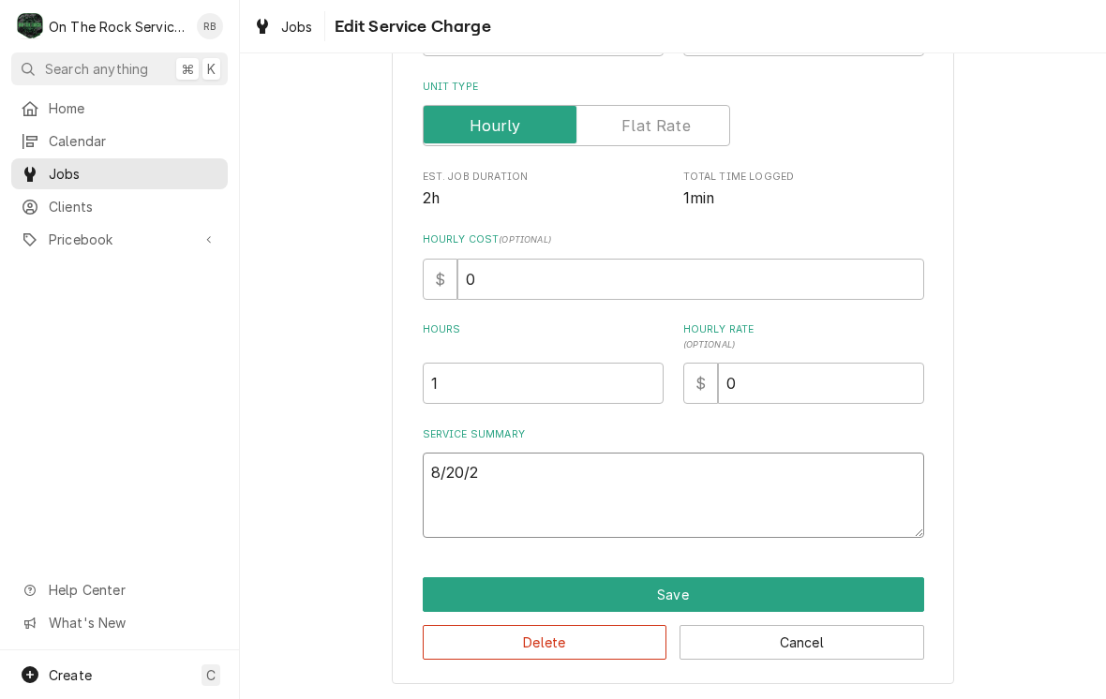
type textarea "8/20/25"
type textarea "x"
type textarea "8/20/25"
type textarea "x"
type textarea "8/20/25 R"
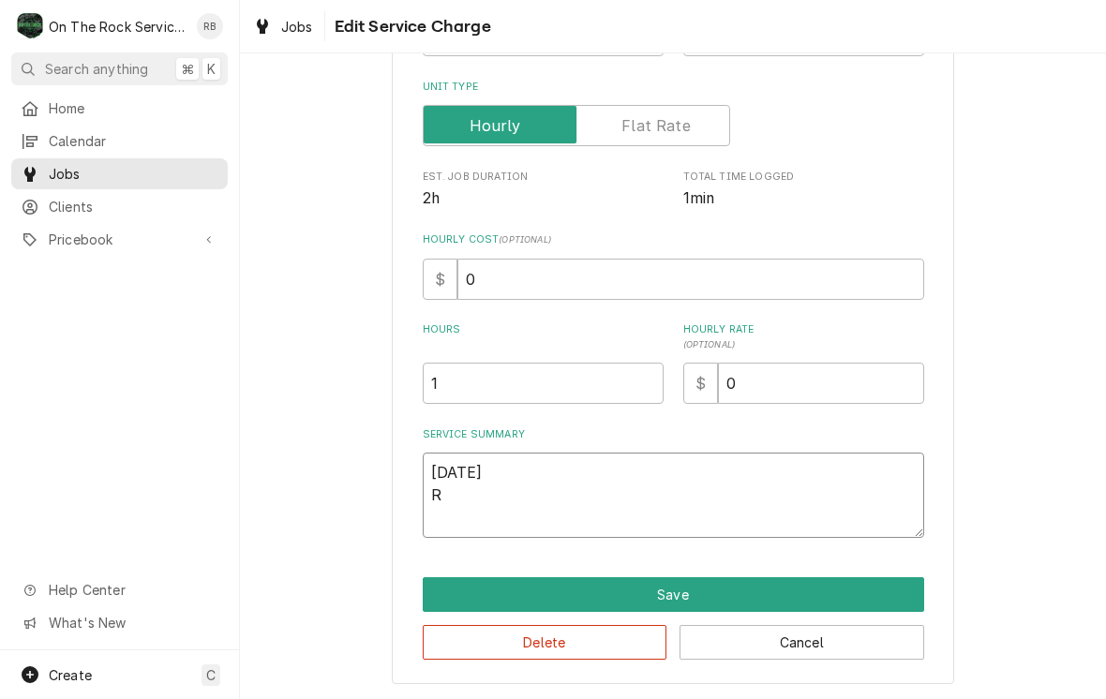
type textarea "x"
type textarea "8/20/25 Ra"
type textarea "x"
type textarea "8/20/25 Ray"
type textarea "x"
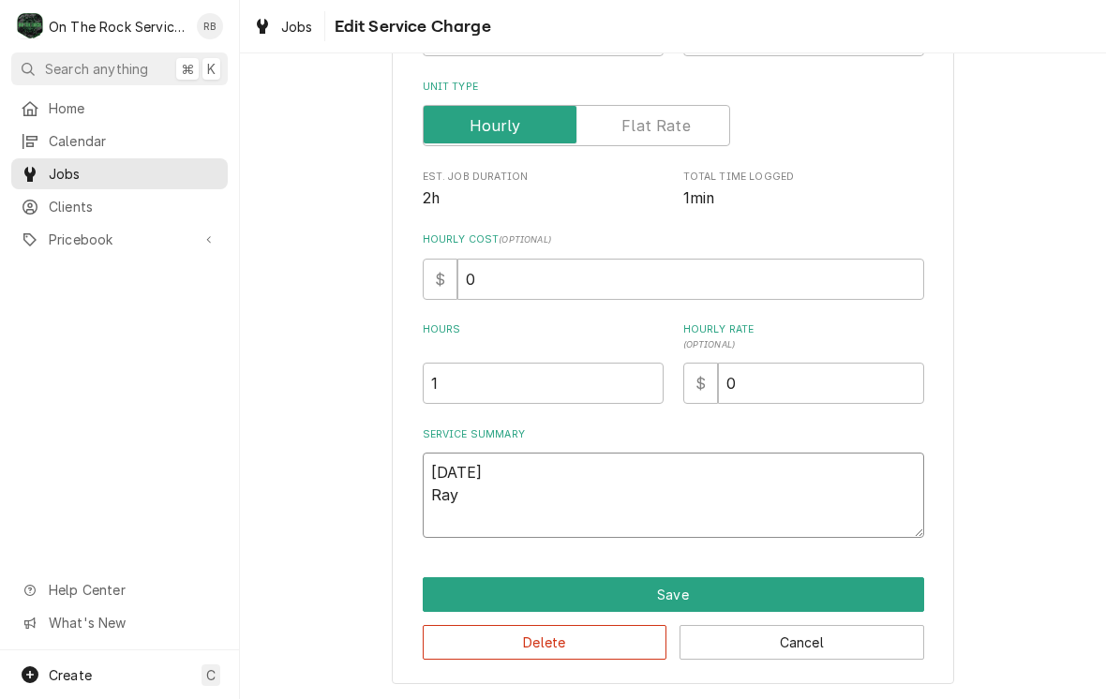
type textarea "8/20/25 Ray"
type textarea "x"
type textarea "8/20/25 Ray a"
type textarea "x"
type textarea "8/20/25 Ray an"
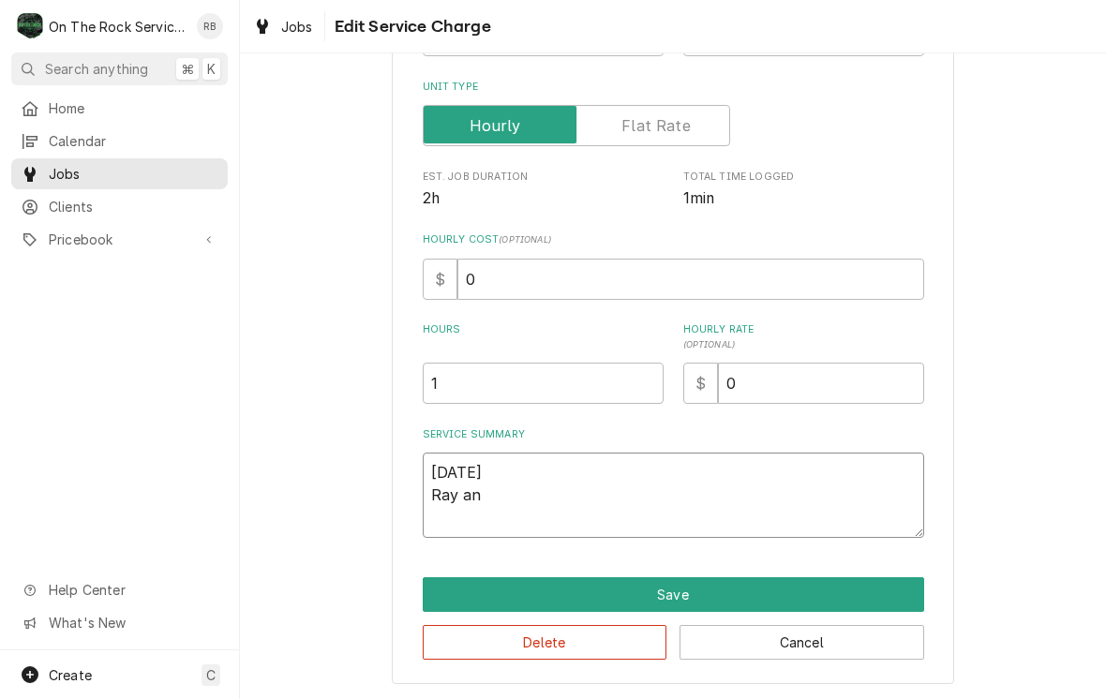
type textarea "x"
type textarea "8/20/25 Ray and"
type textarea "x"
type textarea "8/20/25 Ray and"
type textarea "x"
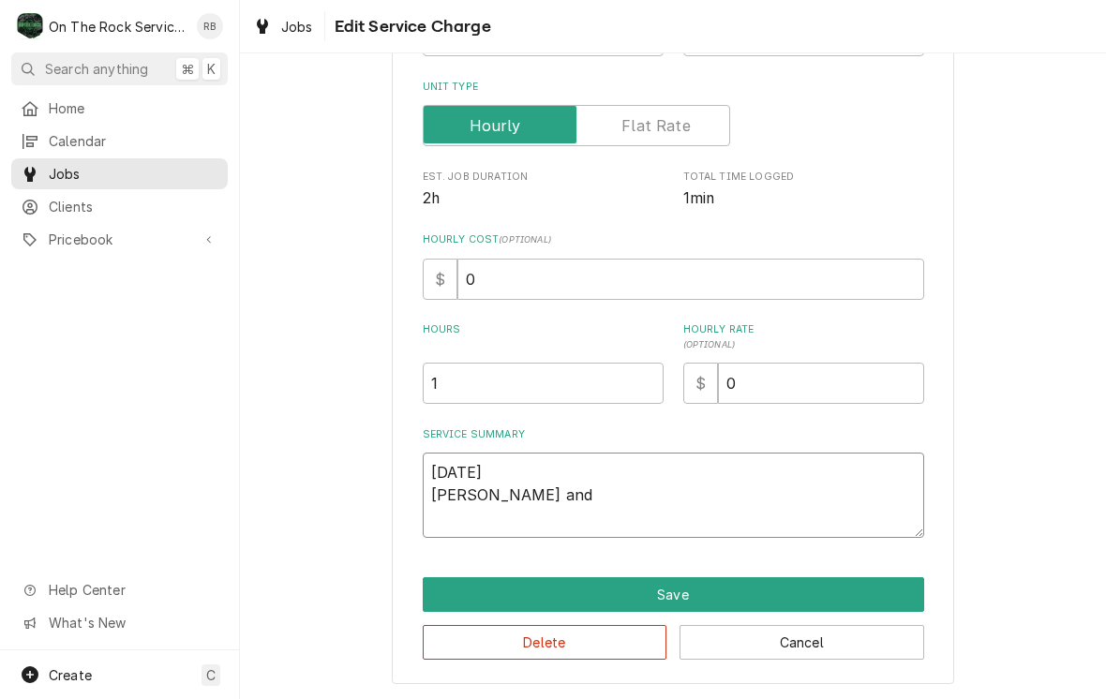
type textarea "8/20/25 Ray and i"
type textarea "x"
type textarea "8/20/25 Ray and iz"
type textarea "x"
type textarea "8/20/25 Ray and izz"
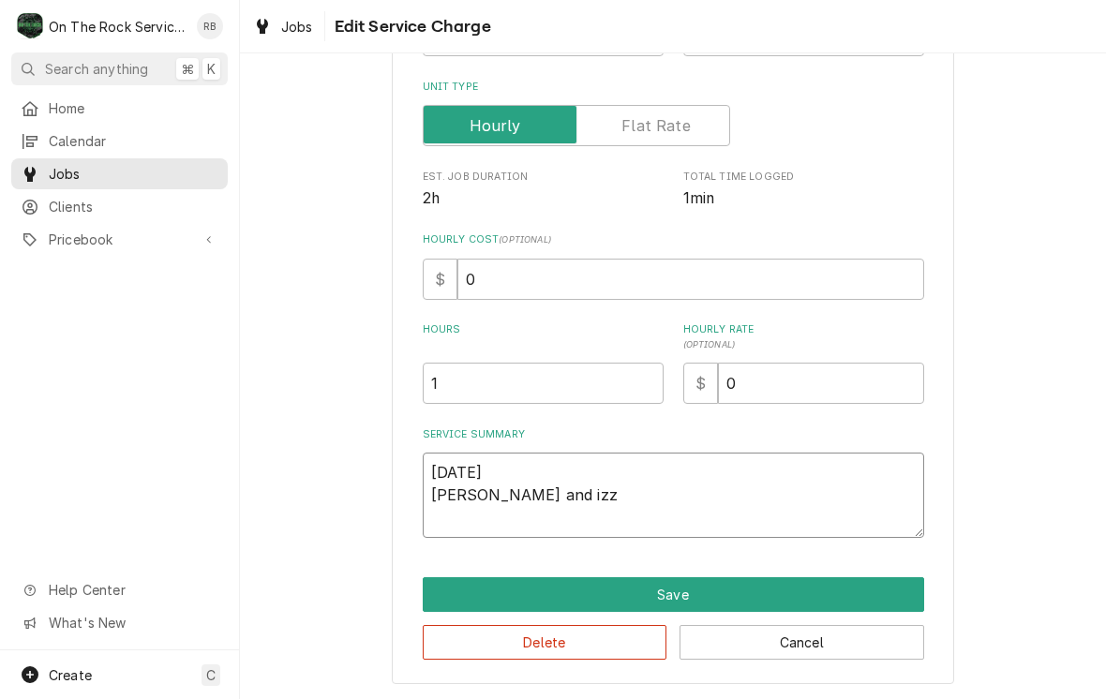
type textarea "x"
type textarea "8/20/25 Ray and izzy"
type textarea "x"
type textarea "8/20/25 Ray and Izzy"
type textarea "x"
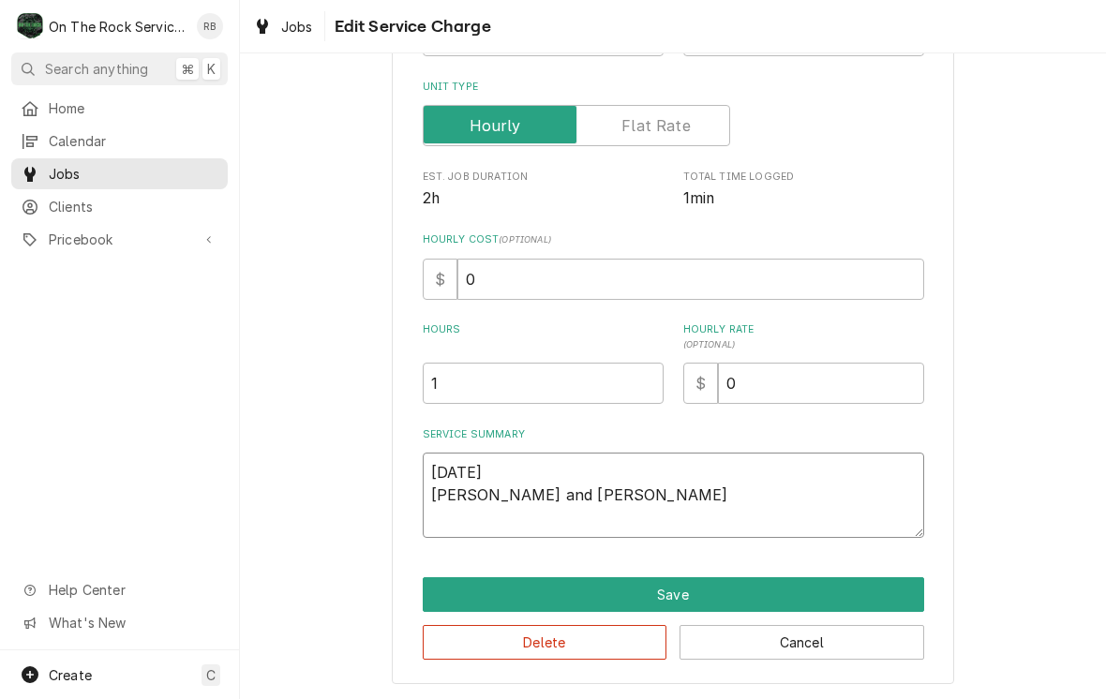
type textarea "8/20/25 Ray and Izzy"
type textarea "x"
type textarea "8/20/25 Ray and Izzy p"
type textarea "x"
type textarea "8/20/25 Ray and Izzy pr"
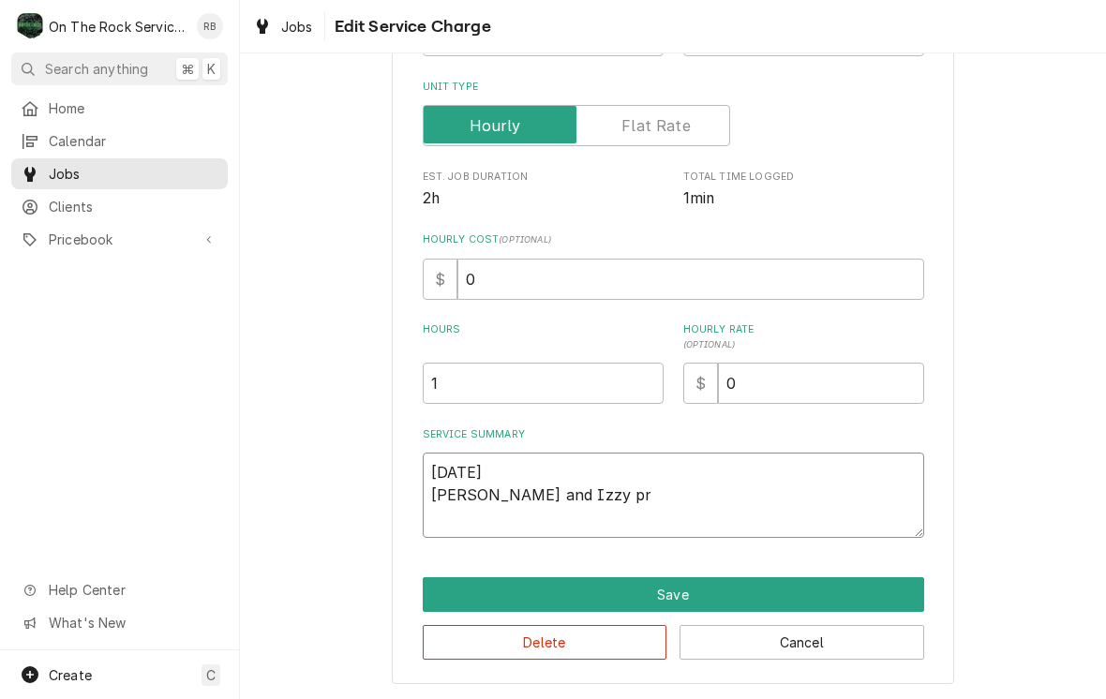
type textarea "x"
type textarea "8/20/25 Ray and Izzy pro"
type textarea "x"
type textarea "8/20/25 Ray and Izzy prov"
type textarea "x"
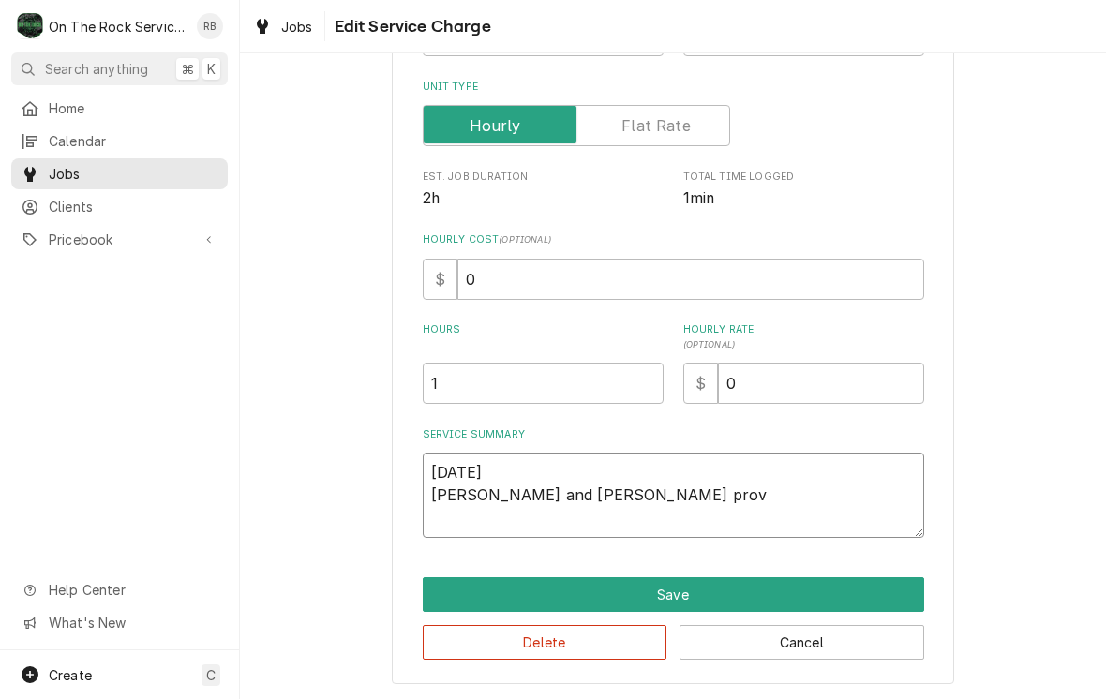
type textarea "8/20/25 Ray and Izzy provided"
type textarea "x"
type textarea "8/20/25 Ray and Izzy provided"
type textarea "x"
type textarea "8/20/25 Ray and Izzy provided s"
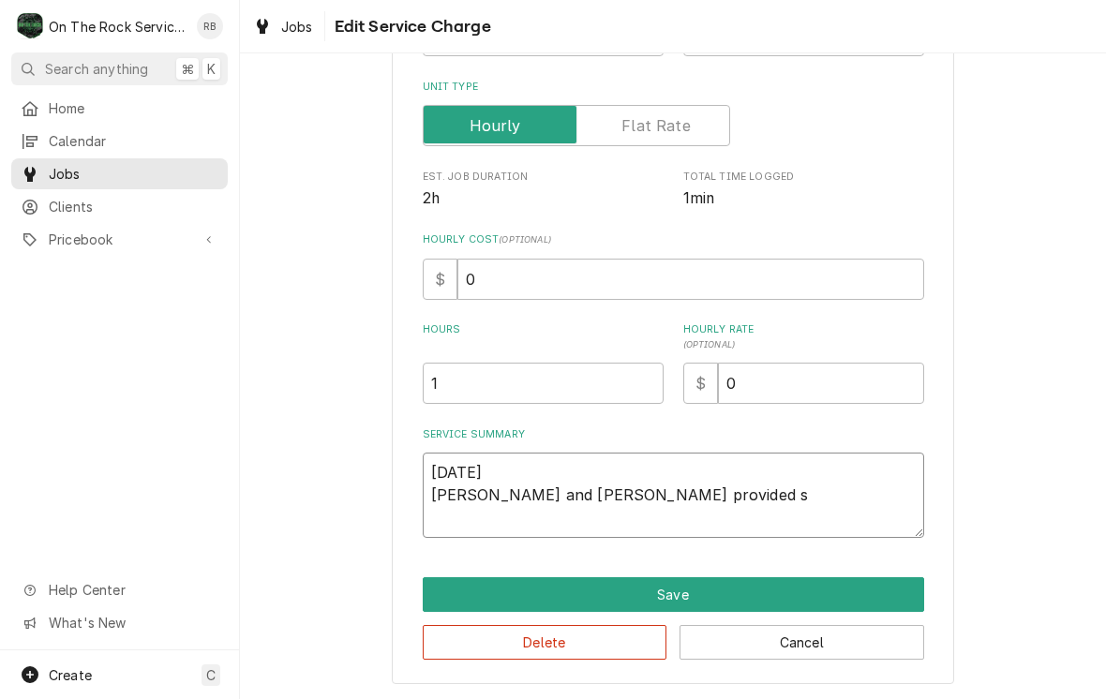
type textarea "x"
type textarea "8/20/25 Ray and Izzy provided se"
type textarea "x"
type textarea "8/20/25 Ray and Izzy provided ser"
type textarea "x"
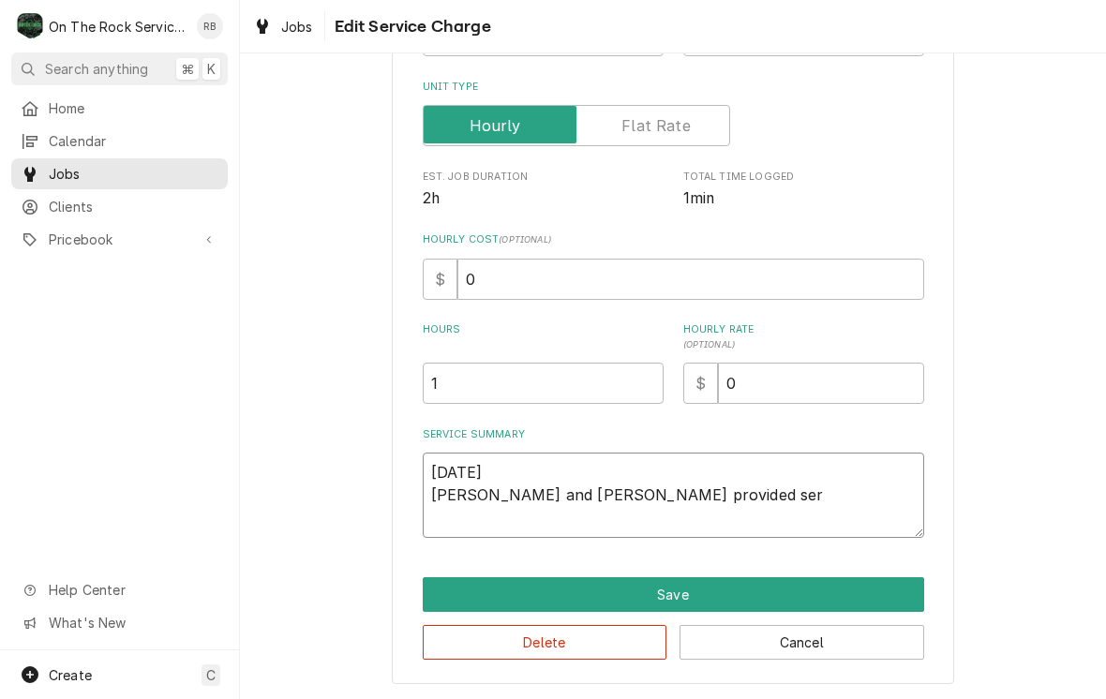
type textarea "8/20/25 Ray and Izzy provided serv"
type textarea "x"
type textarea "8/20/25 Ray and Izzy provided servi"
type textarea "x"
type textarea "8/20/25 Ray and Izzy provided servic"
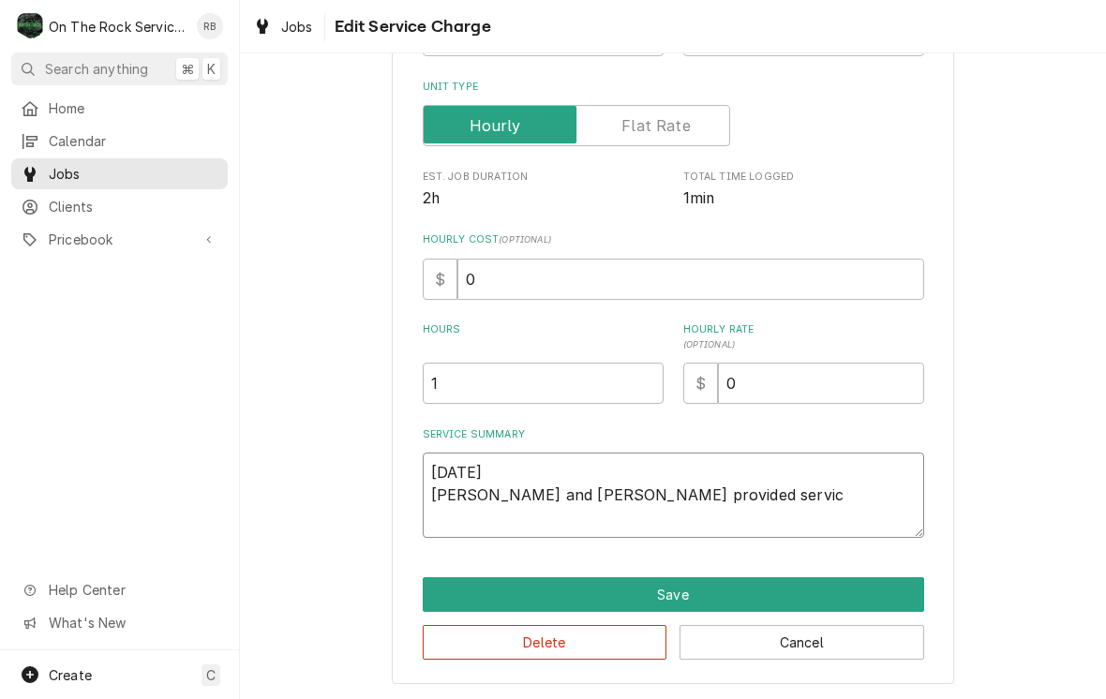
type textarea "x"
type textarea "8/20/25 Ray and Izzy provided service"
type textarea "x"
type textarea "8/20/25 Ray and Izzy provided service"
type textarea "x"
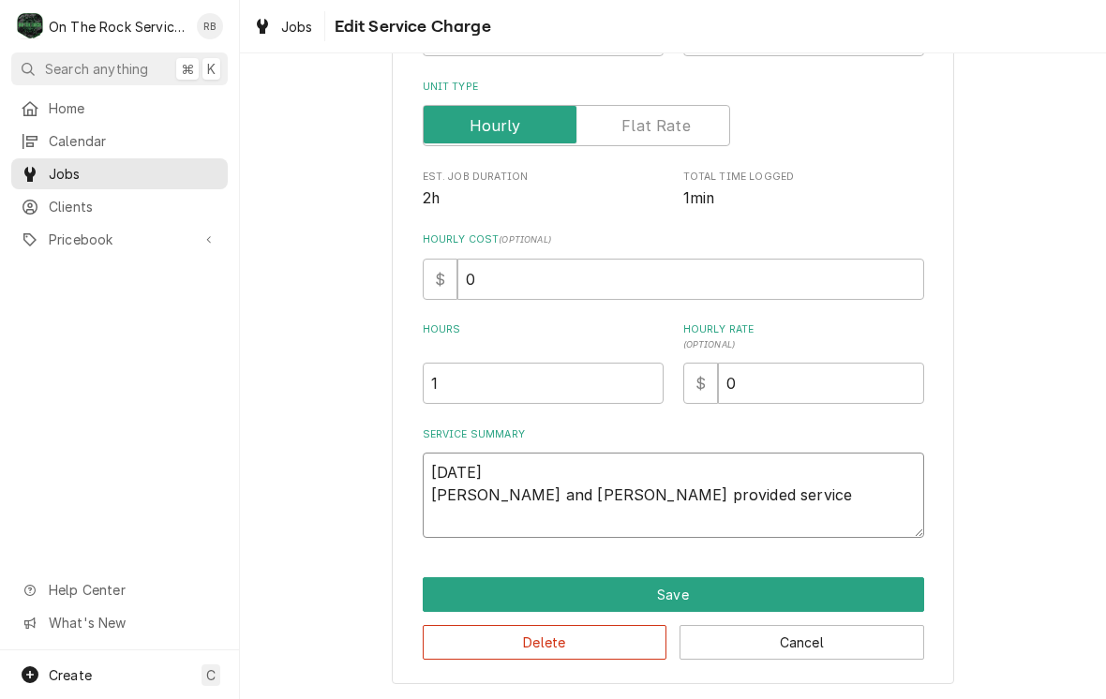
type textarea "8/20/25 Ray and Izzy provided service p"
type textarea "x"
type textarea "8/20/25 Ray and Izzy provided service pa"
type textarea "x"
type textarea "8/20/25 Ray and Izzy provided service par"
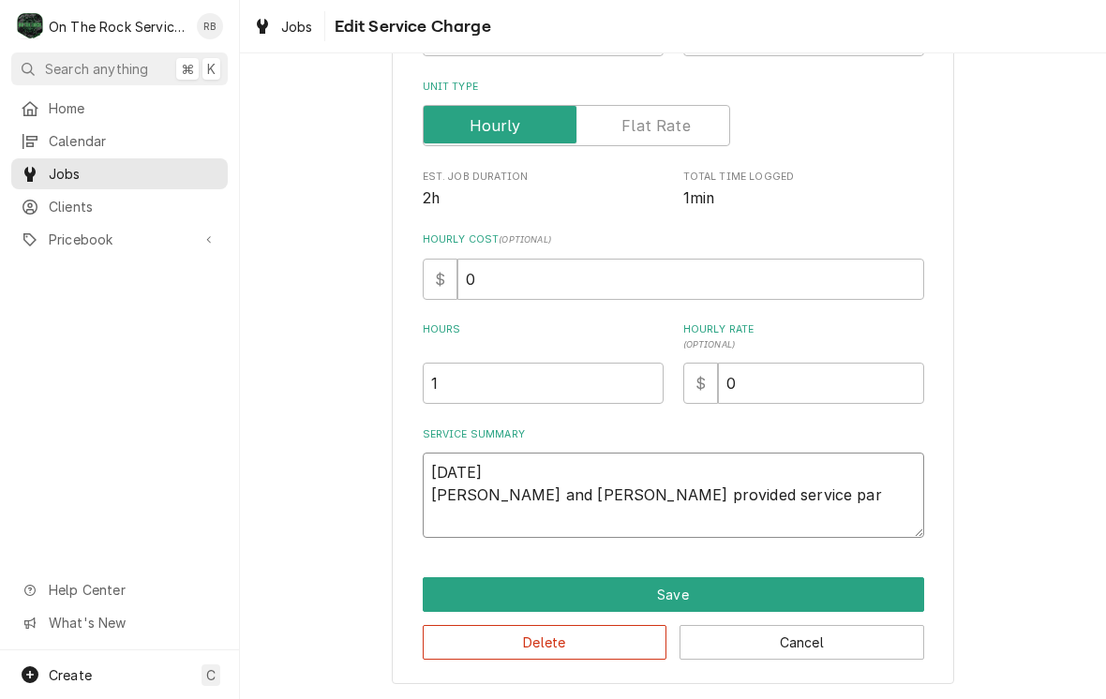
type textarea "x"
type textarea "8/20/25 Ray and Izzy provided service part"
type textarea "x"
type textarea "8/20/25 Ray and Izzy provided service parts"
type textarea "x"
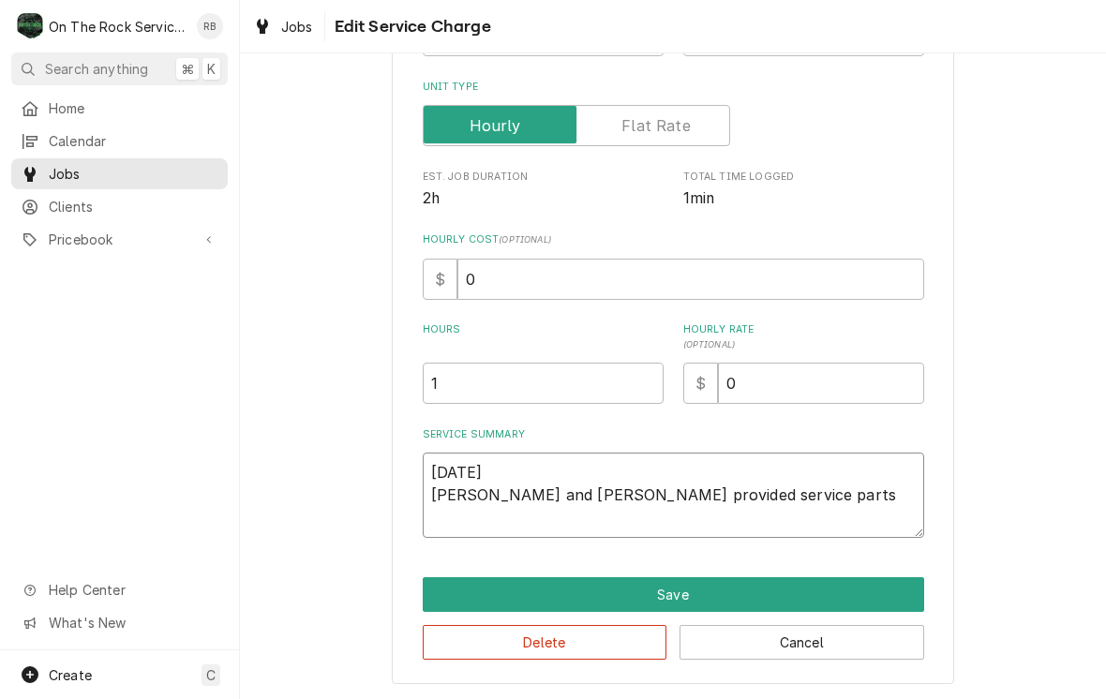
type textarea "8/20/25 Ray and Izzy provided service parts"
type textarea "x"
type textarea "8/20/25 Ray and Izzy provided service parts a"
type textarea "x"
type textarea "8/20/25 Ray and Izzy provided service parts an"
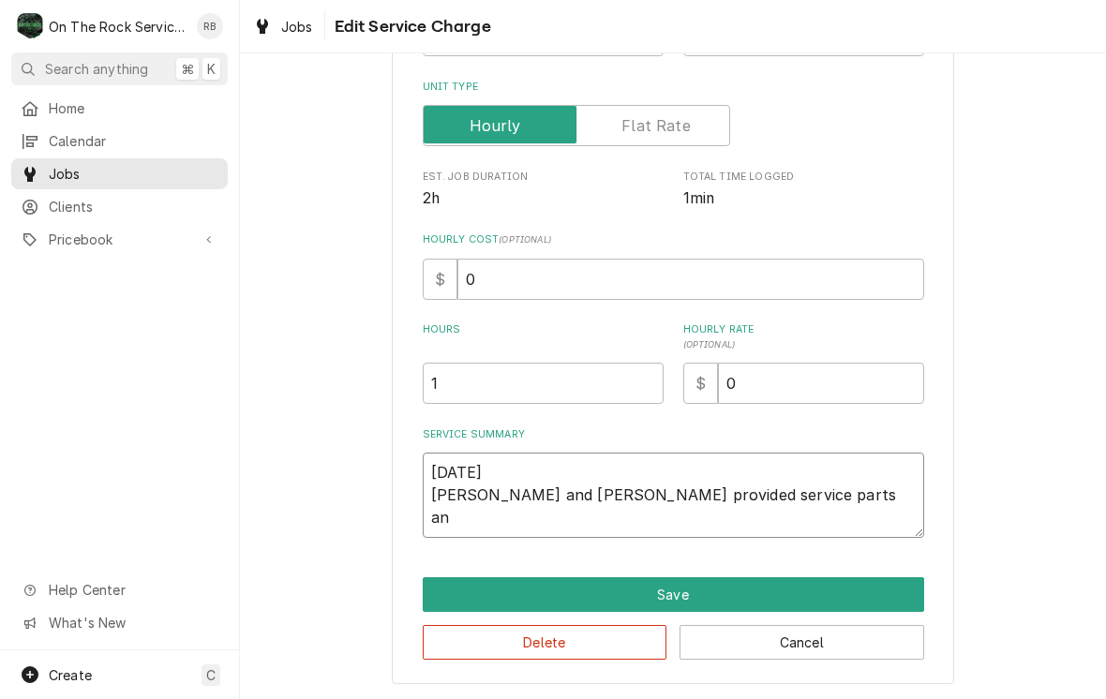
type textarea "x"
type textarea "8/20/25 Ray and Izzy provided service parts and"
type textarea "x"
type textarea "8/20/25 Ray and Izzy provided service parts and"
type textarea "x"
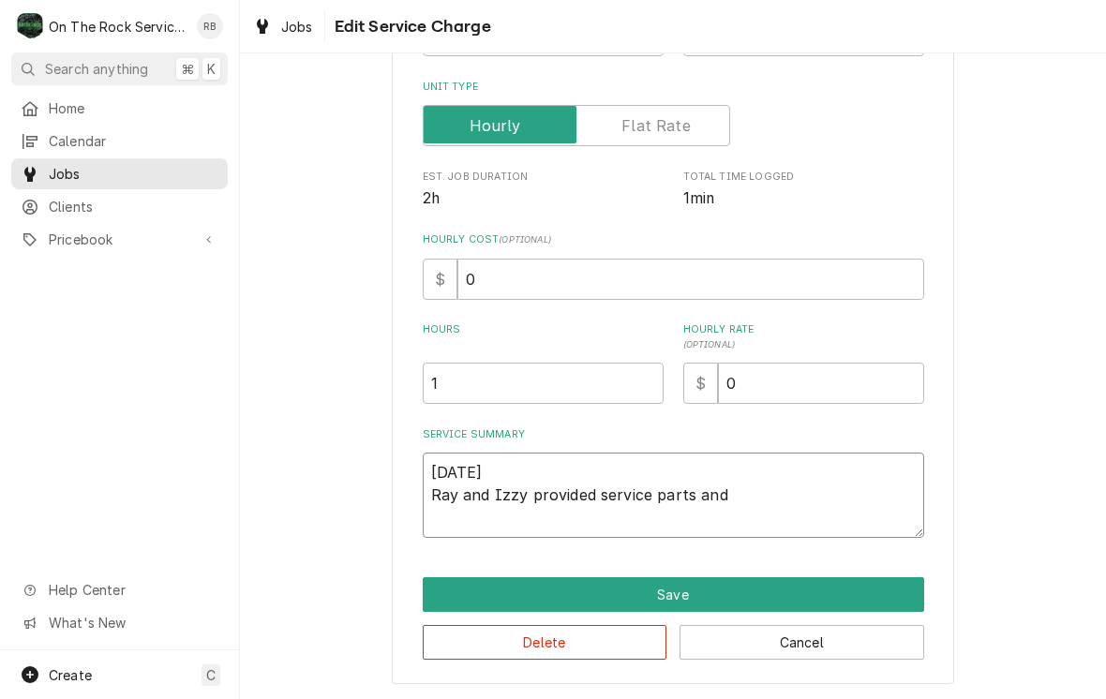
type textarea "8/20/25 Ray and Izzy provided service parts and l"
type textarea "x"
type textarea "8/20/25 Ray and Izzy provided service parts and la"
type textarea "x"
type textarea "8/20/25 Ray and Izzy provided service parts and lab"
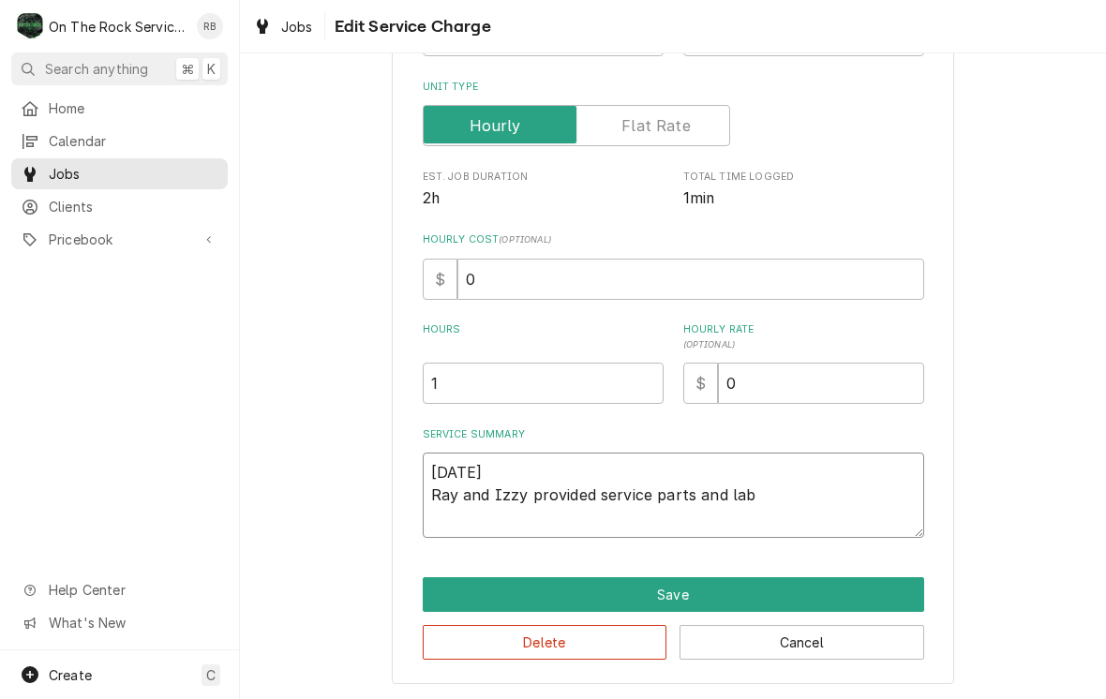
type textarea "x"
type textarea "8/20/25 Ray and Izzy provided service parts and labo"
type textarea "x"
type textarea "8/20/25 Ray and Izzy provided service parts and labor"
type textarea "x"
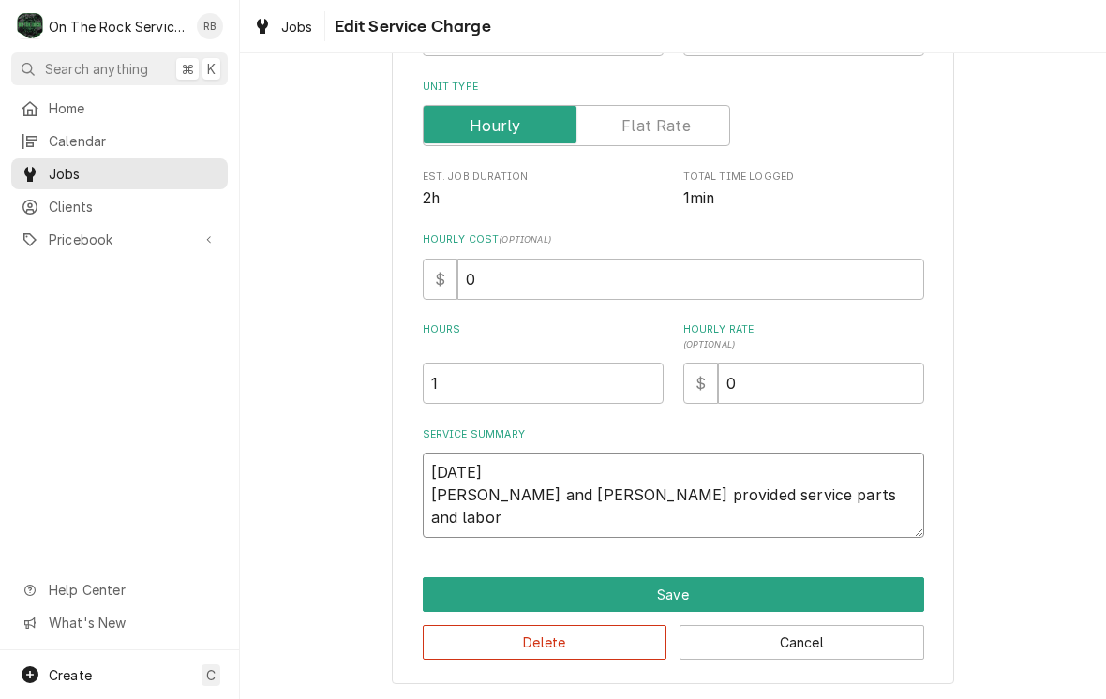
type textarea "8/20/25 Ray and Izzy provided service parts and labor"
type textarea "x"
type textarea "8/20/25 Ray and Izzy provided service parts and labor t"
type textarea "x"
type textarea "8/20/25 Ray and Izzy provided service parts and labor"
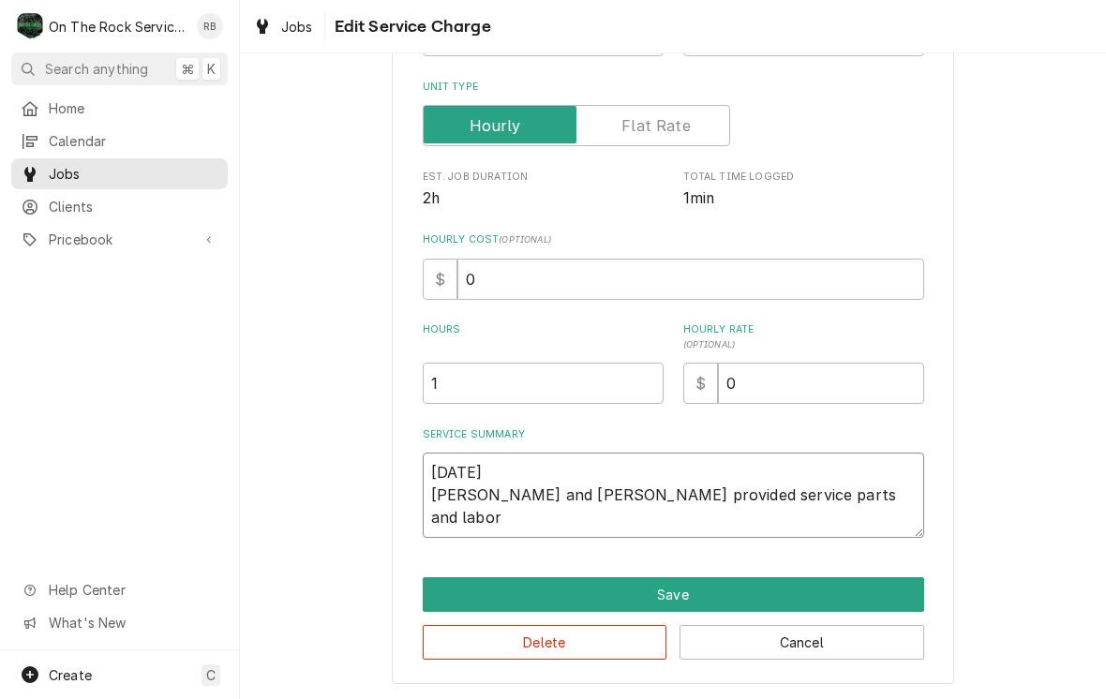
type textarea "x"
type textarea "8/20/25 Ray and Izzy provided service parts and labor t"
type textarea "x"
type textarea "8/20/25 Ray and Izzy provided service parts and labor"
type textarea "x"
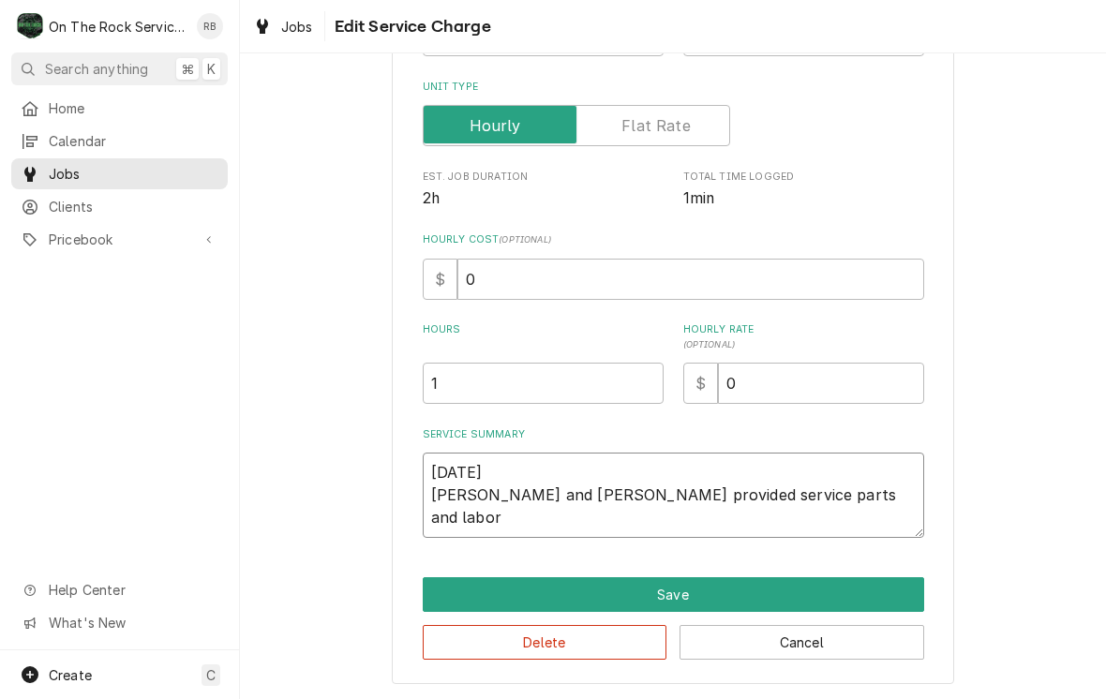
type textarea "8/20/25 Ray and Izzy provided service parts and labor a"
type textarea "x"
type textarea "8/20/25 Ray and Izzy provided service parts and labor as"
type textarea "x"
type textarea "8/20/25 Ray and Izzy provided service parts and labor as"
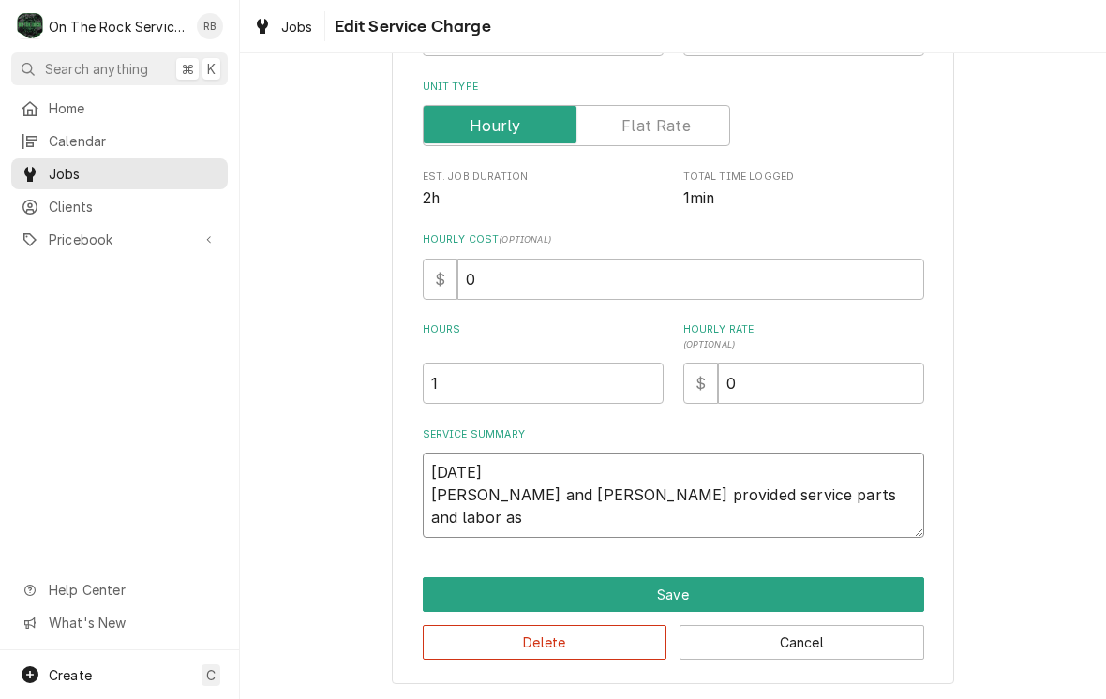
type textarea "x"
type textarea "8/20/25 Ray and Izzy provided service parts and labor as w"
type textarea "x"
type textarea "8/20/25 Ray and Izzy provided service parts and labor as we"
type textarea "x"
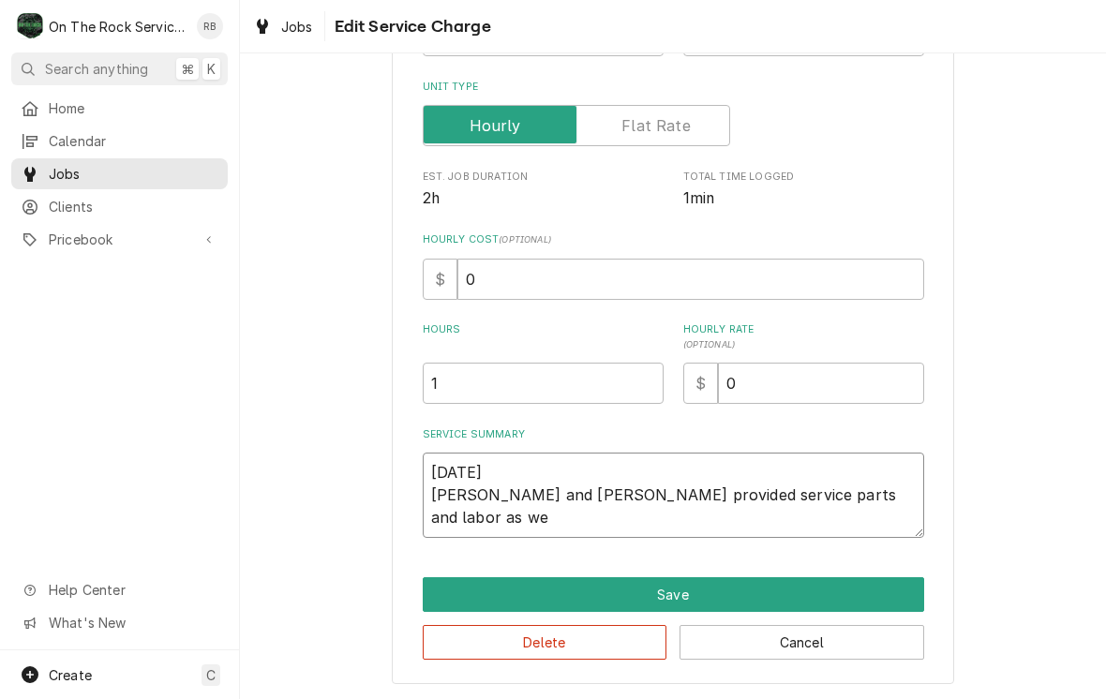
type textarea "8/20/25 Ray and Izzy provided service parts and labor as we"
type textarea "x"
type textarea "8/20/25 Ray and Izzy provided service parts and labor as we i"
type textarea "x"
type textarea "8/20/25 Ray and Izzy provided service parts and labor as we in"
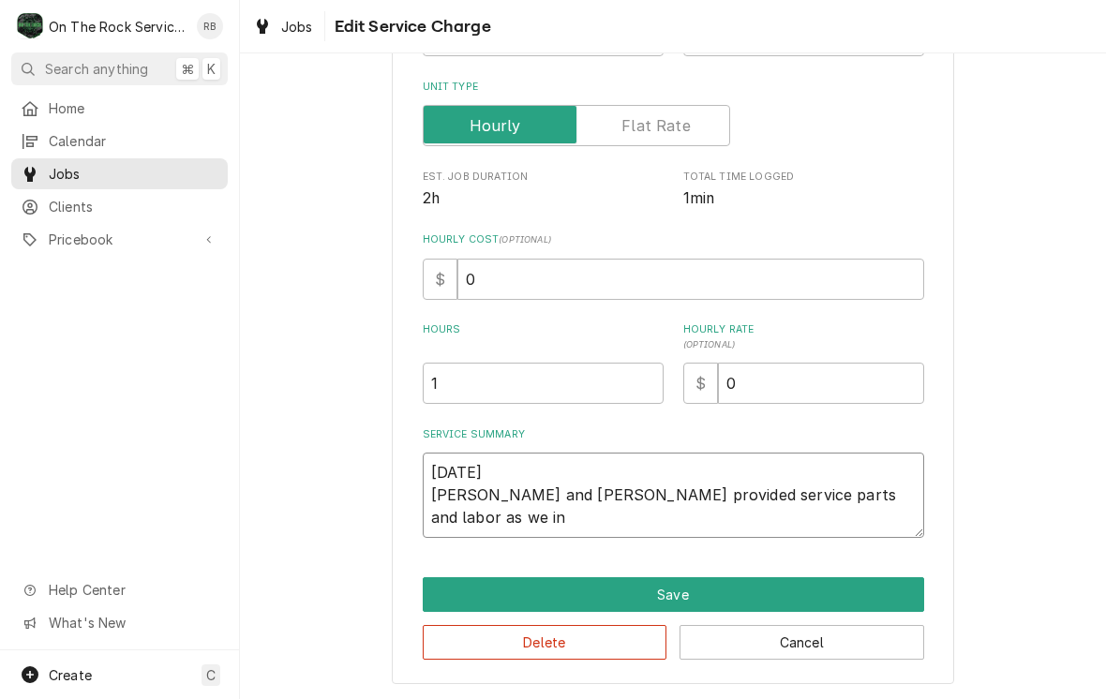
type textarea "x"
type textarea "8/20/25 Ray and Izzy provided service parts and labor as we ins"
type textarea "x"
type textarea "8/20/25 Ray and Izzy provided service parts and labor as we insp"
type textarea "x"
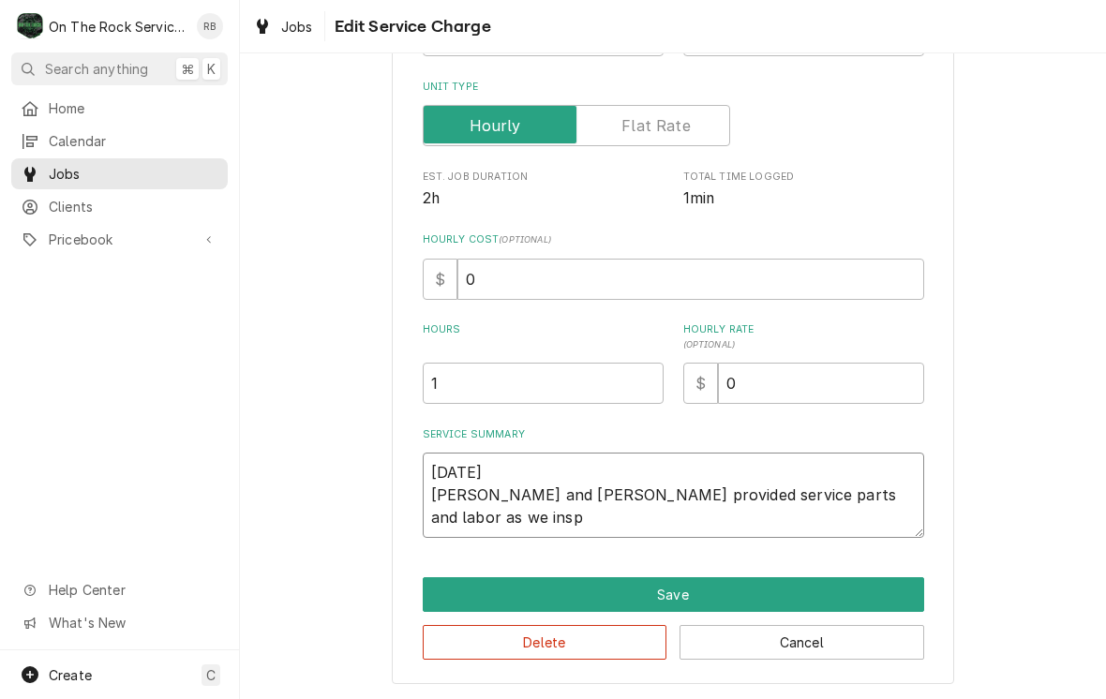
type textarea "8/20/25 Ray and Izzy provided service parts and labor as we inspected"
type textarea "x"
type textarea "8/20/25 Ray and Izzy provided service parts and labor as we inspected"
type textarea "x"
type textarea "8/20/25 Ray and Izzy provided service parts and labor as we inspected t"
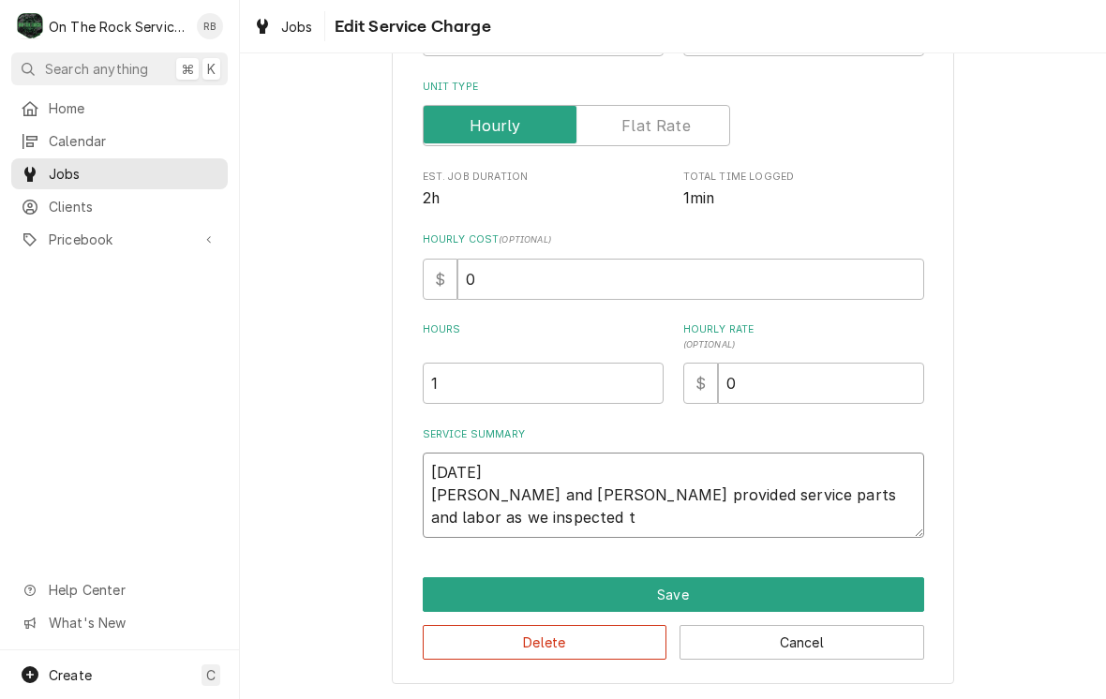
type textarea "x"
type textarea "8/20/25 Ray and Izzy provided service parts and labor as we inspected th"
type textarea "x"
type textarea "8/20/25 Ray and Izzy provided service parts and labor as we inspected the"
type textarea "x"
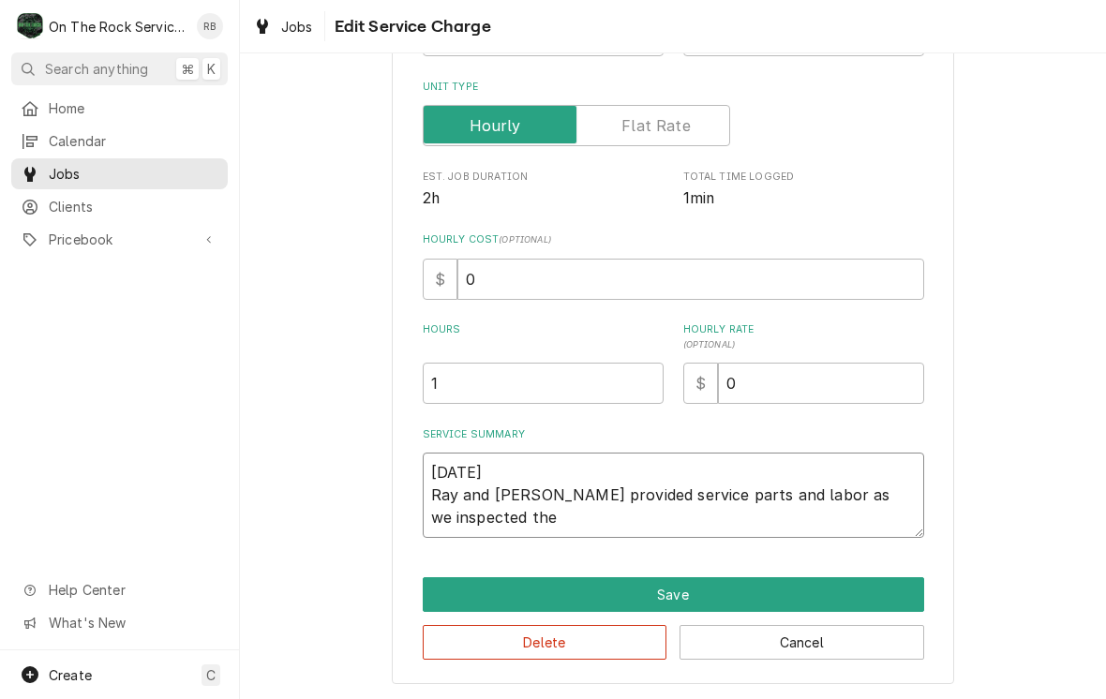
type textarea "8/20/25 Ray and Izzy provided service parts and labor as we inspected the"
type textarea "x"
type textarea "8/20/25 Ray and Izzy provided service parts and labor as we inspected the r"
type textarea "x"
type textarea "8/20/25 Ray and Izzy provided service parts and labor as we inspected the rt"
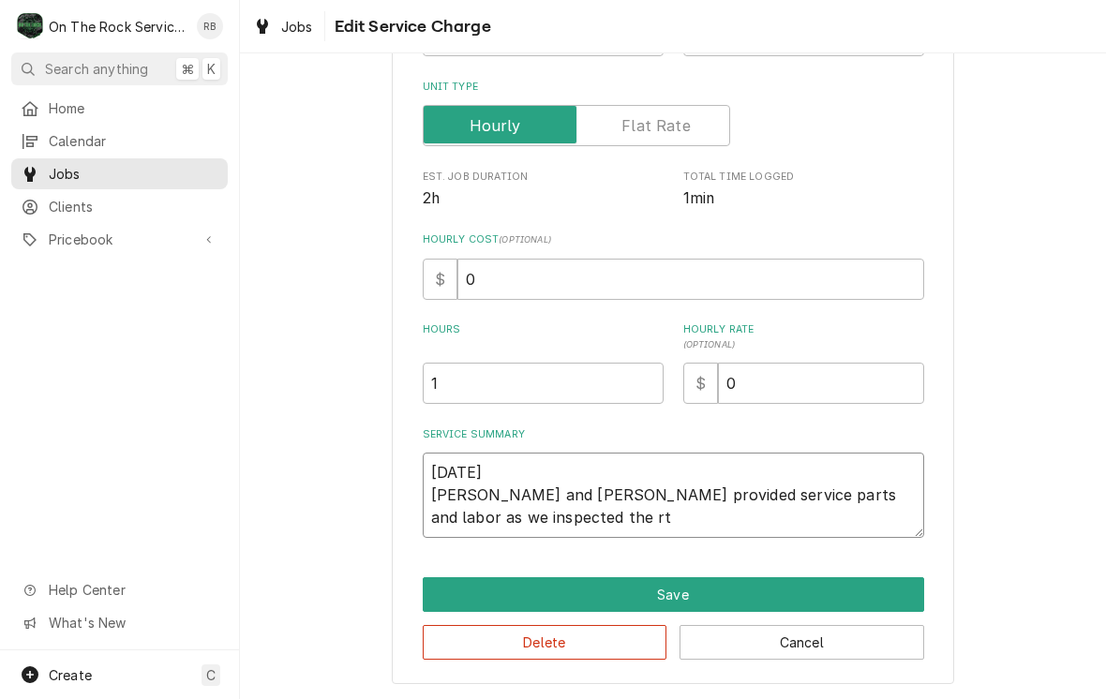
type textarea "x"
type textarea "8/20/25 Ray and Izzy provided service parts and labor as we inspected the r"
type textarea "x"
type textarea "8/20/25 Ray and Izzy provided service parts and labor as we inspected the"
type textarea "x"
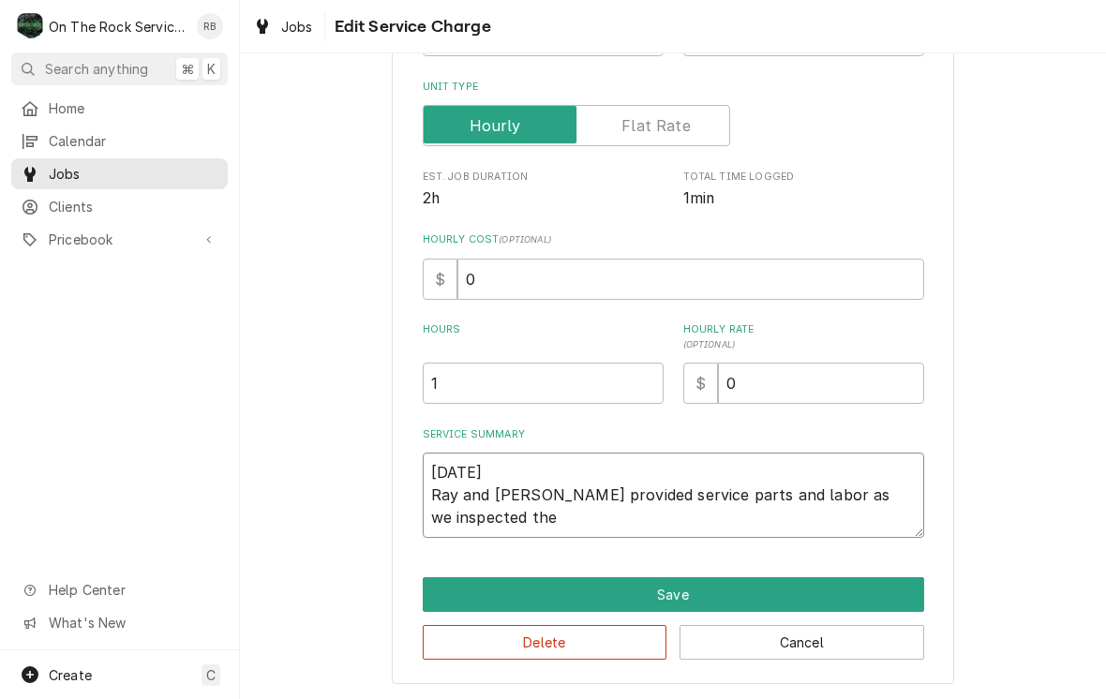
type textarea "8/20/25 Ray and Izzy provided service parts and labor as we inspected the R"
type textarea "x"
type textarea "8/20/25 Ray and Izzy provided service parts and labor as we inspected the RT"
type textarea "x"
type textarea "8/20/25 Ray and Izzy provided service parts and labor as we inspected the RTU"
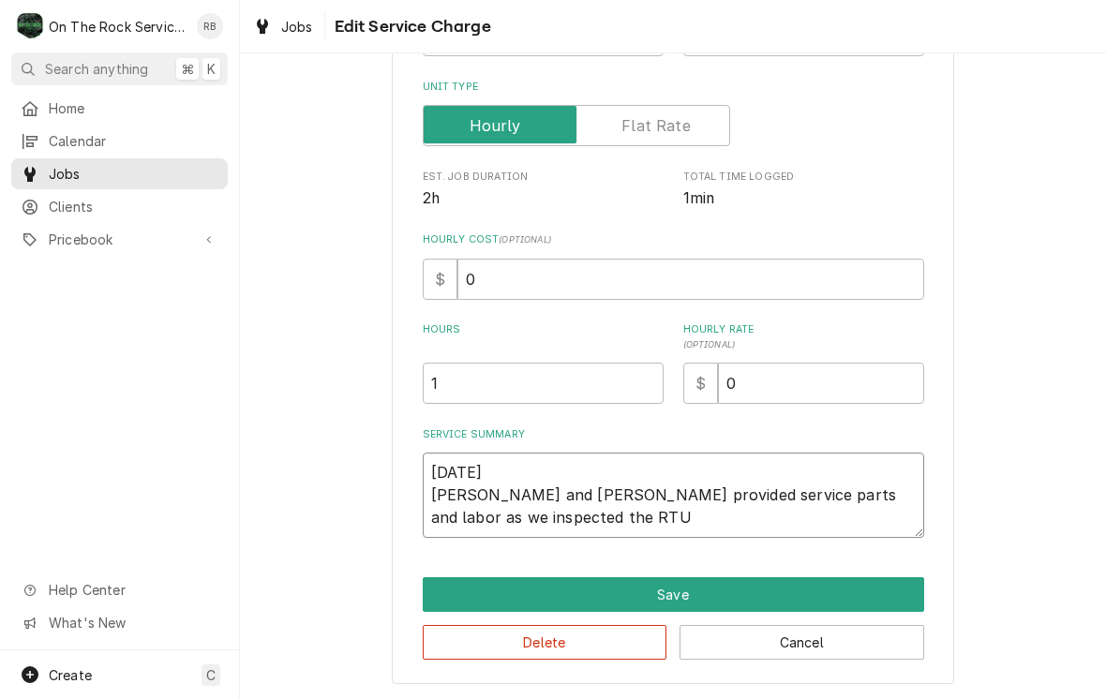
type textarea "x"
type textarea "8/20/25 Ray and Izzy provided service parts and labor as we inspected the RTU"
type textarea "x"
type textarea "8/20/25 Ray and Izzy provided service parts and labor as we inspected the RTU w"
type textarea "x"
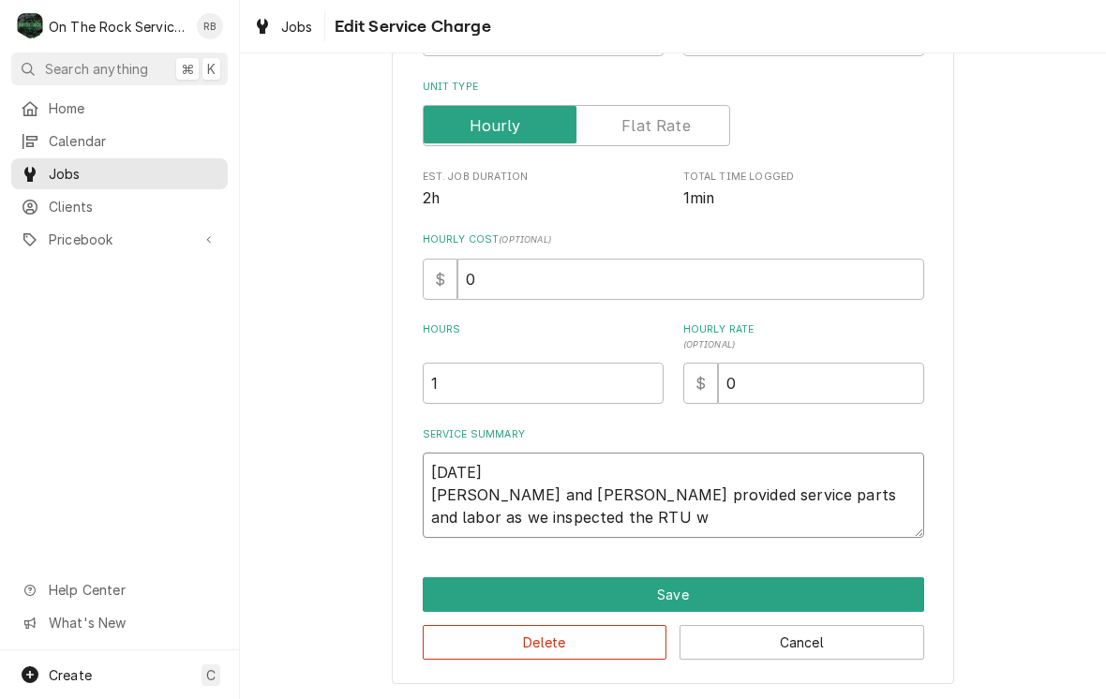
type textarea "8/20/25 Ray and Izzy provided service parts and labor as we inspected the RTU we"
type textarea "x"
type textarea "8/20/25 Ray and Izzy provided service parts and labor as we inspected the RTU we"
type textarea "x"
type textarea "8/20/25 Ray and Izzy provided service parts and labor as we inspected the RTU w…"
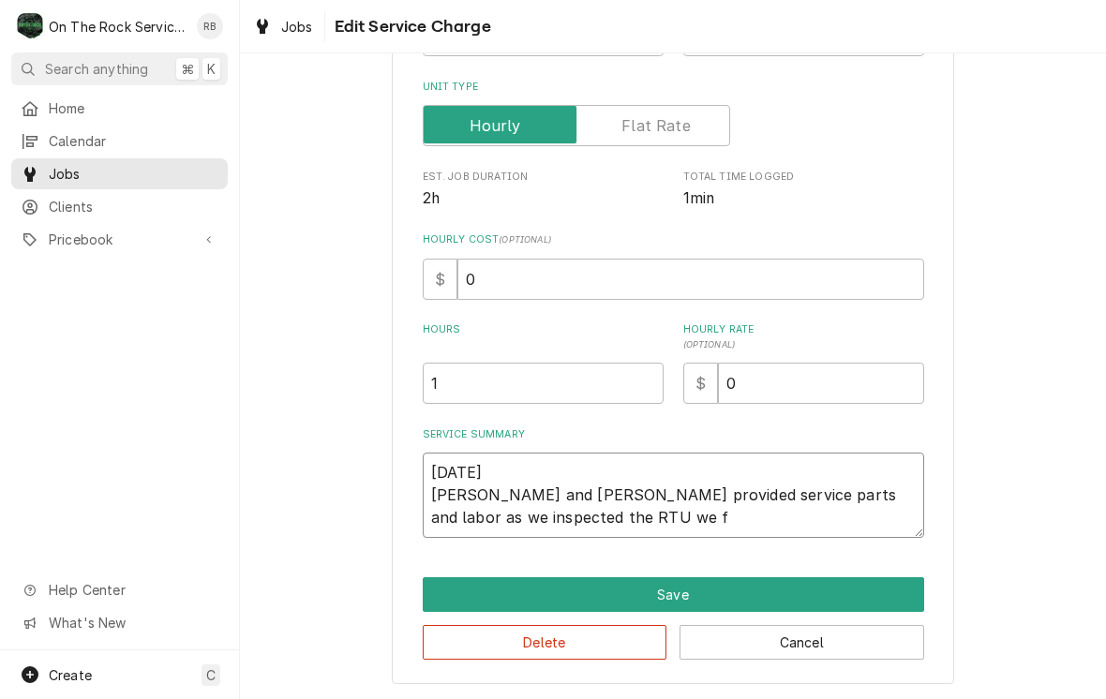
type textarea "x"
type textarea "8/20/25 Ray and Izzy provided service parts and labor as we inspected the RTU w…"
type textarea "x"
type textarea "8/20/25 Ray and Izzy provided service parts and labor as we inspected the RTU w…"
type textarea "x"
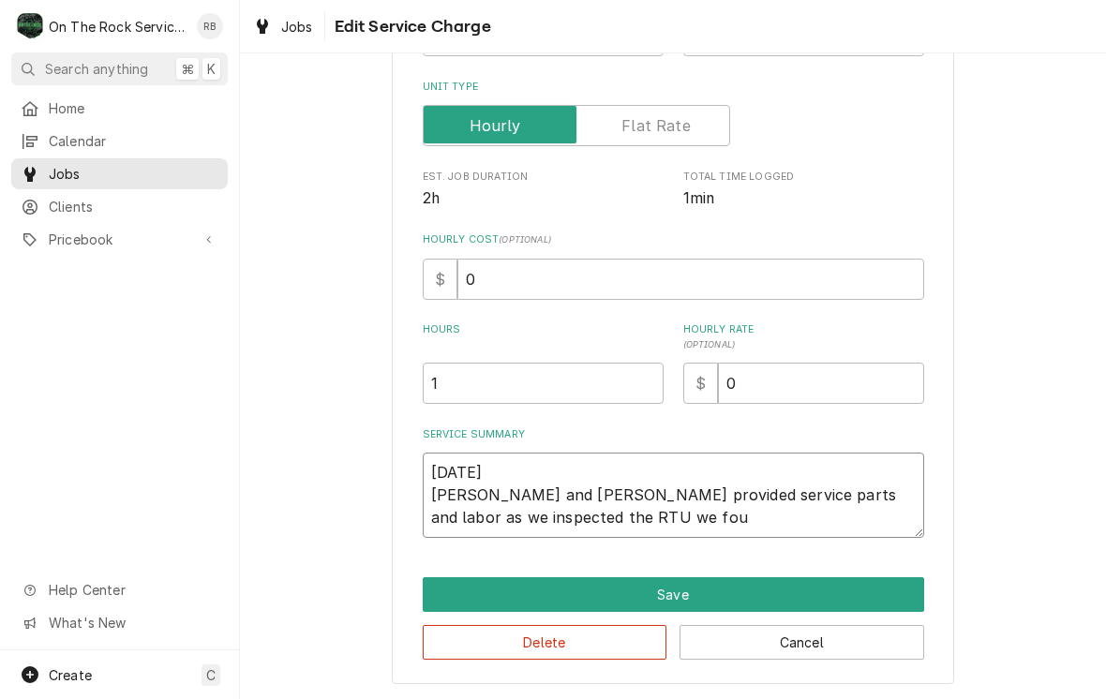
type textarea "8/20/25 Ray and Izzy provided service parts and labor as we inspected the RTU w…"
type textarea "x"
type textarea "8/20/25 Ray and Izzy provided service parts and labor as we inspected the RTU w…"
type textarea "x"
type textarea "8/20/25 Ray and Izzy provided service parts and labor as we inspected the RTU w…"
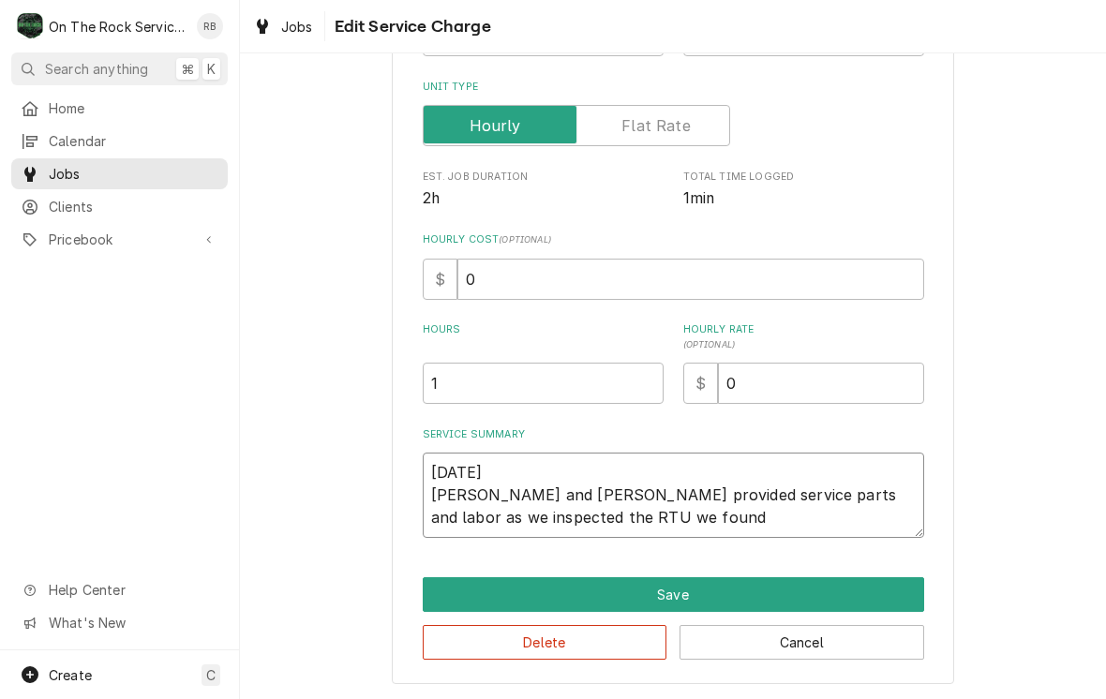
type textarea "x"
type textarea "8/20/25 Ray and Izzy provided service parts and labor as we inspected the RTU w…"
type textarea "x"
type textarea "8/20/25 Ray and Izzy provided service parts and labor as we inspected the RTU w…"
type textarea "x"
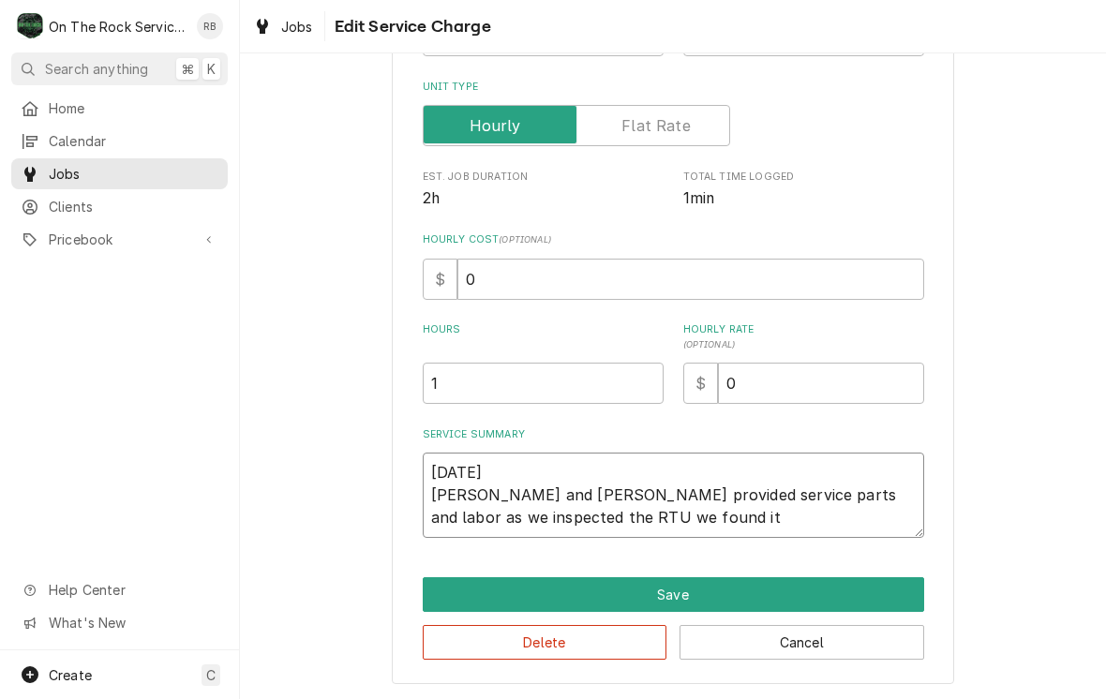
type textarea "8/20/25 Ray and Izzy provided service parts and labor as we inspected the RTU w…"
type textarea "x"
type textarea "8/20/25 Ray and Izzy provided service parts and labor as we inspected the RTU w…"
type textarea "x"
type textarea "8/20/25 Ray and Izzy provided service parts and labor as we inspected the RTU w…"
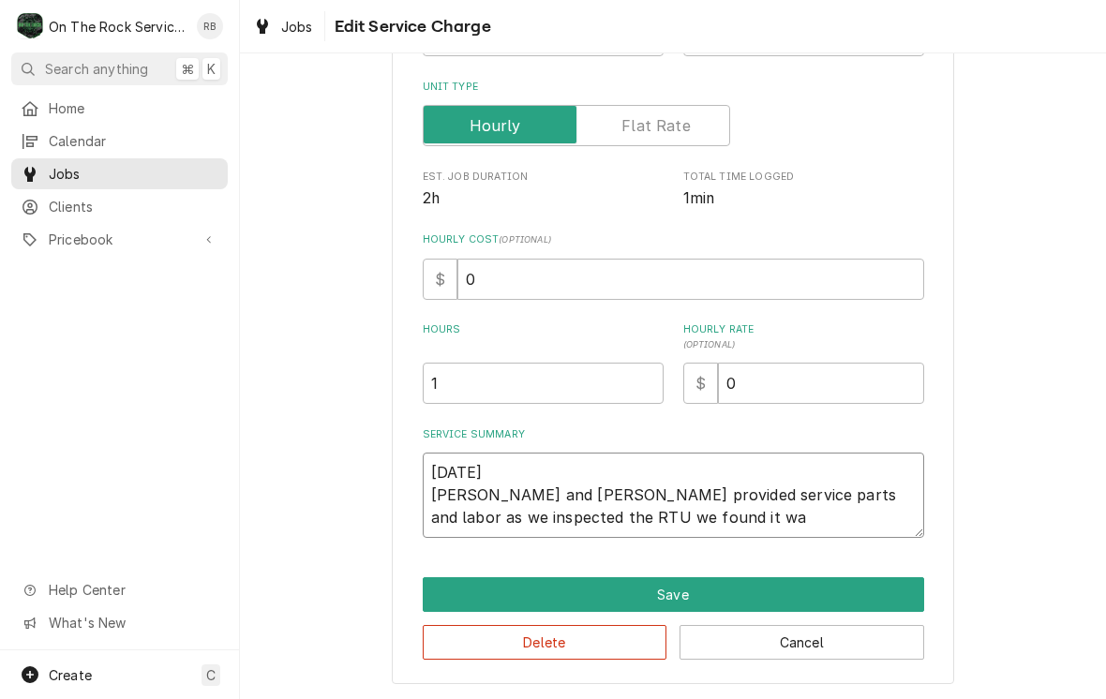
type textarea "x"
type textarea "8/20/25 Ray and Izzy provided service parts and labor as we inspected the RTU w…"
type textarea "x"
type textarea "8/20/25 Ray and Izzy provided service parts and labor as we inspected the RTU w…"
type textarea "x"
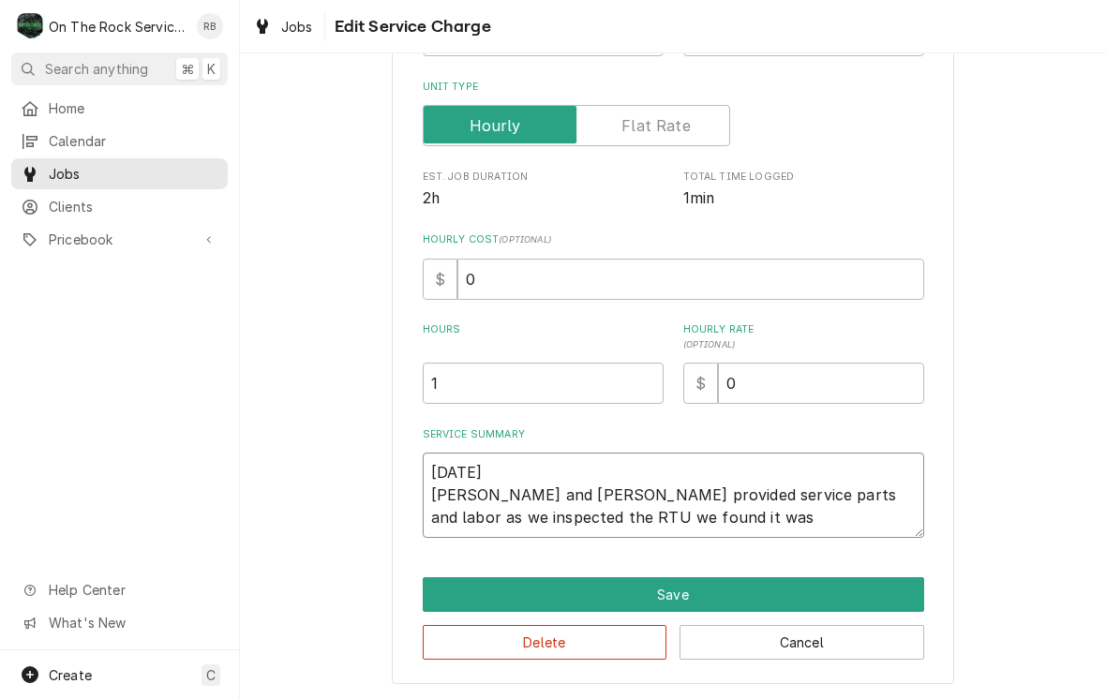
type textarea "8/20/25 Ray and Izzy provided service parts and labor as we inspected the RTU w…"
type textarea "x"
type textarea "8/20/25 Ray and Izzy provided service parts and labor as we inspected the RTU w…"
click at [881, 490] on textarea "8/20/25 Ray and Izzy provided service parts and labor as we inspected the RTU w…" at bounding box center [674, 495] width 502 height 85
click at [884, 493] on textarea "8/20/25 Ray and Izzy provided service parts and labor to diagnose the RTU we fo…" at bounding box center [674, 495] width 502 height 85
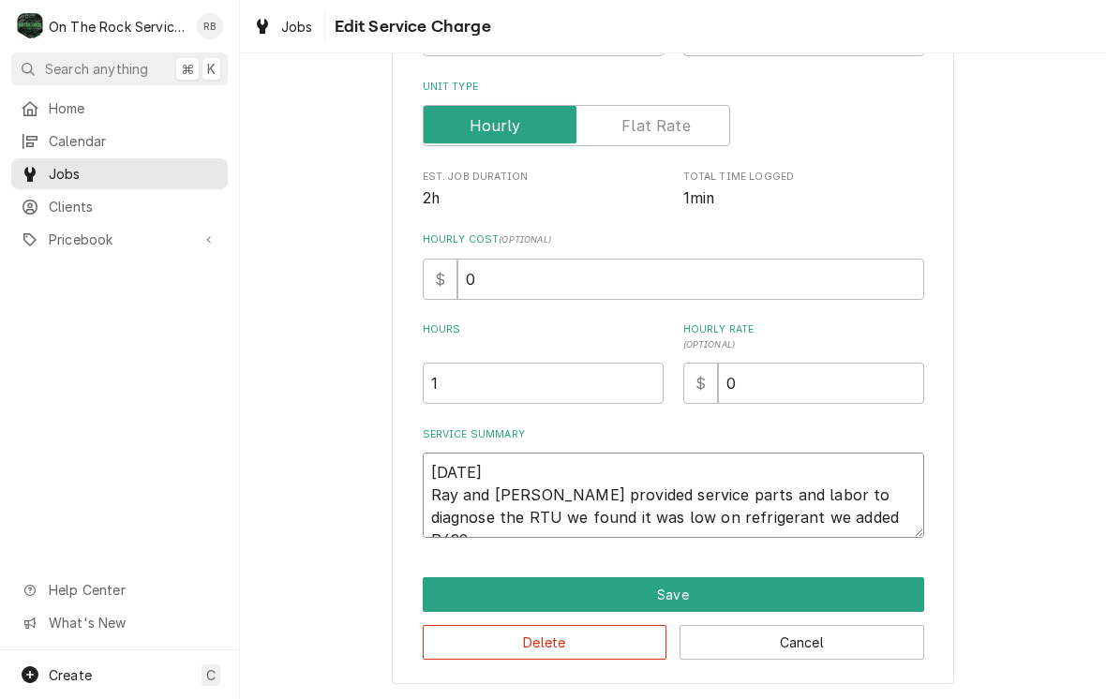
click at [884, 491] on textarea "8/20/25 Ray and Izzy provided service parts and labor to diagnose the RTU we fo…" at bounding box center [674, 495] width 502 height 85
click at [873, 476] on textarea "8/20/25 Ray and Izzy provided service parts and labor to diagnose the RTU we fo…" at bounding box center [674, 495] width 502 height 85
click at [867, 490] on textarea "8/20/25 Ray and Izzy provided service parts and labor to diagnose the RTU we fo…" at bounding box center [674, 495] width 502 height 85
click at [891, 487] on textarea "8/20/25 Ray and Izzy provided service parts and labor to diagnose the RTU we fo…" at bounding box center [674, 495] width 502 height 85
click at [885, 481] on textarea "8/20/25 Ray and Izzy provided service parts and labor to diagnose key RTU we fo…" at bounding box center [674, 495] width 502 height 85
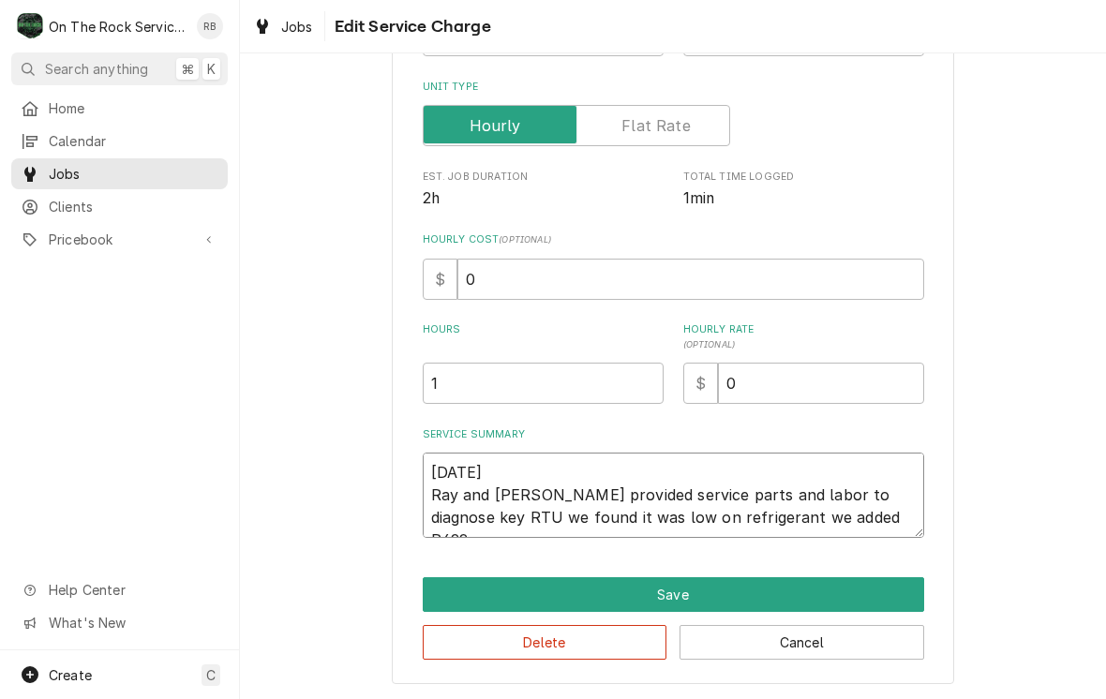
click at [879, 487] on textarea "8/20/25 Ray and Izzy provided service parts and labor to diagnose key RTU we fo…" at bounding box center [674, 495] width 502 height 85
click at [866, 522] on textarea "8/20/25 Ray and Izzy provided service parts and labor to diagnose kitchen RTU w…" at bounding box center [674, 495] width 502 height 85
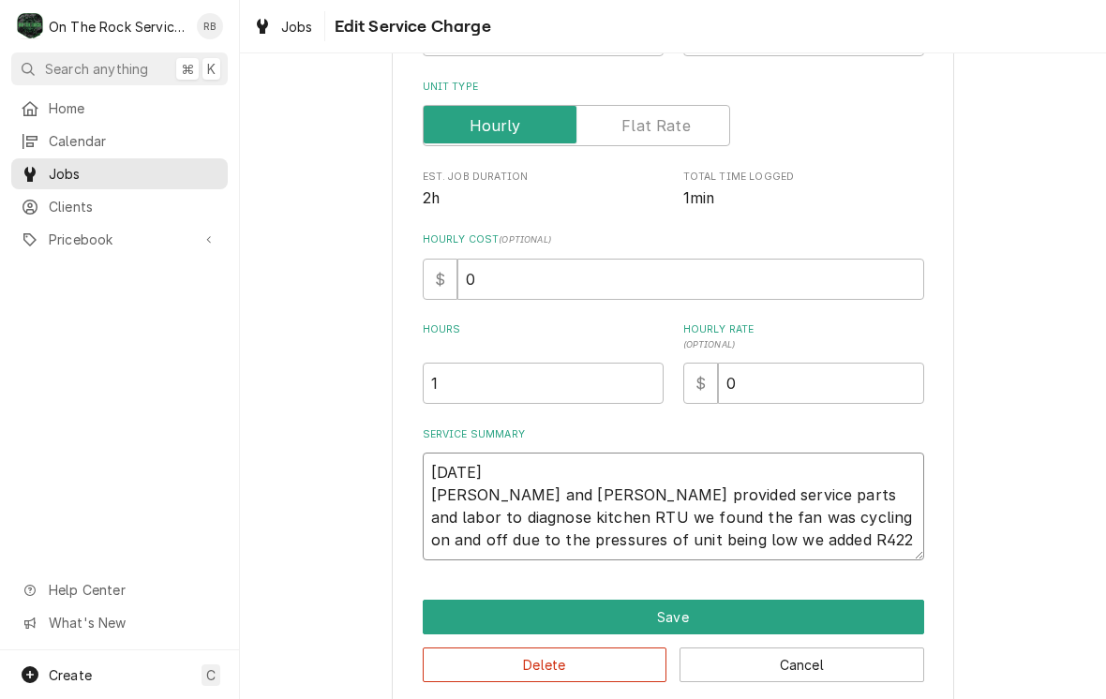
click at [890, 514] on textarea "8/20/25 Ray and Izzy provided service parts and labor to diagnose kitchen RTU w…" at bounding box center [674, 507] width 502 height 108
click at [784, 536] on textarea "8/20/25 Ray and Izzy provided service parts and labor to diagnose kitchen RTU w…" at bounding box center [674, 507] width 502 height 108
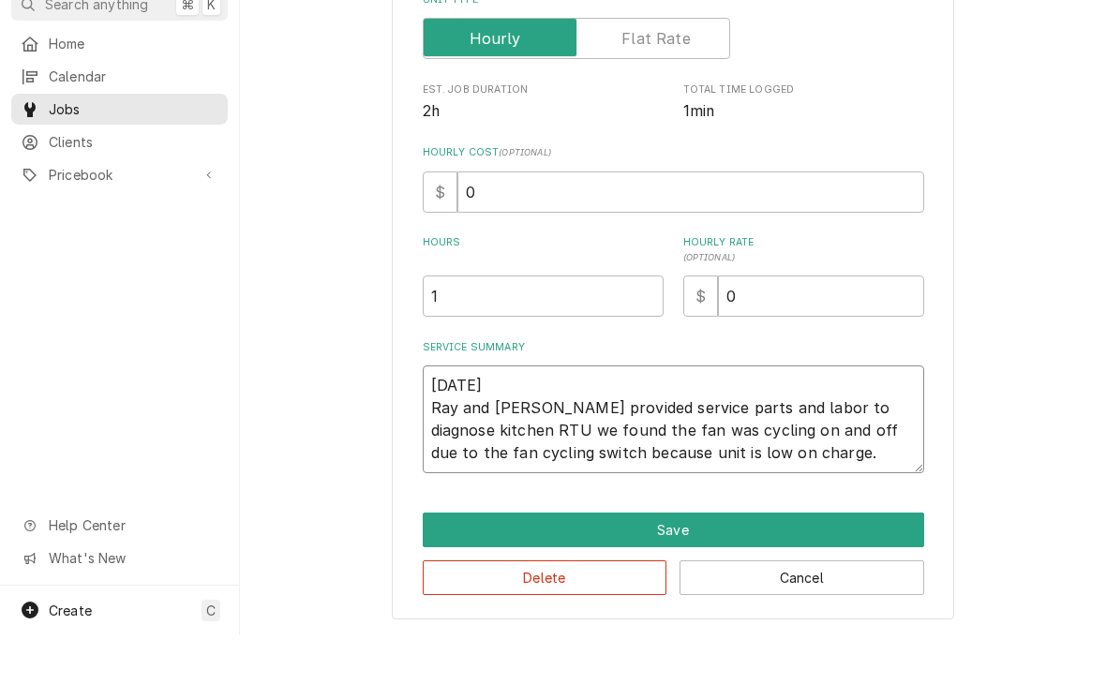
scroll to position [277, 0]
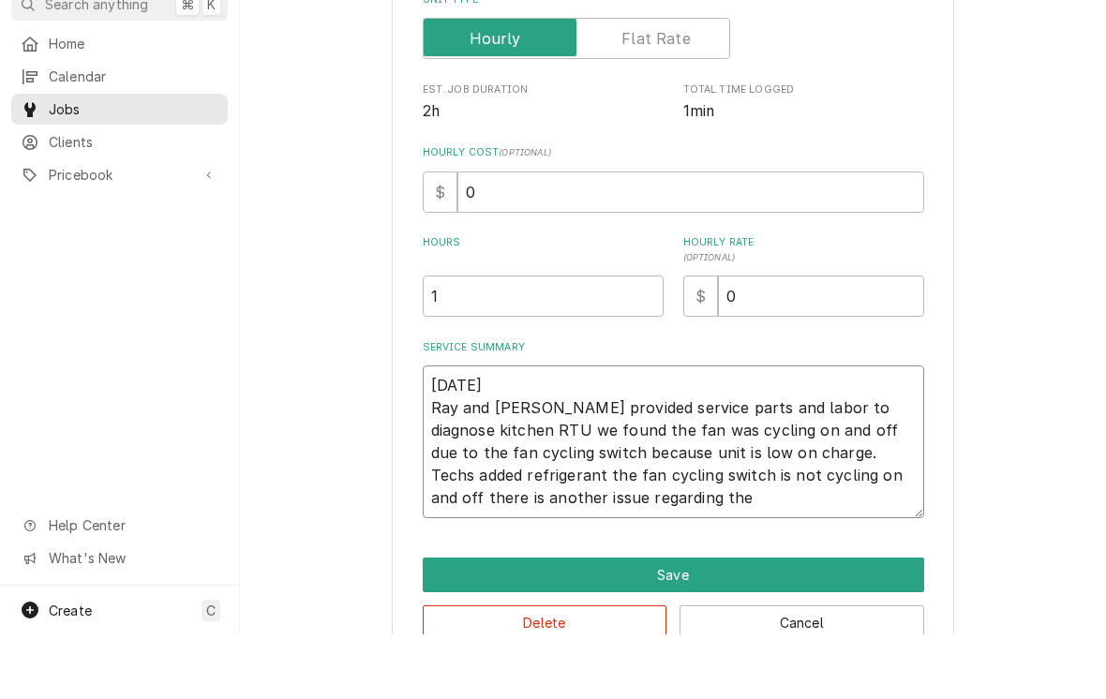
click at [844, 473] on textarea "8/20/25 Ray and Izzy provided service parts and labor to diagnose kitchen RTU w…" at bounding box center [674, 506] width 502 height 153
click at [787, 476] on textarea "8/20/25 Ray and Izzy provided service parts and labor to diagnose kitchen RTU w…" at bounding box center [674, 506] width 502 height 153
click at [671, 500] on textarea "8/20/25 Ray and Izzy provided service parts and labor to diagnose kitchen RTU w…" at bounding box center [674, 506] width 502 height 153
click at [504, 472] on textarea "8/20/25 Ray and Izzy provided service parts and labor to diagnose kitchen RTU w…" at bounding box center [674, 506] width 502 height 153
click at [565, 469] on textarea "8/20/25 Ray and Izzy provided service parts and labor to diagnose kitchen RTU w…" at bounding box center [674, 506] width 502 height 153
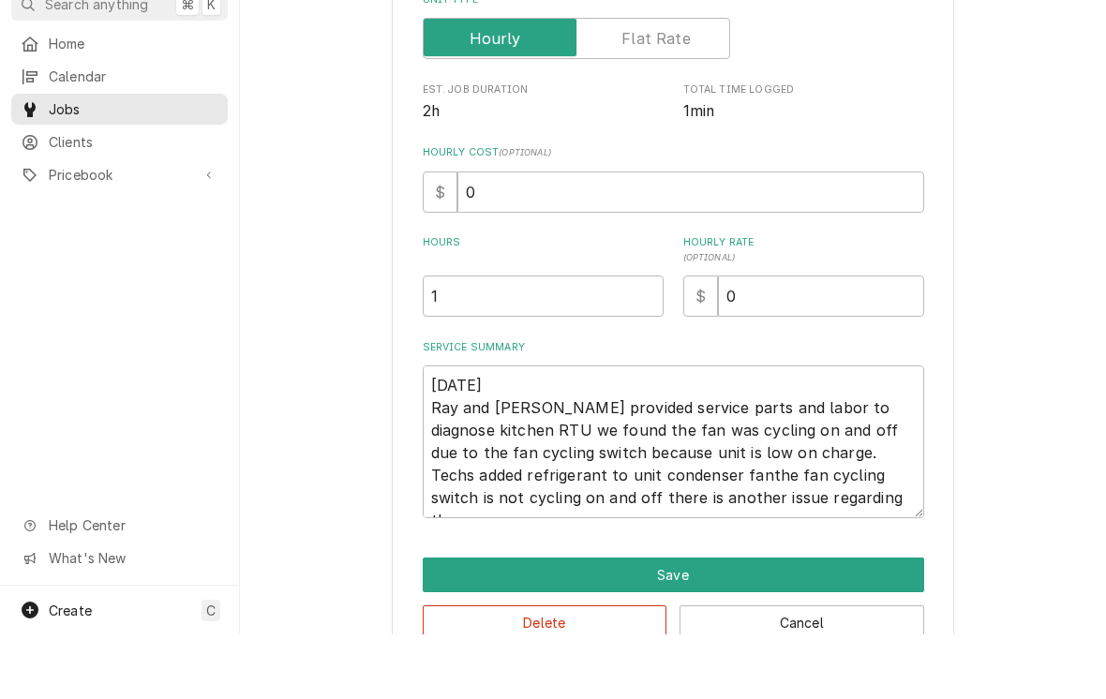
click at [365, 519] on div "Use the fields below to edit this service charge Short Description Job | Servic…" at bounding box center [673, 271] width 866 height 949
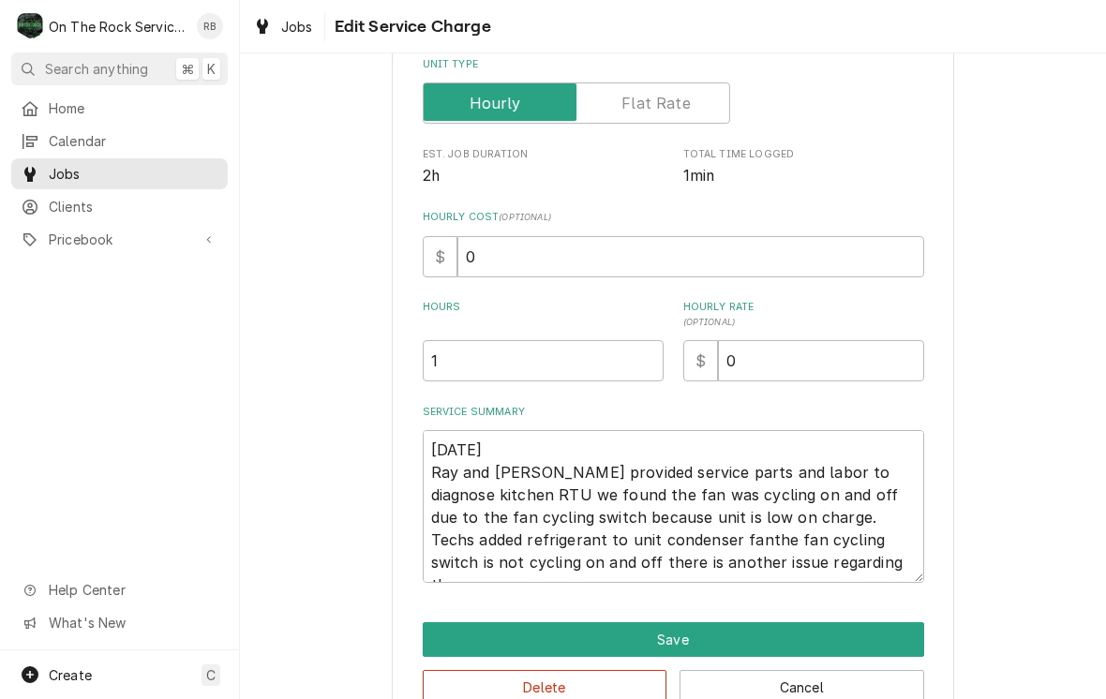
click at [1033, 433] on div "Use the fields below to edit this service charge Short Description Job | Servic…" at bounding box center [673, 271] width 866 height 949
click at [946, 557] on div "Use the fields below to edit this service charge Short Description Job | Servic…" at bounding box center [673, 271] width 562 height 916
click at [878, 568] on textarea "8/20/25 Ray and Izzy provided service parts and labor to diagnose kitchen RTU w…" at bounding box center [674, 506] width 502 height 153
click at [877, 568] on textarea "8/20/25 Ray and Izzy provided service parts and labor to diagnose kitchen RTU w…" at bounding box center [674, 506] width 502 height 153
click at [696, 534] on textarea "8/20/25 Ray and Izzy provided service parts and labor to diagnose kitchen RTU w…" at bounding box center [674, 506] width 502 height 153
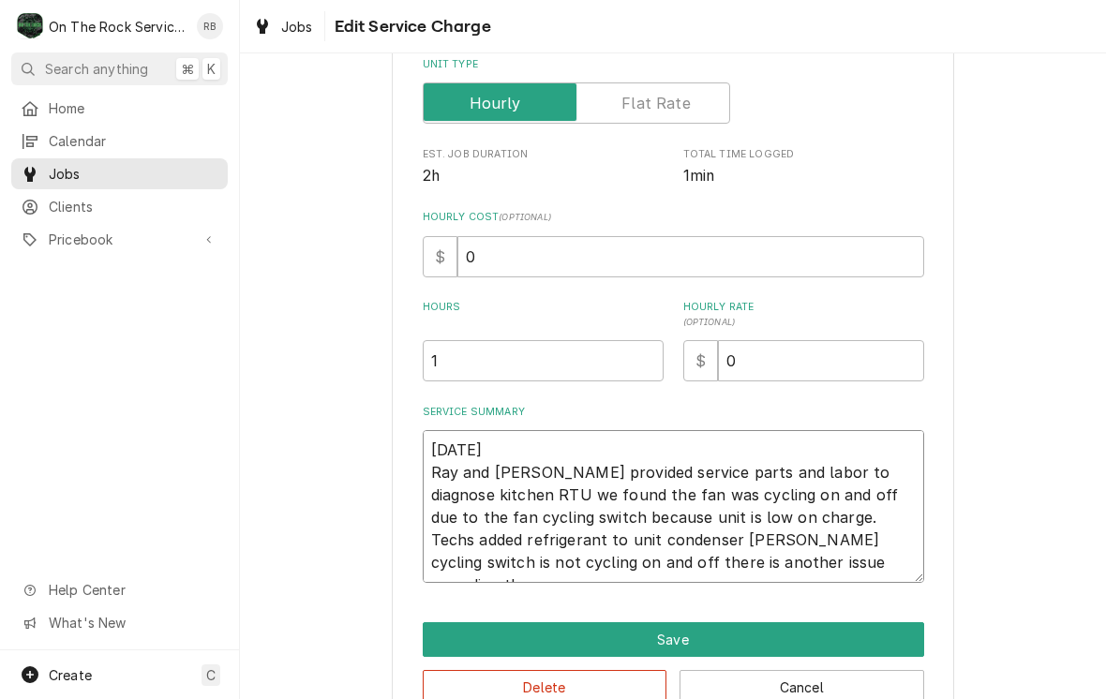
click at [791, 561] on textarea "8/20/25 Ray and Izzy provided service parts and labor to diagnose kitchen RTU w…" at bounding box center [674, 506] width 502 height 153
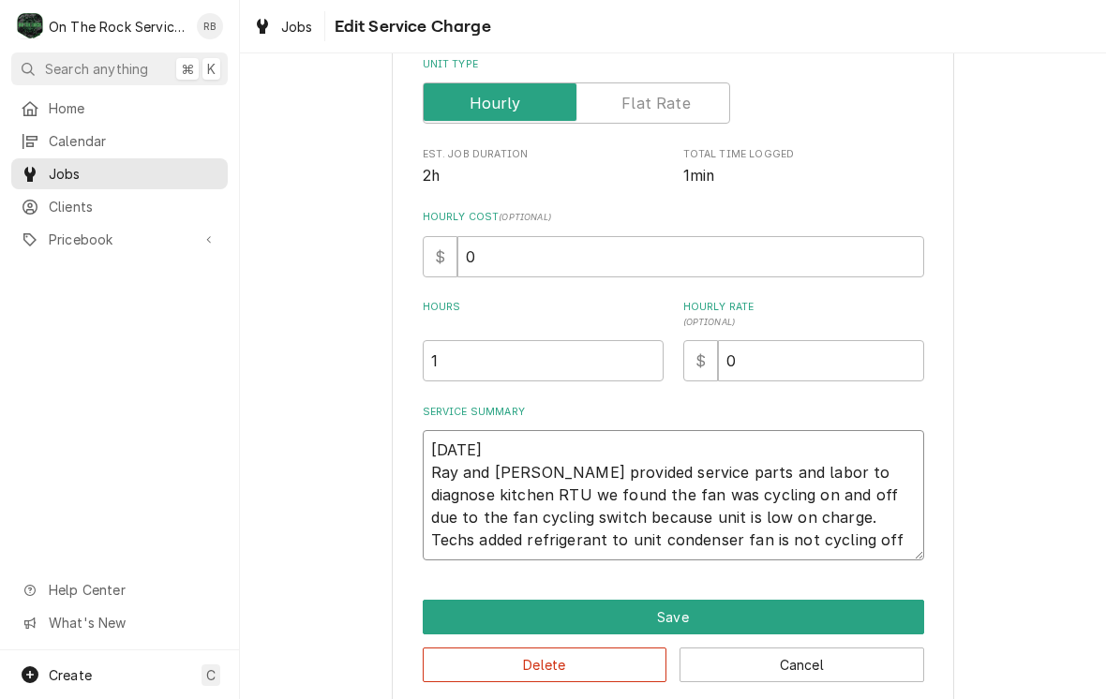
click at [561, 532] on textarea "8/20/25 Ray and Izzy provided service parts and labor to diagnose kitchen RTU w…" at bounding box center [674, 495] width 502 height 130
click at [853, 522] on textarea "8/20/25 Ray and Izzy provided service parts and labor to diagnose kitchen RTU w…" at bounding box center [674, 495] width 502 height 130
click at [848, 536] on textarea "8/20/25 Ray and Izzy provided service parts and labor to diagnose kitchen RTU w…" at bounding box center [674, 495] width 502 height 130
click at [720, 539] on textarea "8/20/25 Ray and Izzy provided service parts and labor to diagnose kitchen RTU w…" at bounding box center [674, 495] width 502 height 130
click at [892, 532] on textarea "8/20/25 Ray and Izzy provided service parts and labor to diagnose kitchen RTU w…" at bounding box center [674, 495] width 502 height 130
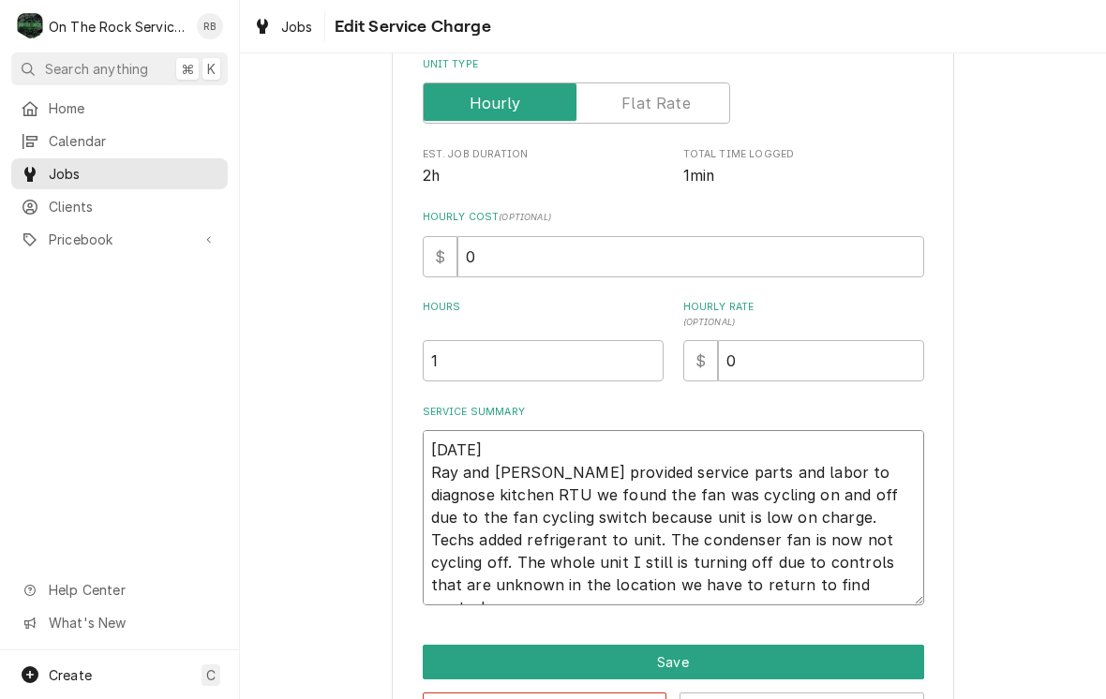
click at [536, 580] on textarea "8/20/25 Ray and Izzy provided service parts and labor to diagnose kitchen RTU w…" at bounding box center [674, 517] width 502 height 175
click at [551, 587] on textarea "8/20/25 Ray and Izzy provided service parts and labor to diagnose kitchen RTU w…" at bounding box center [674, 517] width 502 height 175
click at [814, 578] on textarea "8/20/25 Ray and Izzy provided service parts and labor to diagnose kitchen RTU w…" at bounding box center [674, 517] width 502 height 175
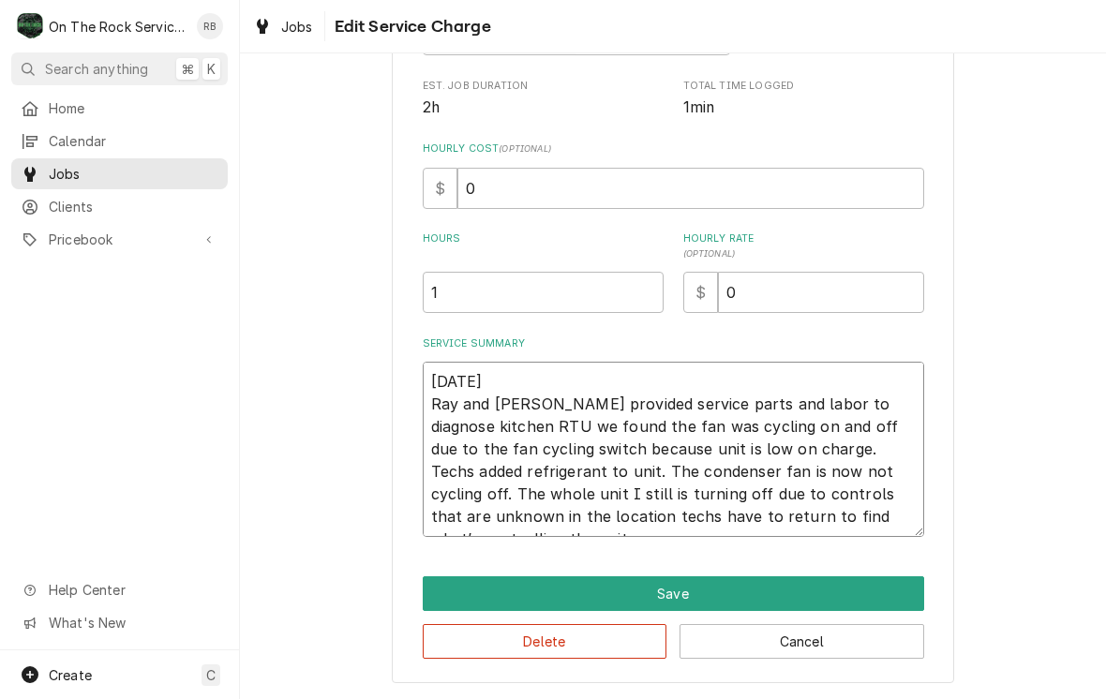
scroll to position [380, 0]
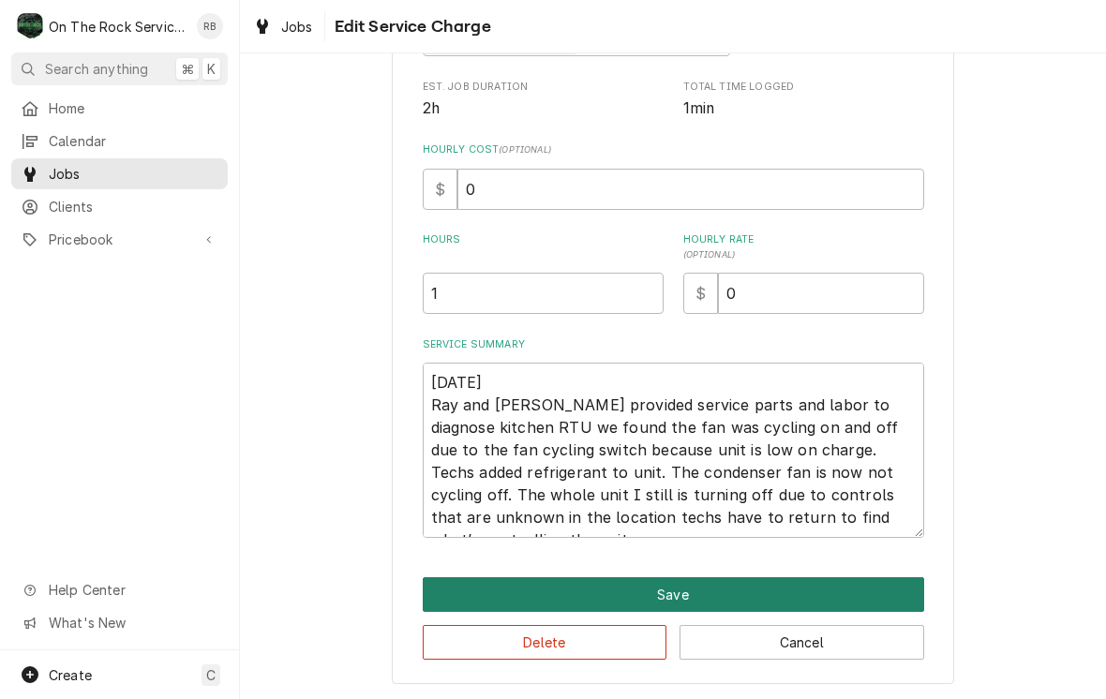
click at [857, 577] on button "Save" at bounding box center [674, 594] width 502 height 35
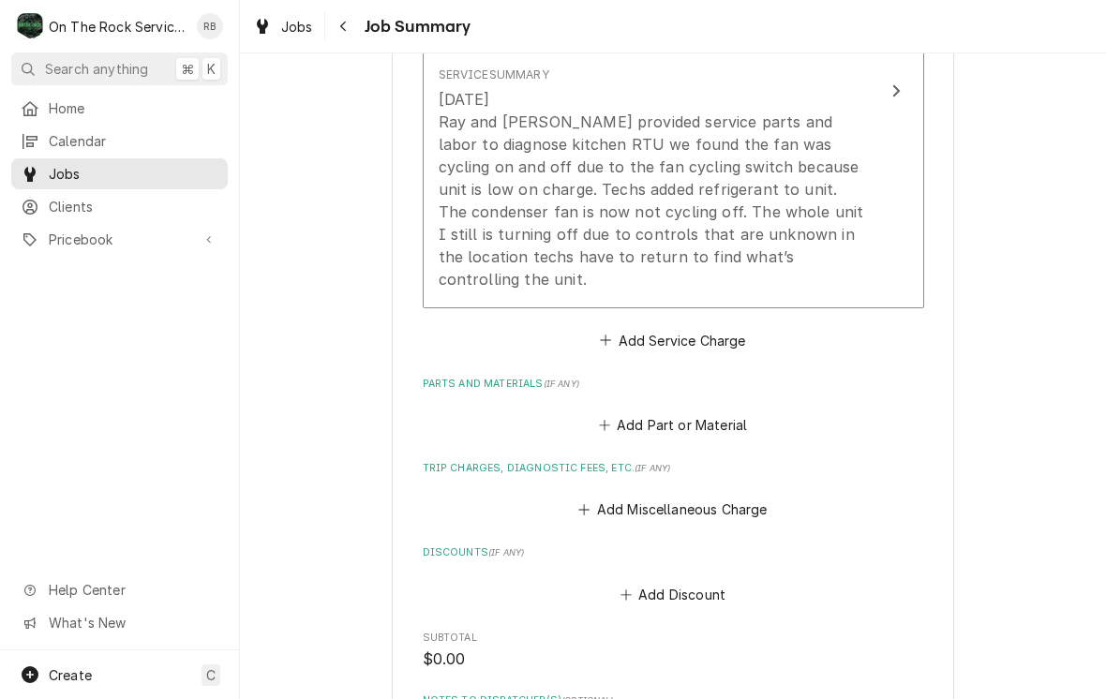
scroll to position [669, 0]
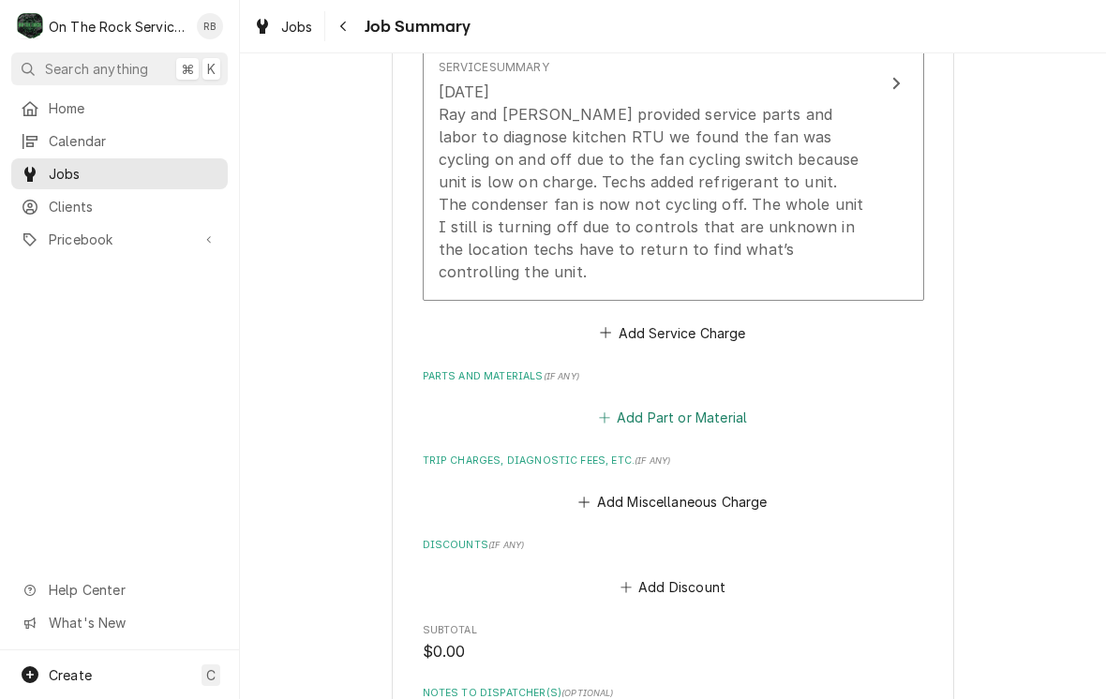
click at [709, 405] on button "Add Part or Material" at bounding box center [672, 418] width 155 height 26
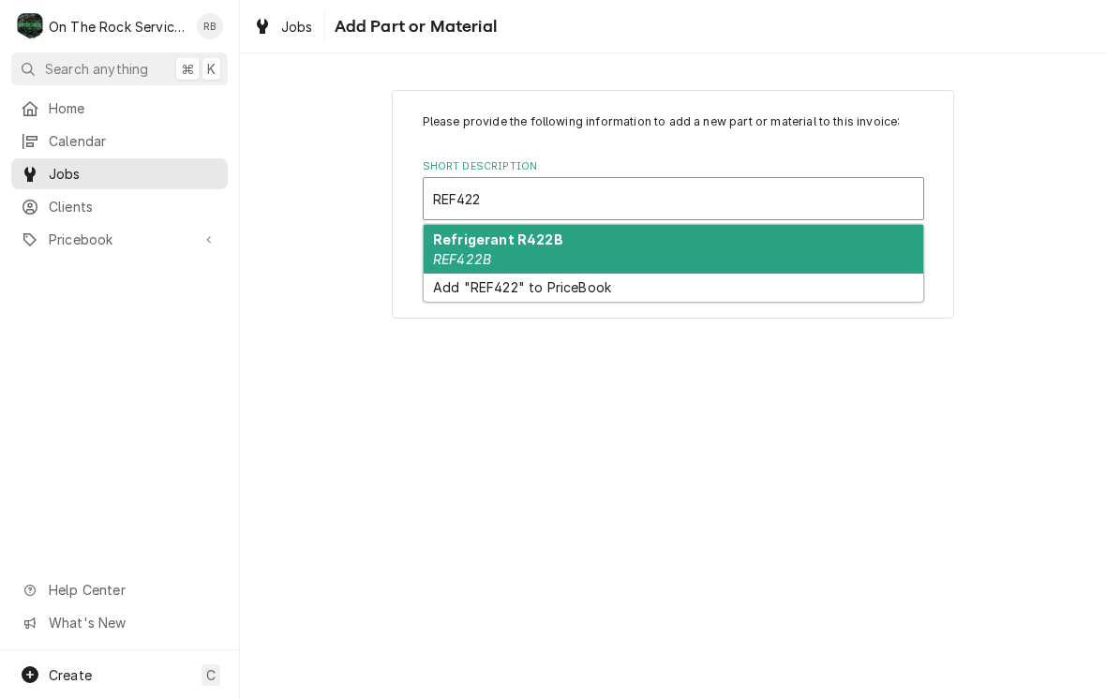
click at [716, 241] on div "Refrigerant R422B REF422B" at bounding box center [674, 249] width 500 height 49
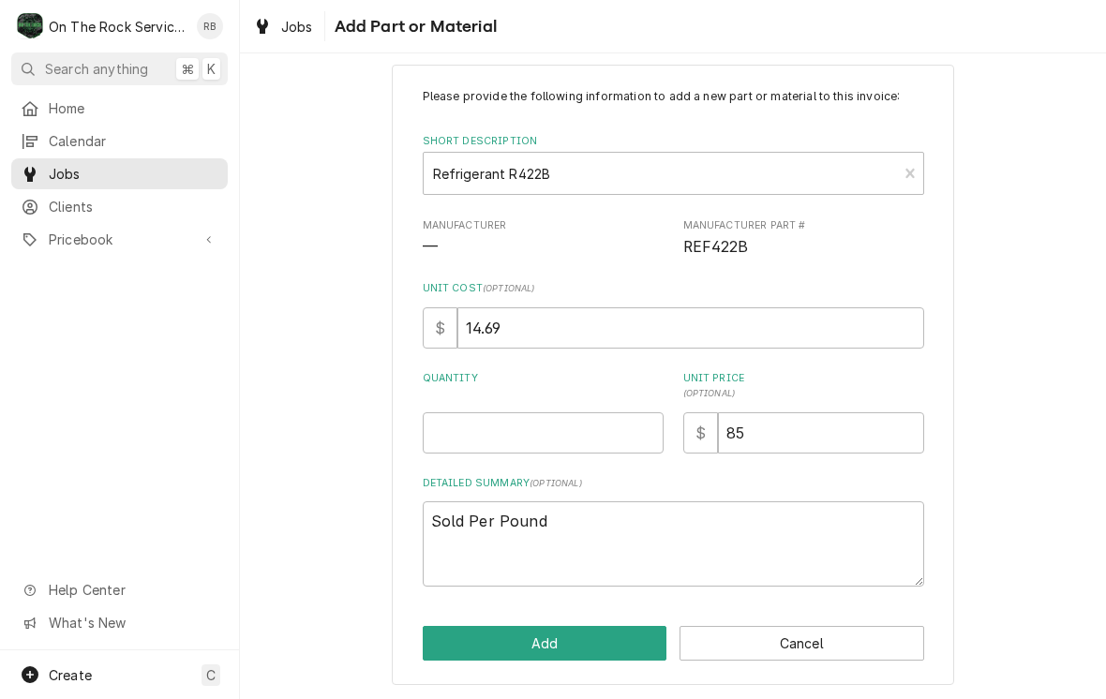
scroll to position [24, 0]
click at [596, 413] on input "Quantity" at bounding box center [543, 433] width 241 height 41
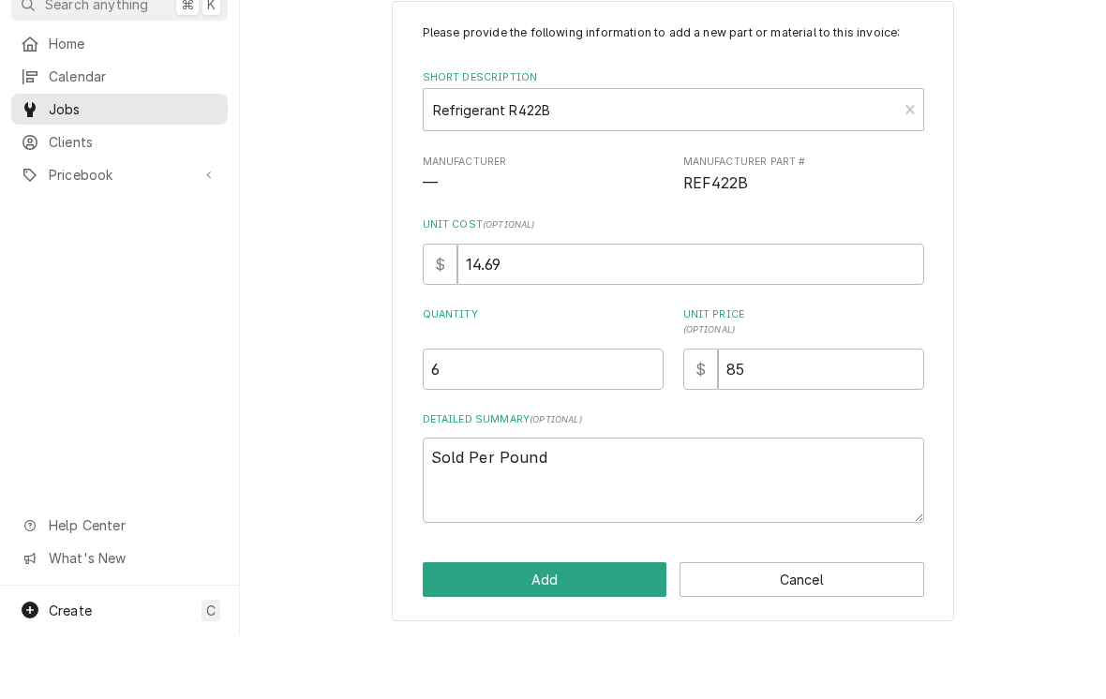
click at [1026, 402] on div "Please provide the following information to add a new part or material to this …" at bounding box center [673, 375] width 866 height 653
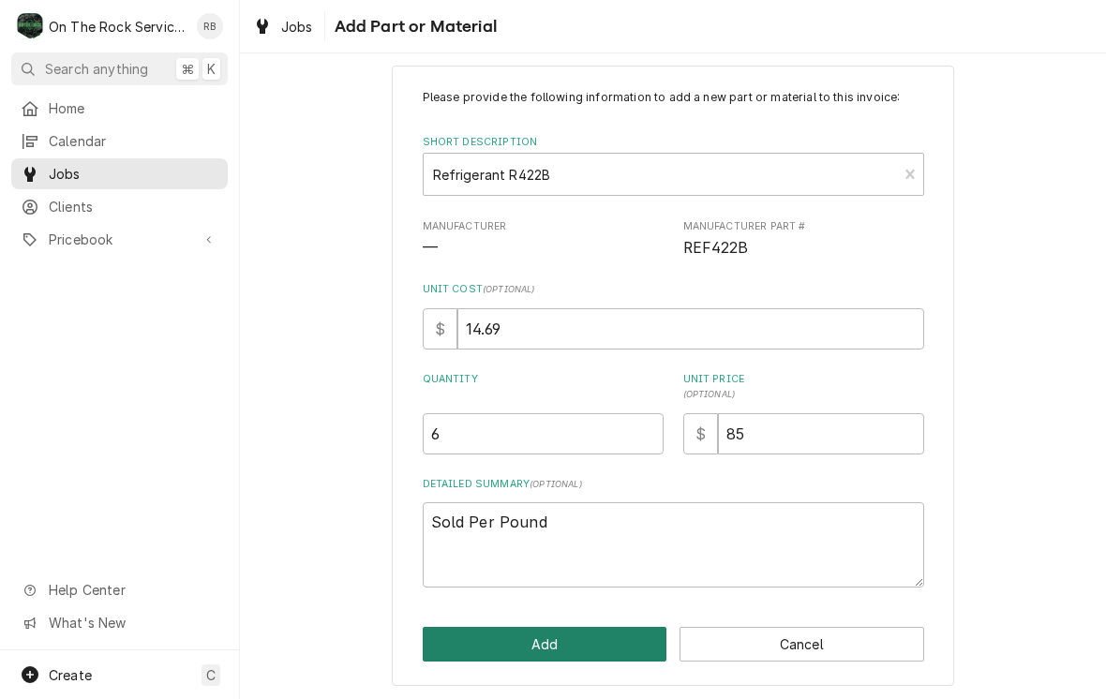
click at [565, 639] on button "Add" at bounding box center [545, 644] width 245 height 35
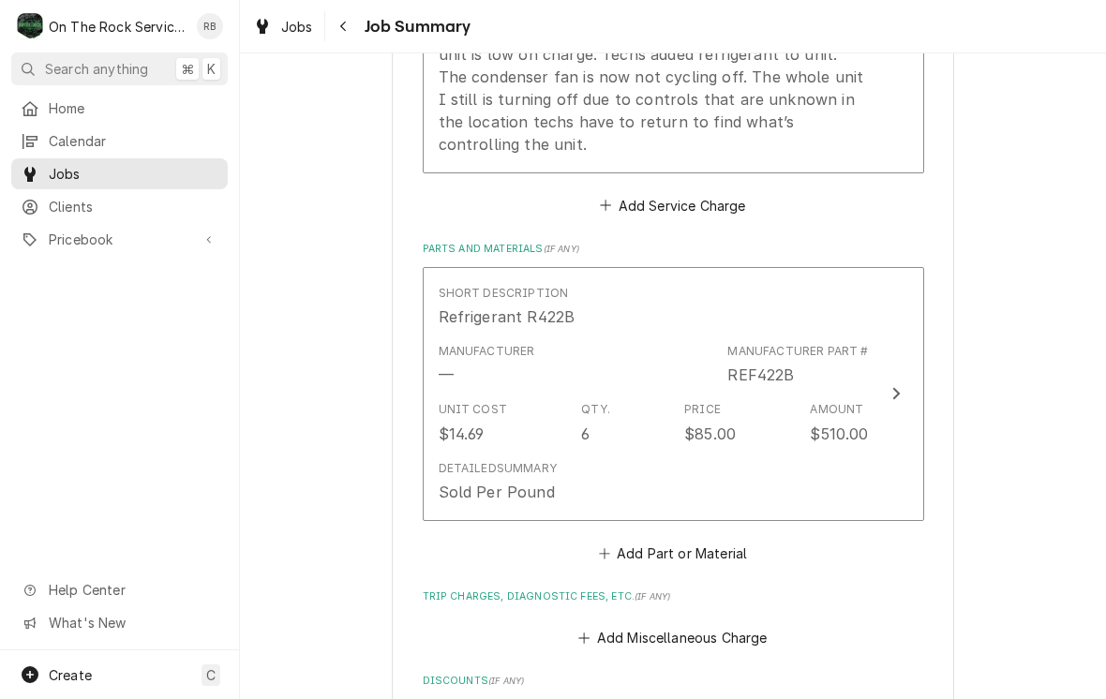
scroll to position [789, 0]
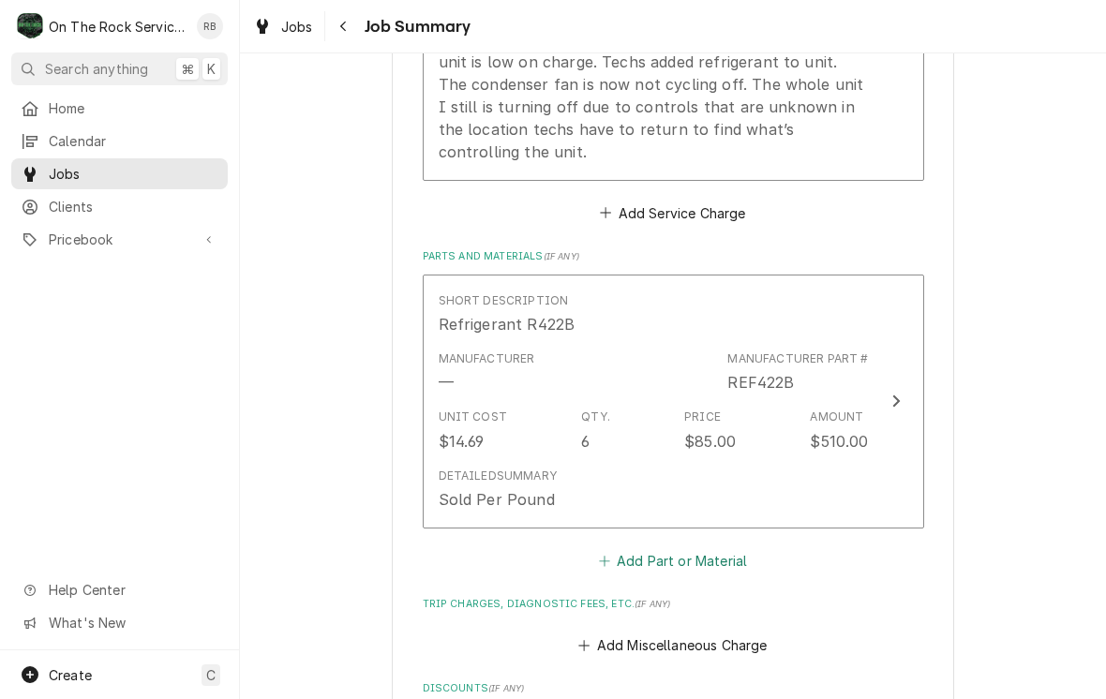
click at [718, 547] on button "Add Part or Material" at bounding box center [672, 560] width 155 height 26
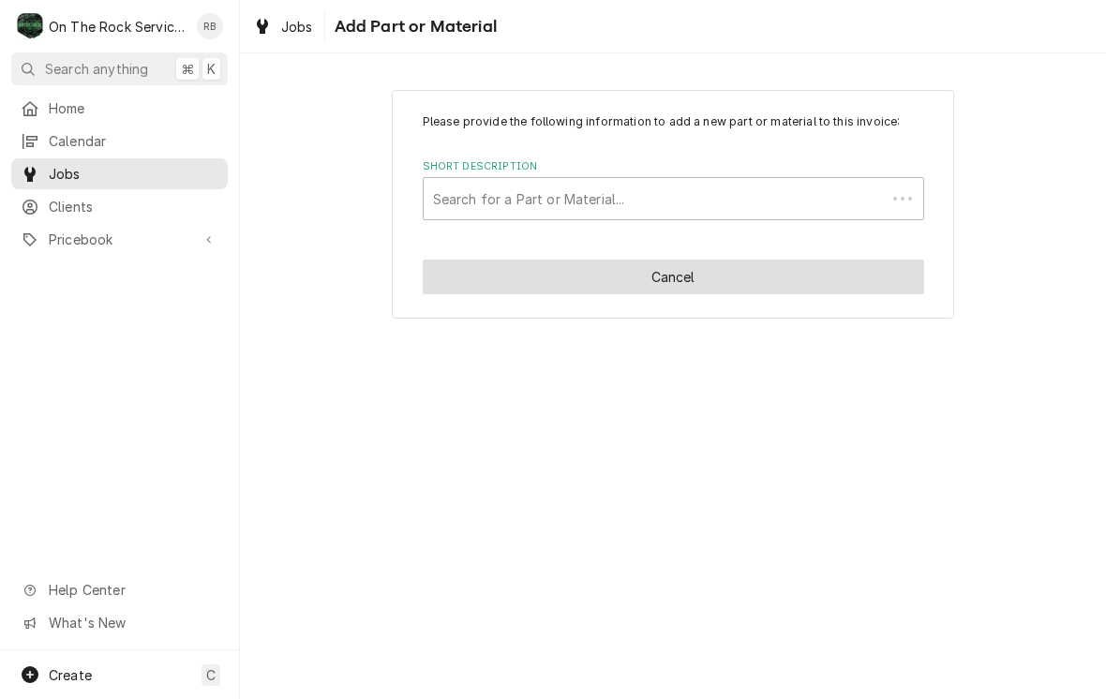
click at [777, 267] on button "Cancel" at bounding box center [674, 277] width 502 height 35
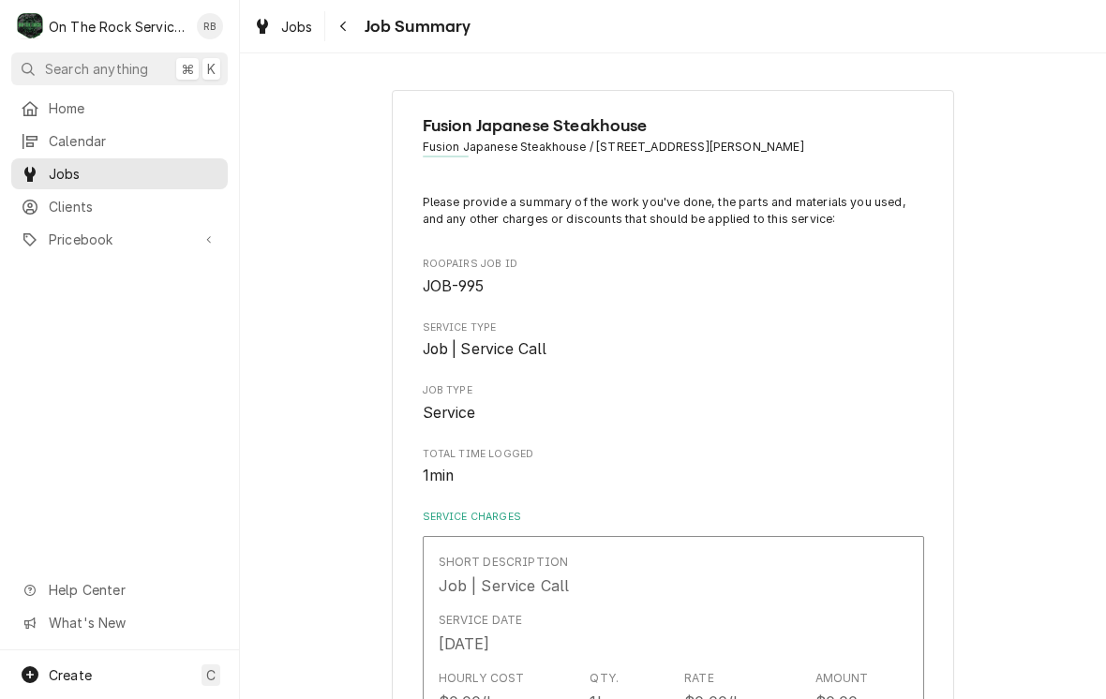
scroll to position [789, 0]
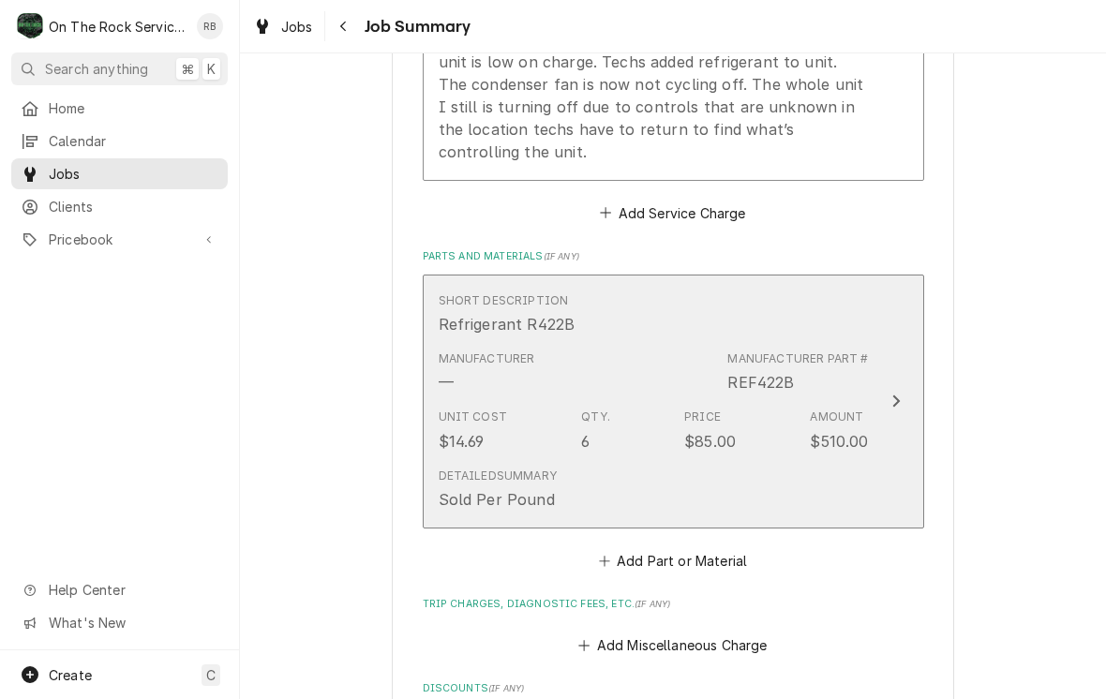
click at [829, 354] on div "Manufacturer Part # REF422B" at bounding box center [797, 372] width 141 height 43
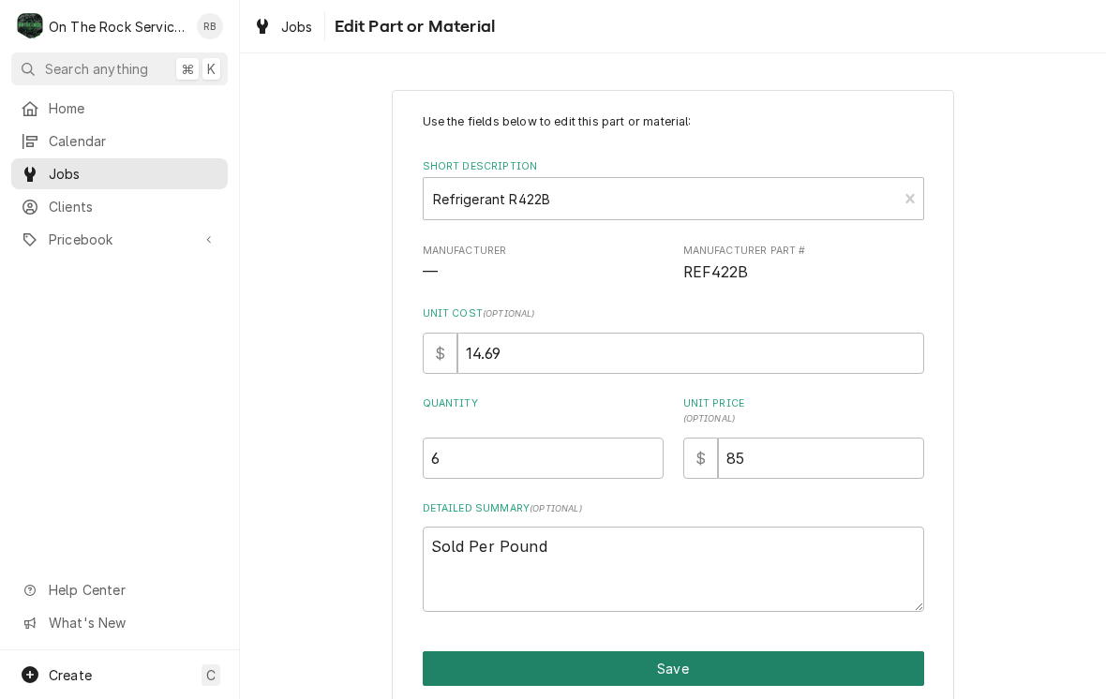
click at [851, 651] on button "Save" at bounding box center [674, 668] width 502 height 35
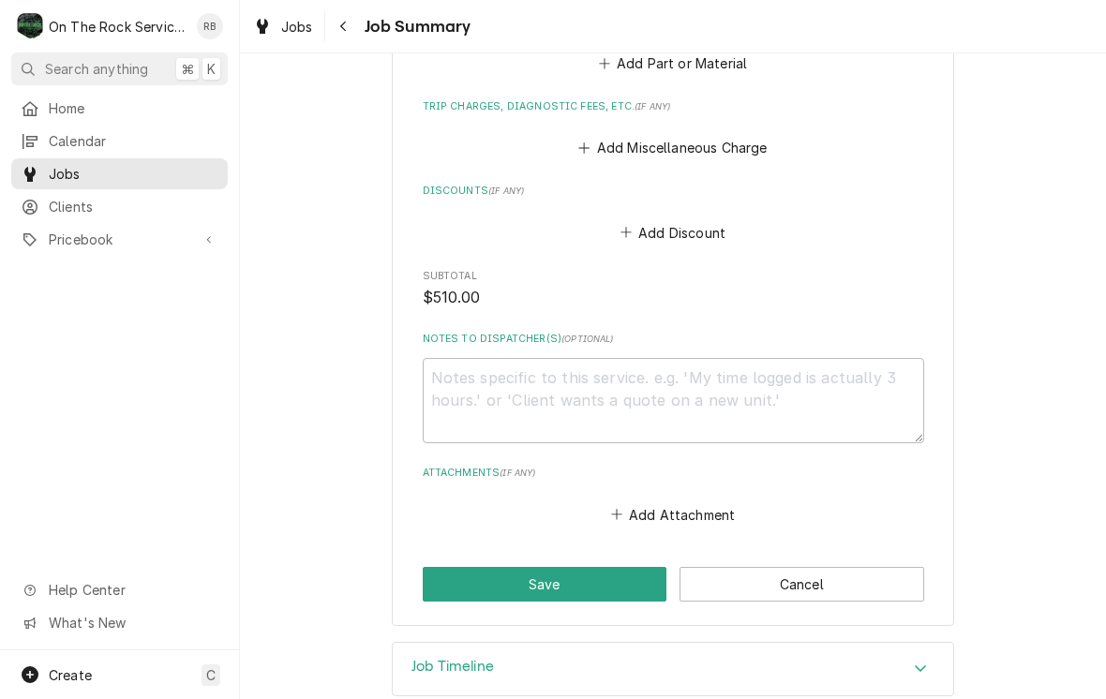
scroll to position [1286, 0]
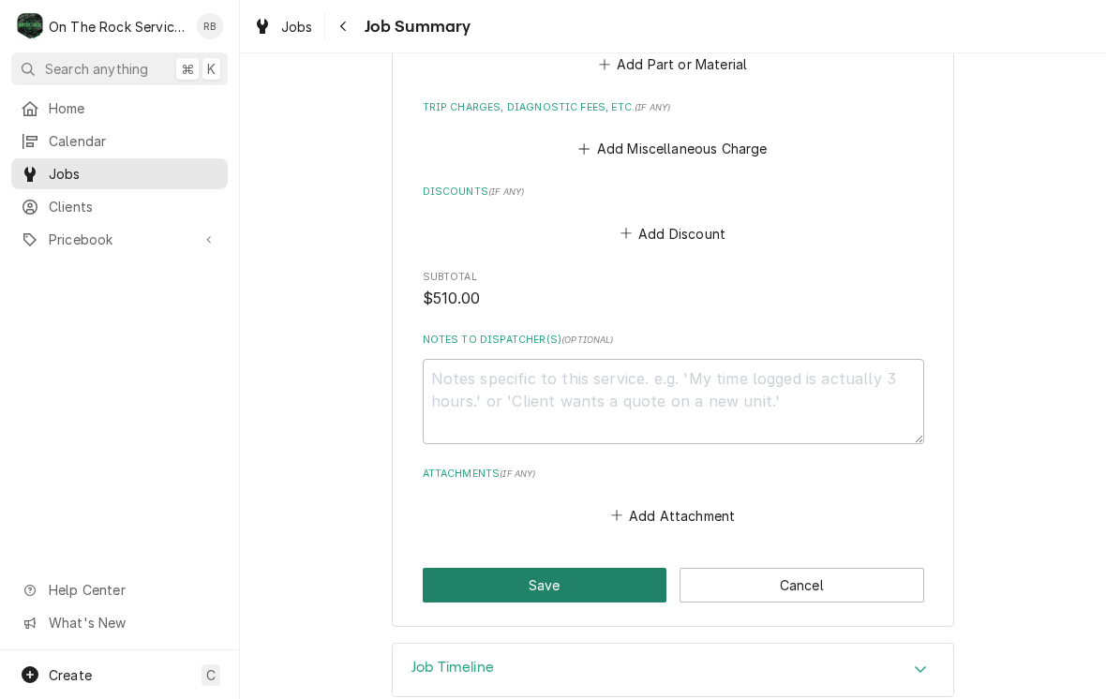
click at [609, 568] on button "Save" at bounding box center [545, 585] width 245 height 35
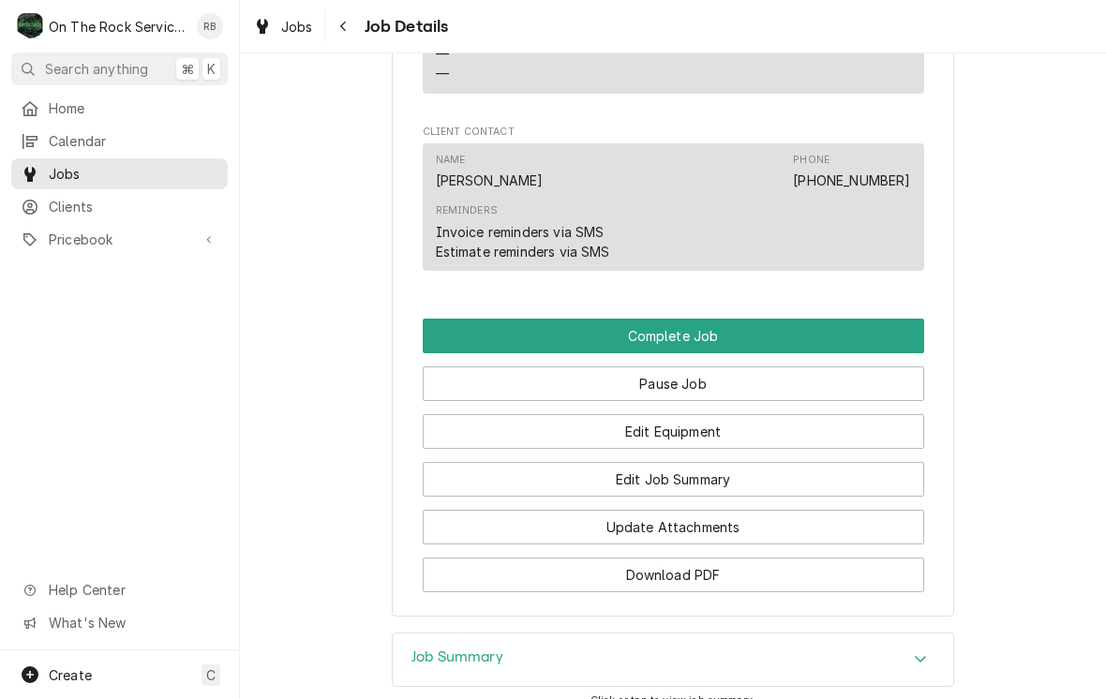
scroll to position [1814, 0]
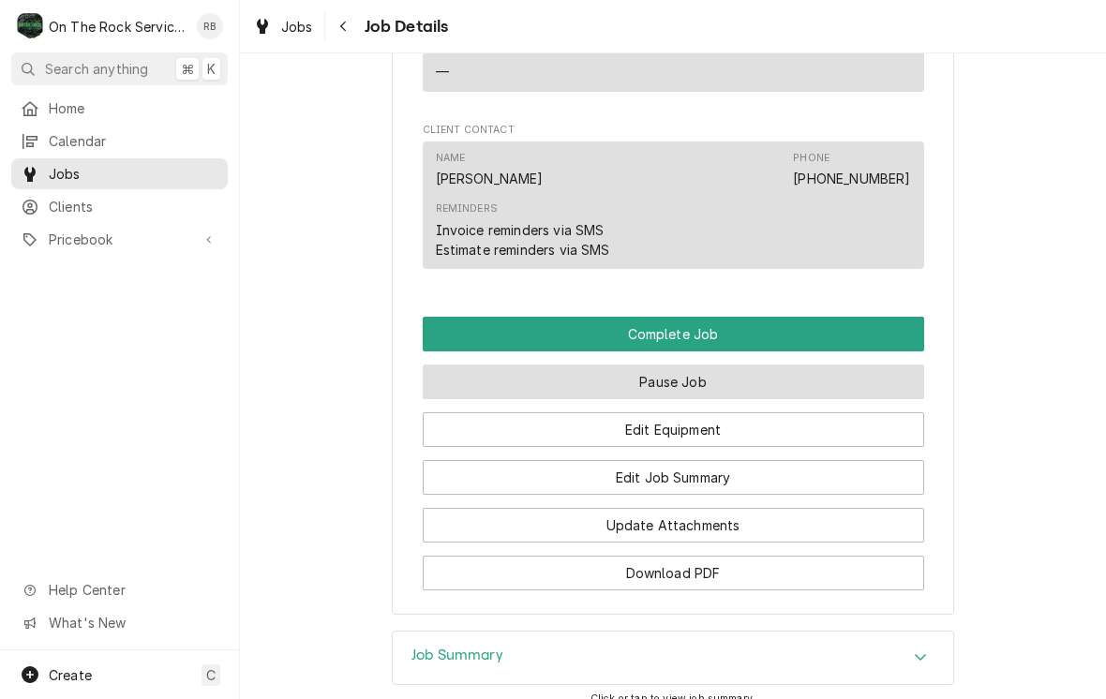
click at [860, 365] on button "Pause Job" at bounding box center [674, 382] width 502 height 35
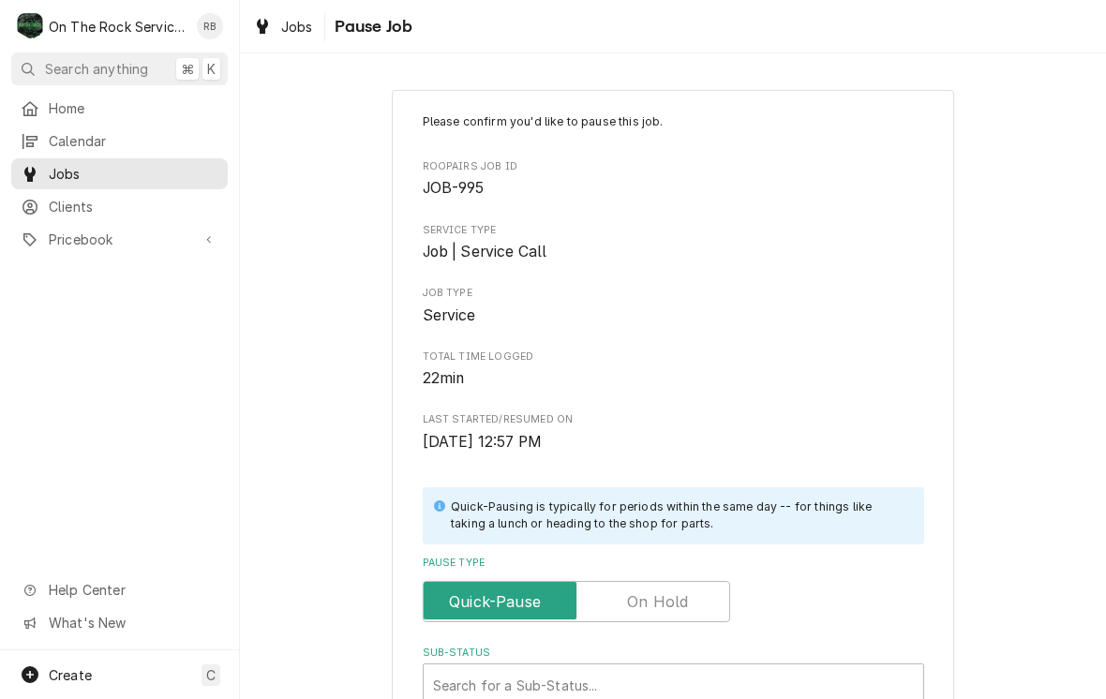
click at [696, 581] on input "Pause Type" at bounding box center [576, 601] width 291 height 41
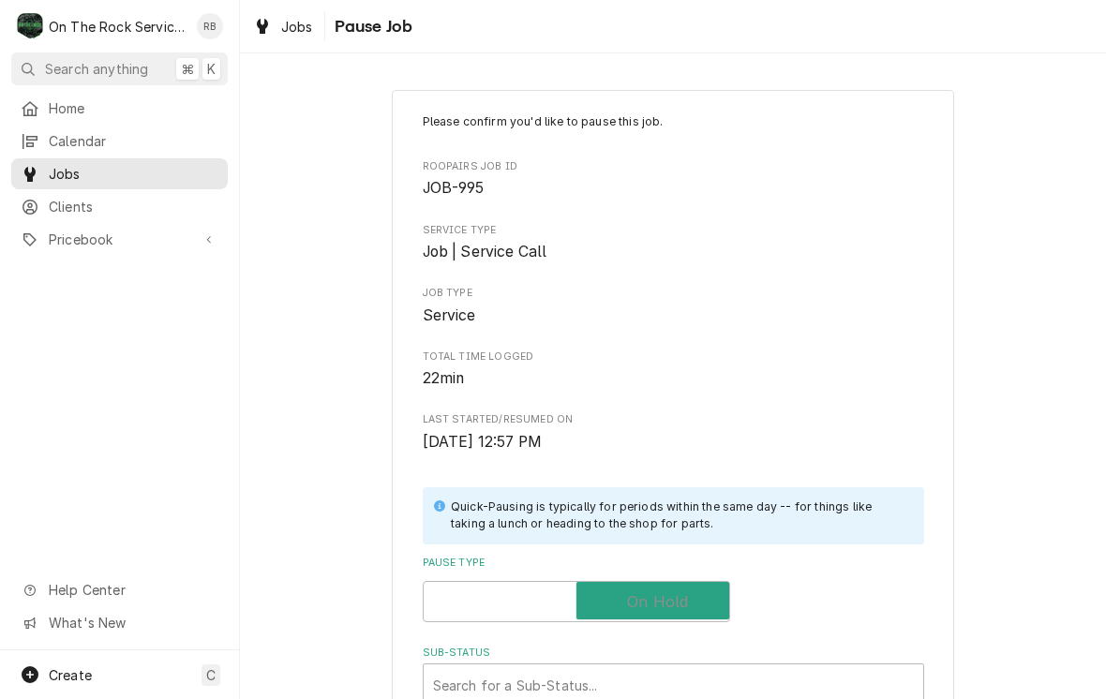
checkbox input "true"
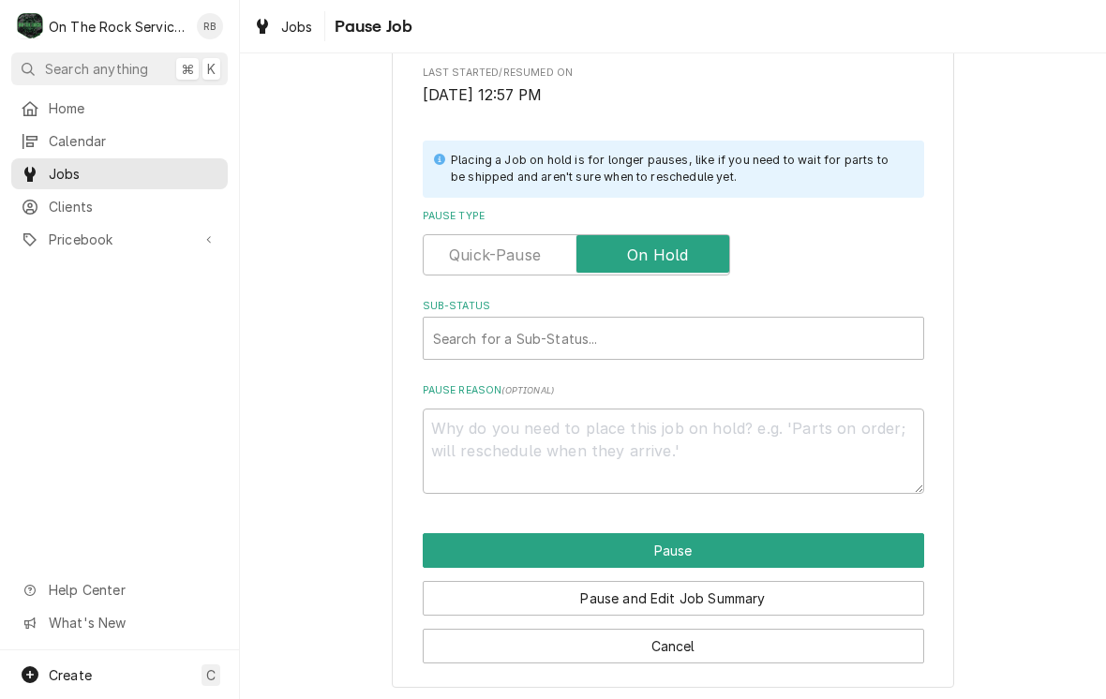
scroll to position [346, 0]
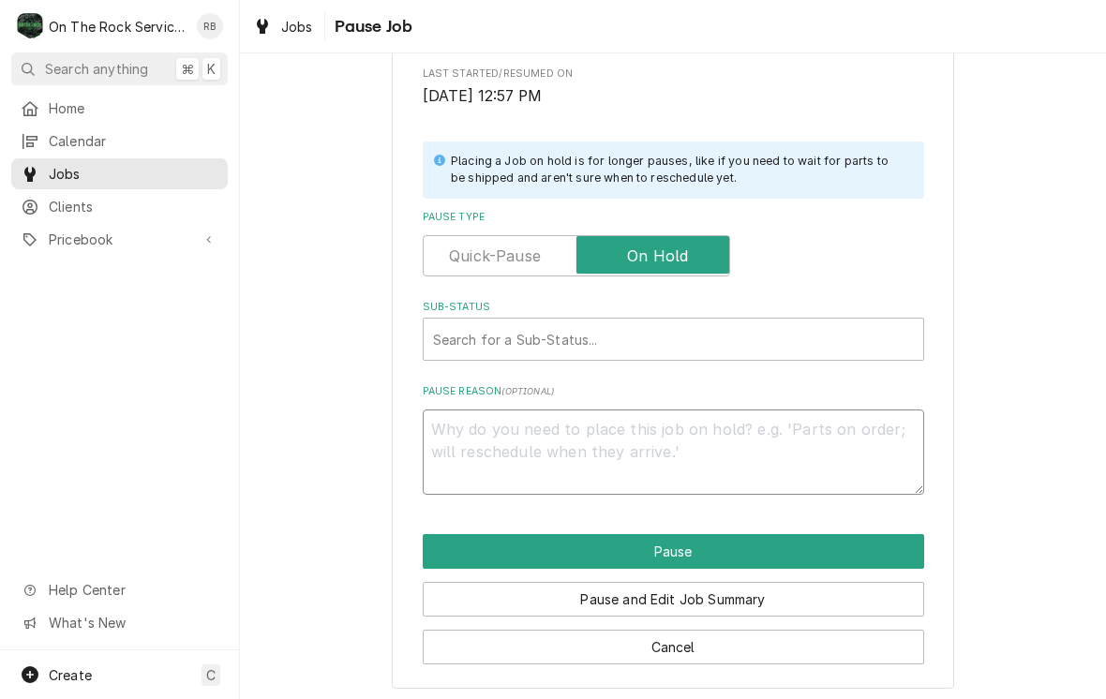
click at [850, 428] on textarea "Pause Reason ( optional )" at bounding box center [674, 452] width 502 height 85
click at [1029, 373] on div "Please confirm you'd like to pause this job. Roopairs Job ID JOB-995 Service Ty…" at bounding box center [673, 216] width 866 height 978
click at [876, 304] on label "Sub-Status" at bounding box center [674, 307] width 502 height 15
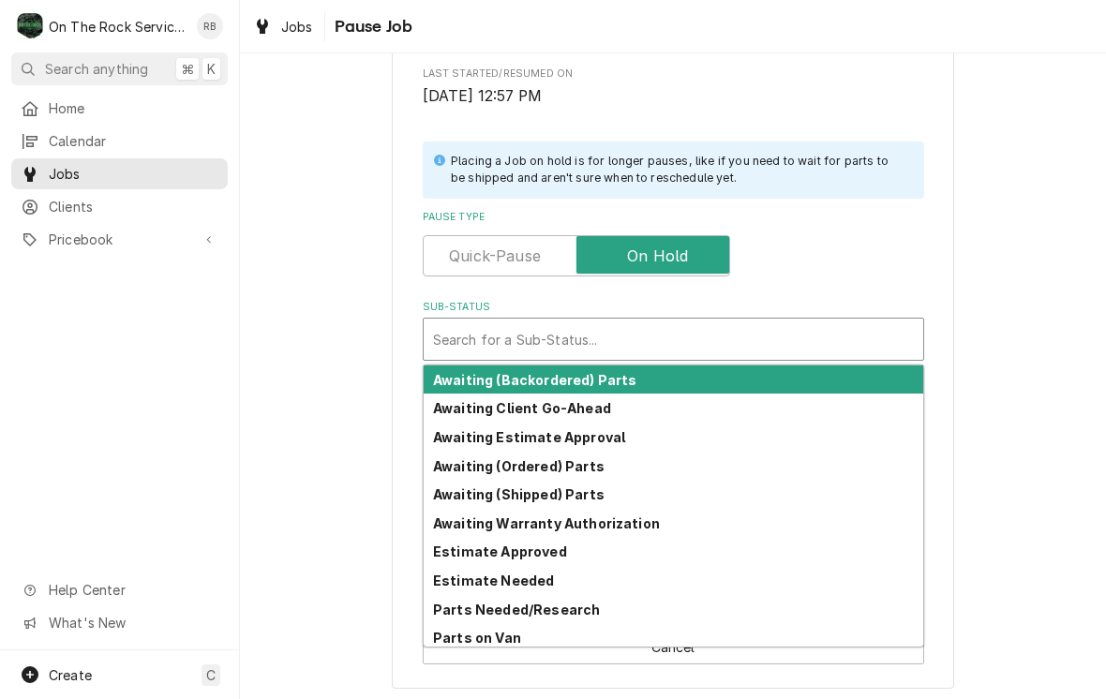
click at [608, 400] on div "Awaiting Client Go-Ahead" at bounding box center [674, 408] width 500 height 29
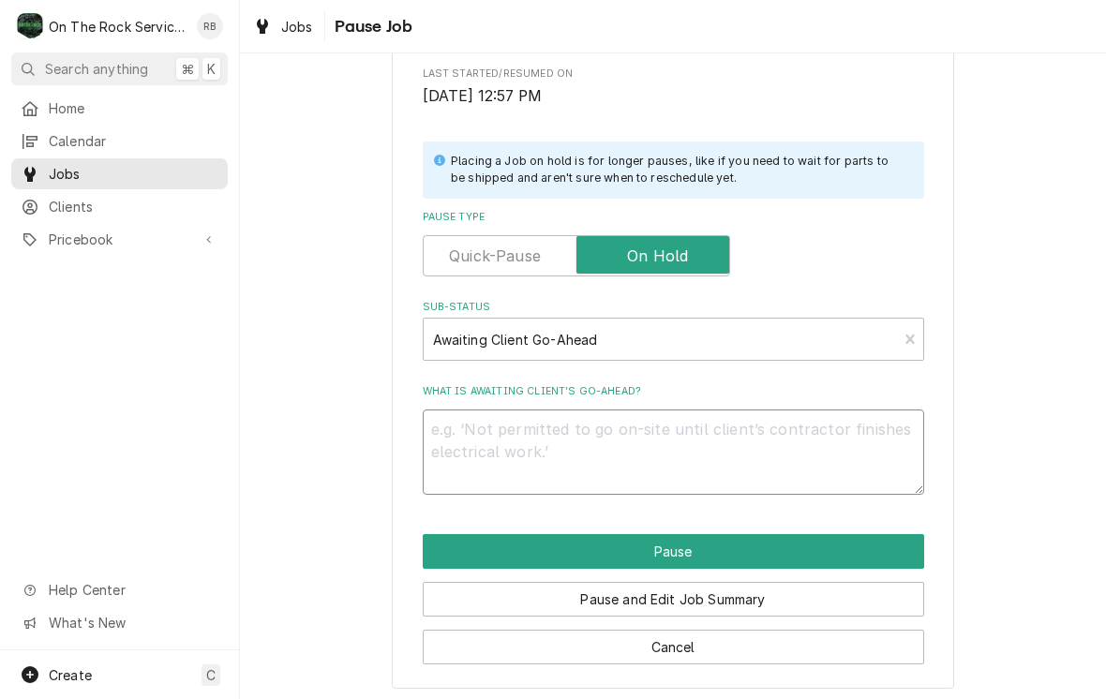
click at [837, 435] on textarea "What is awaiting client’s go-ahead?" at bounding box center [674, 452] width 502 height 85
type textarea "x"
type textarea "R"
type textarea "x"
type textarea "Re"
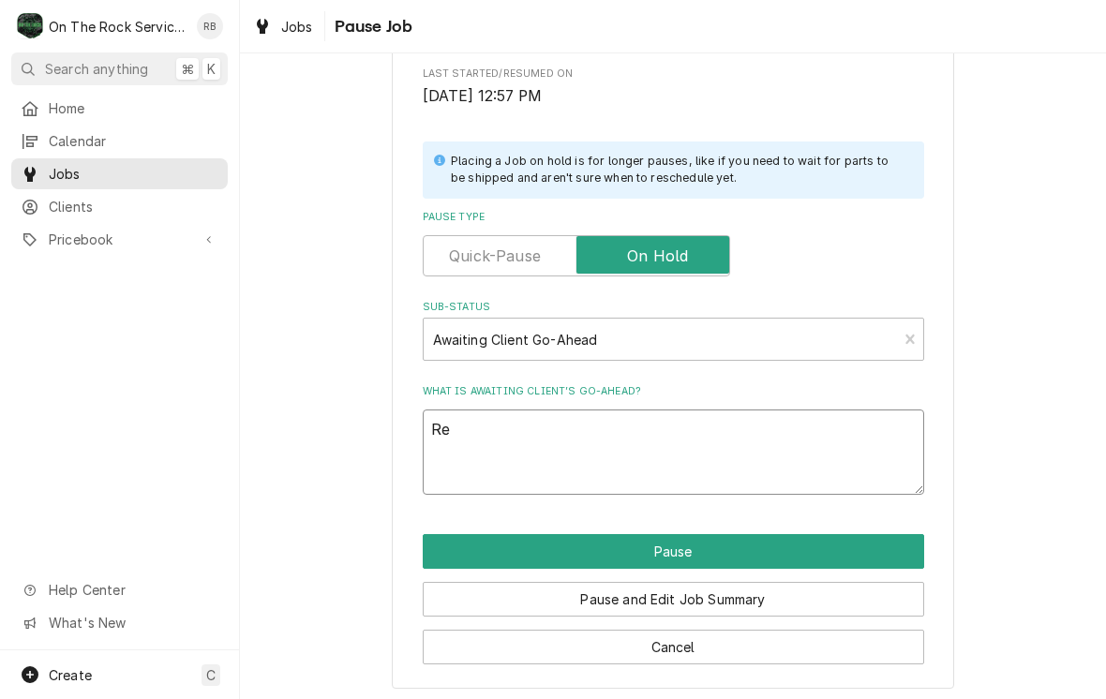
type textarea "x"
type textarea "Rec"
type textarea "x"
type textarea "Rech"
type textarea "x"
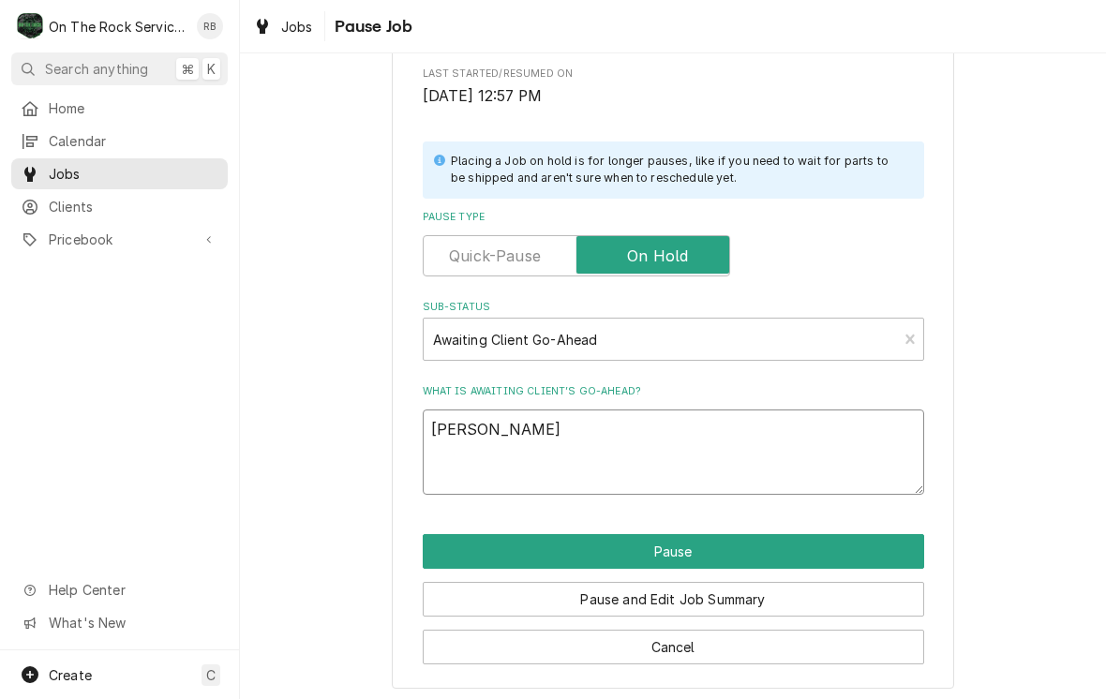
type textarea "Reche"
type textarea "x"
type textarea "Rechec"
type textarea "x"
type textarea "Recheck"
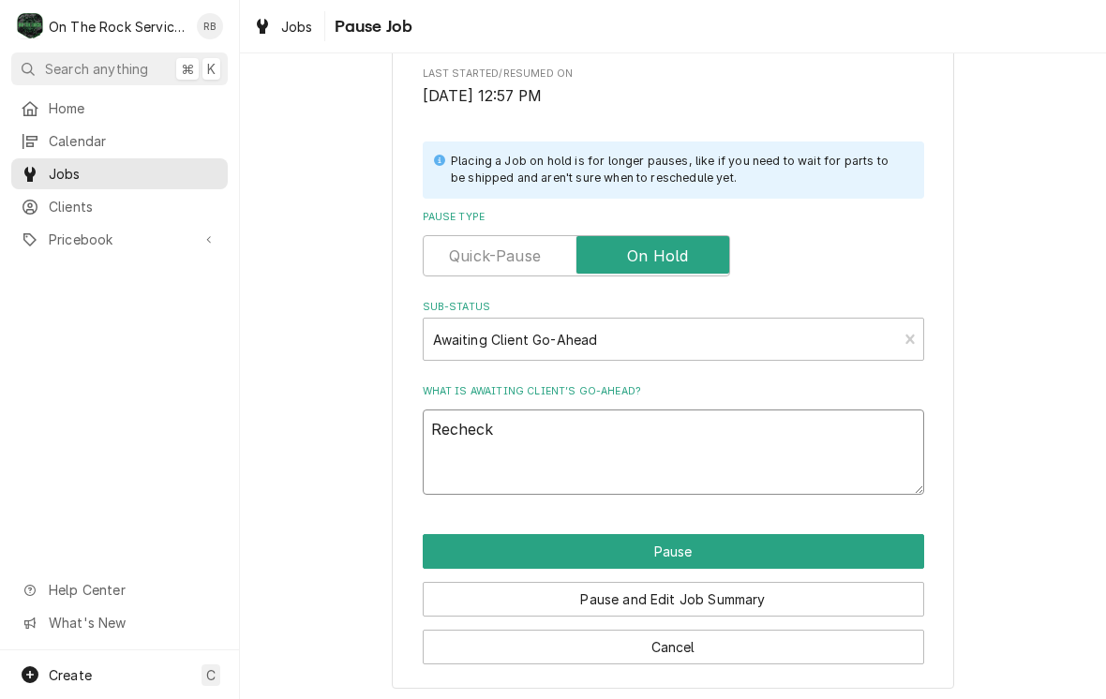
type textarea "x"
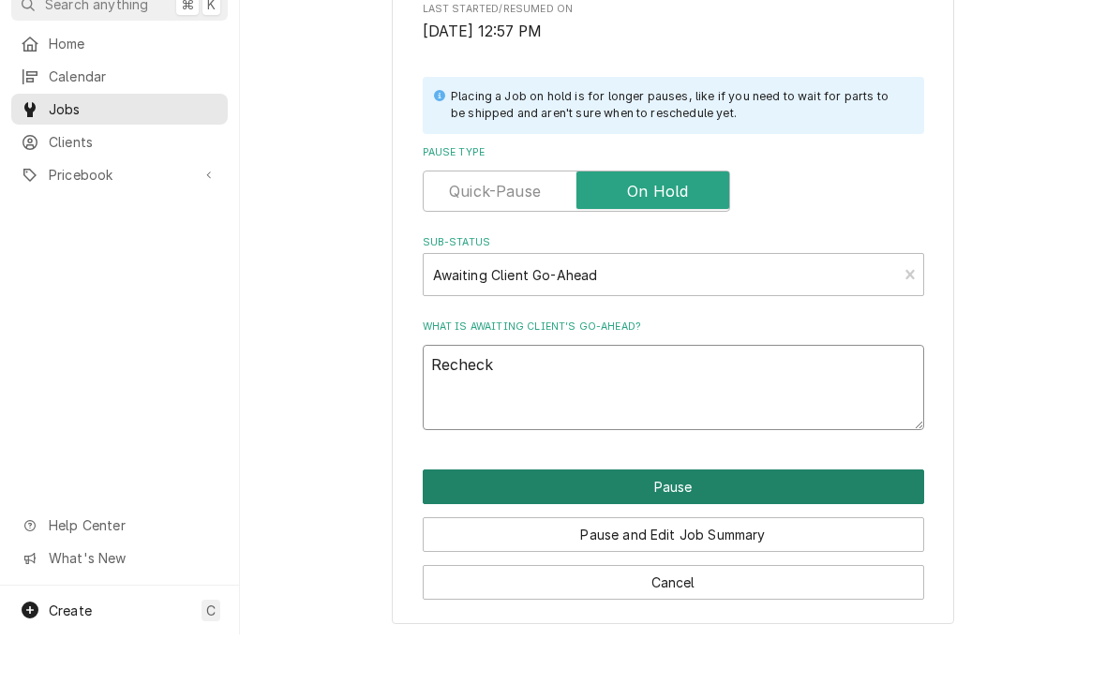
type textarea "Recheck"
click at [854, 534] on button "Pause" at bounding box center [674, 551] width 502 height 35
type textarea "x"
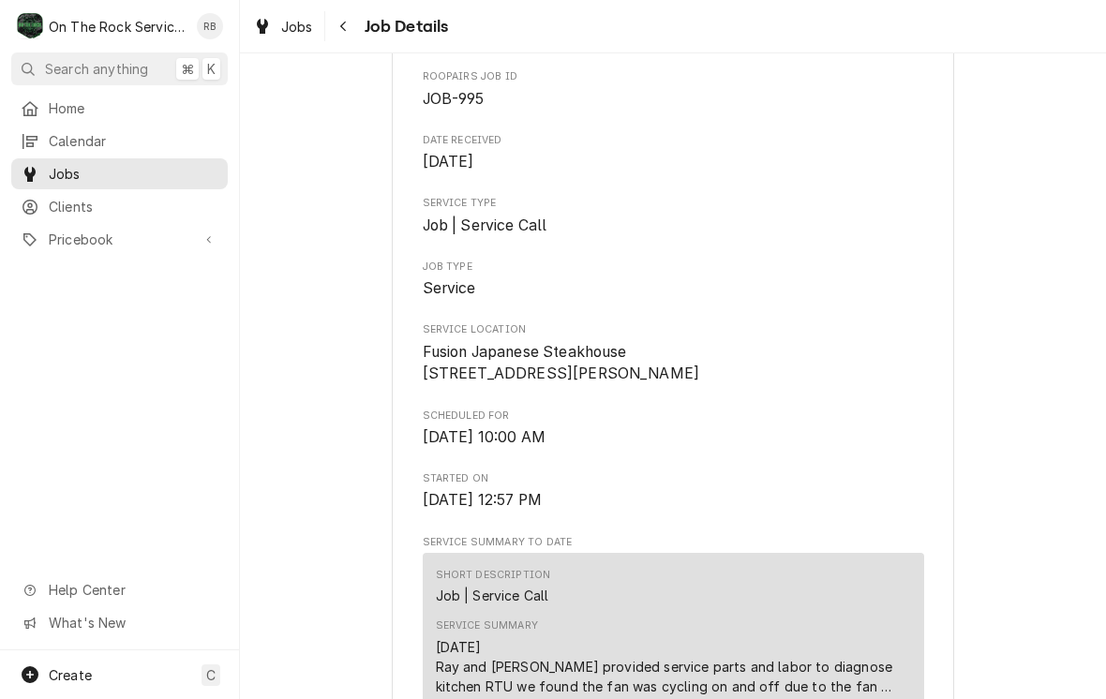
scroll to position [179, 0]
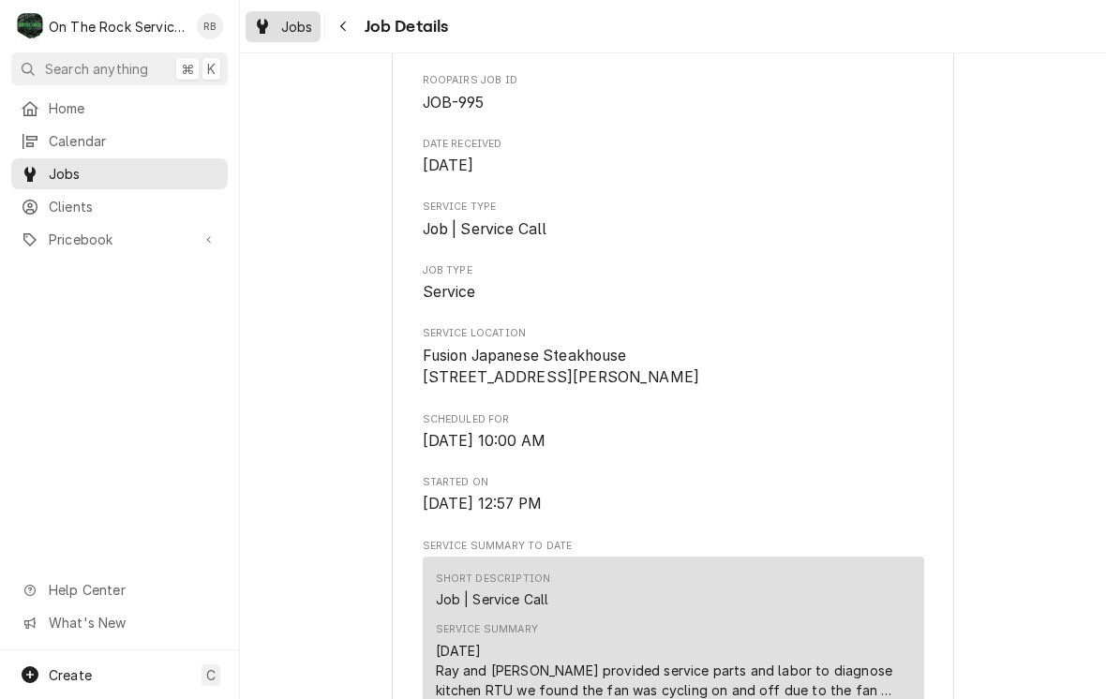
click at [305, 21] on span "Jobs" at bounding box center [297, 27] width 32 height 20
